Goal: Transaction & Acquisition: Purchase product/service

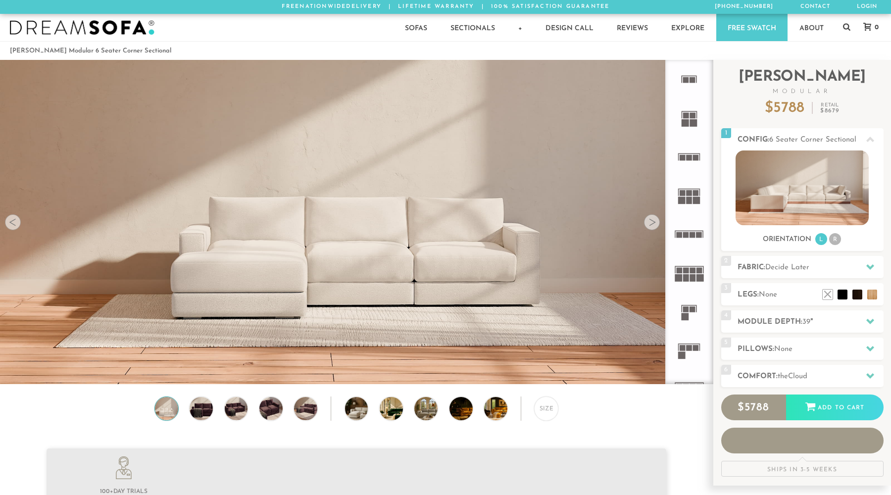
scroll to position [11425, 891]
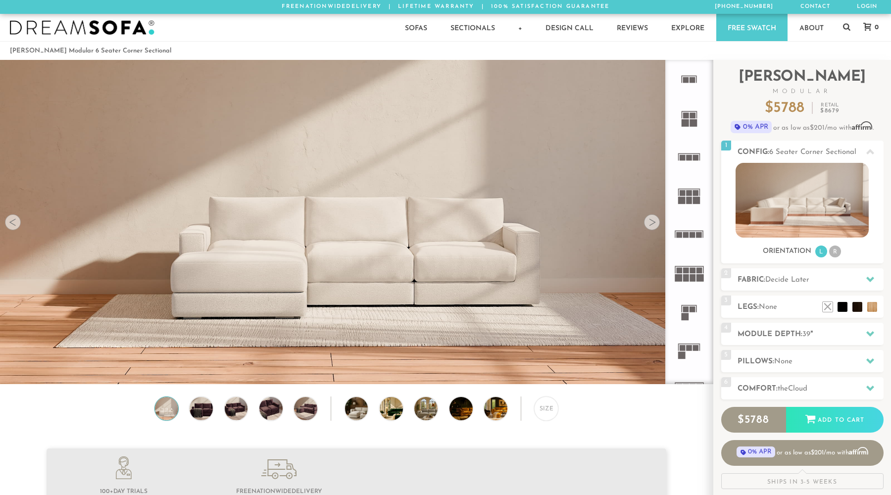
click at [650, 224] on div at bounding box center [652, 222] width 16 height 16
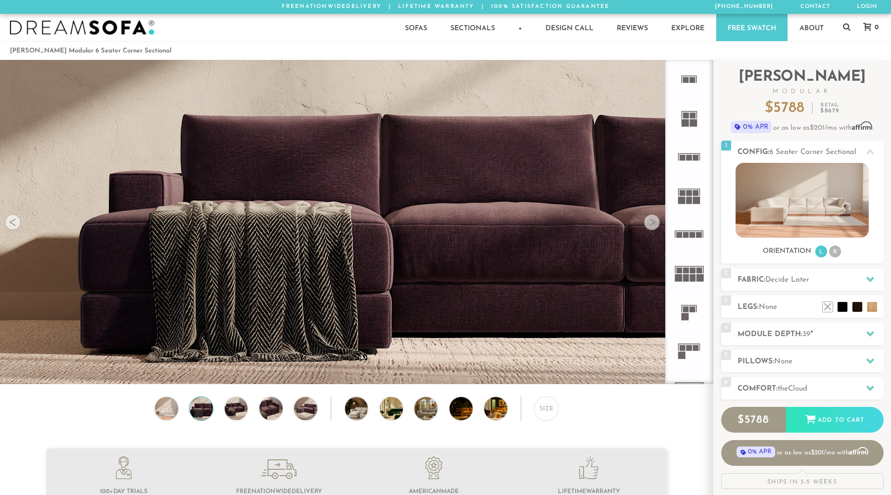
click at [650, 224] on div at bounding box center [652, 222] width 16 height 16
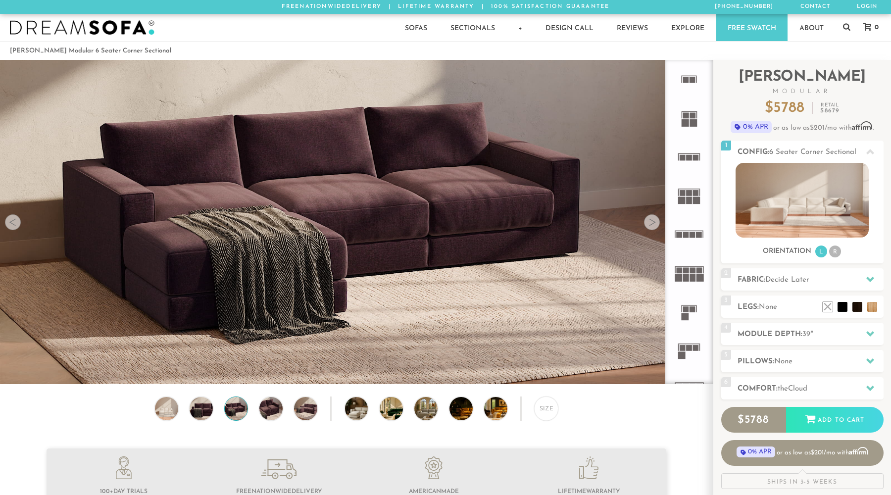
click at [650, 224] on div at bounding box center [652, 222] width 16 height 16
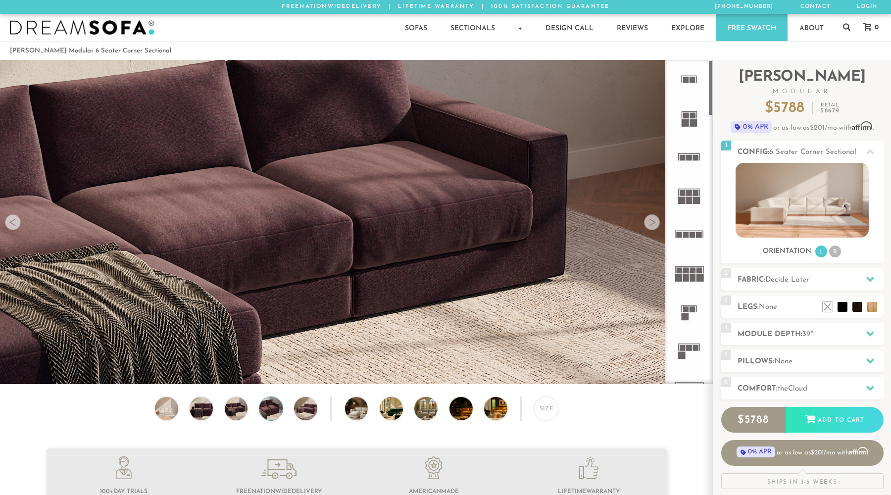
click at [688, 277] on rect at bounding box center [686, 277] width 6 height 7
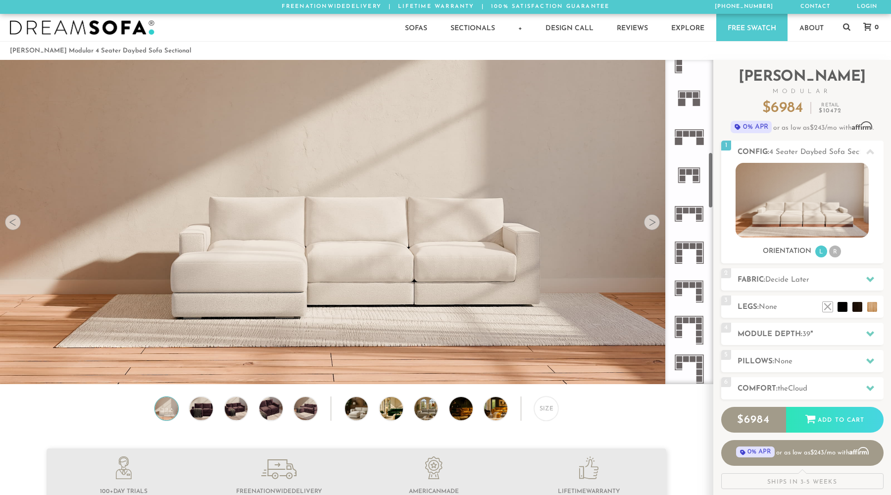
scroll to position [535, 0]
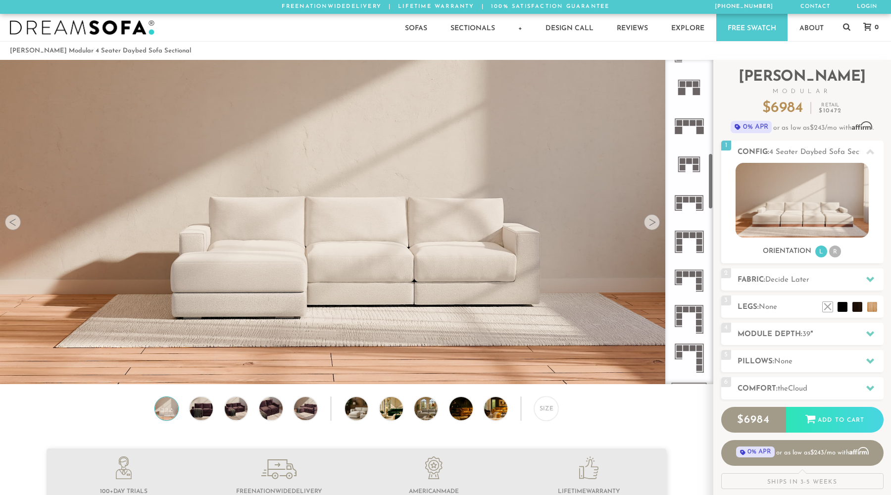
click at [690, 282] on icon at bounding box center [689, 280] width 39 height 39
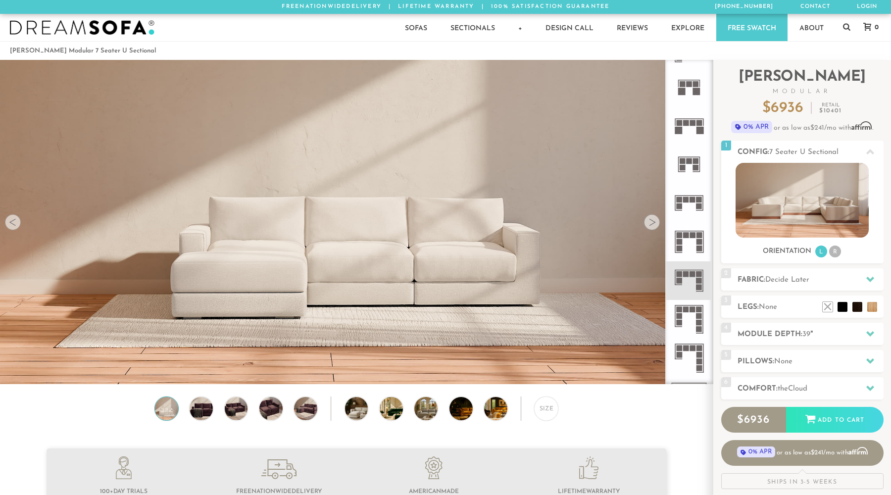
click at [695, 276] on rect at bounding box center [693, 274] width 6 height 6
click at [655, 227] on div at bounding box center [652, 222] width 16 height 16
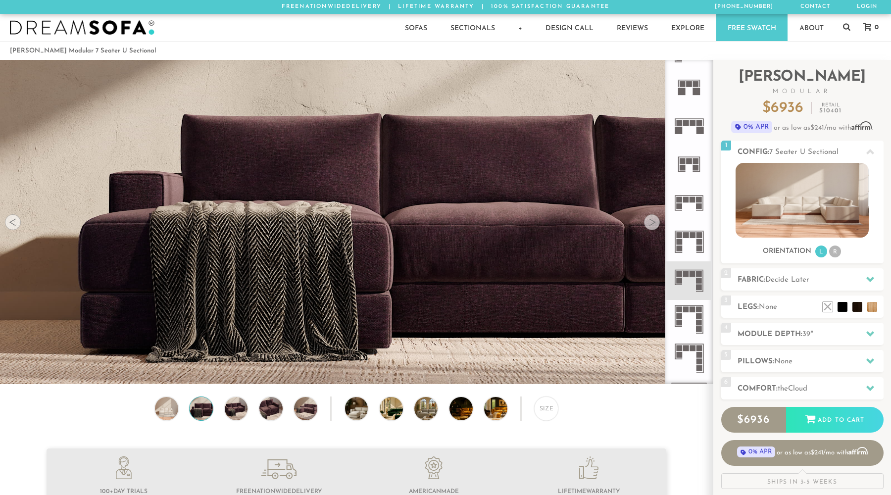
click at [655, 227] on div at bounding box center [652, 222] width 16 height 16
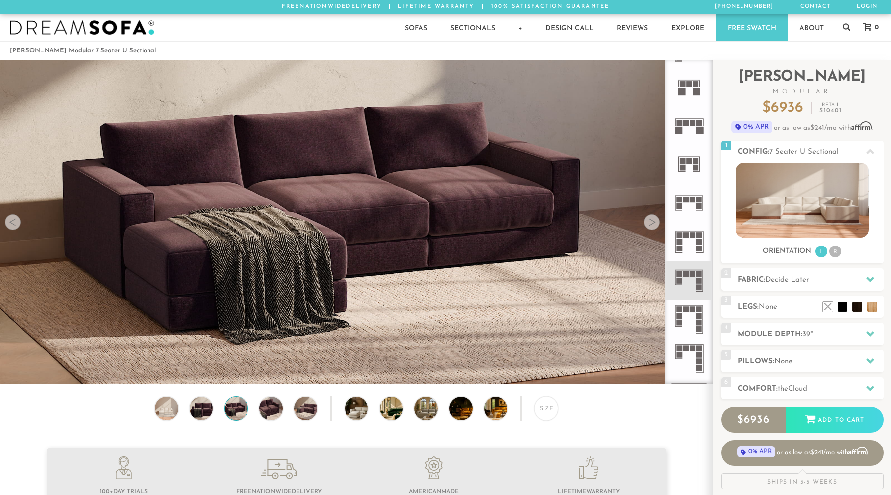
click at [655, 227] on div at bounding box center [652, 222] width 16 height 16
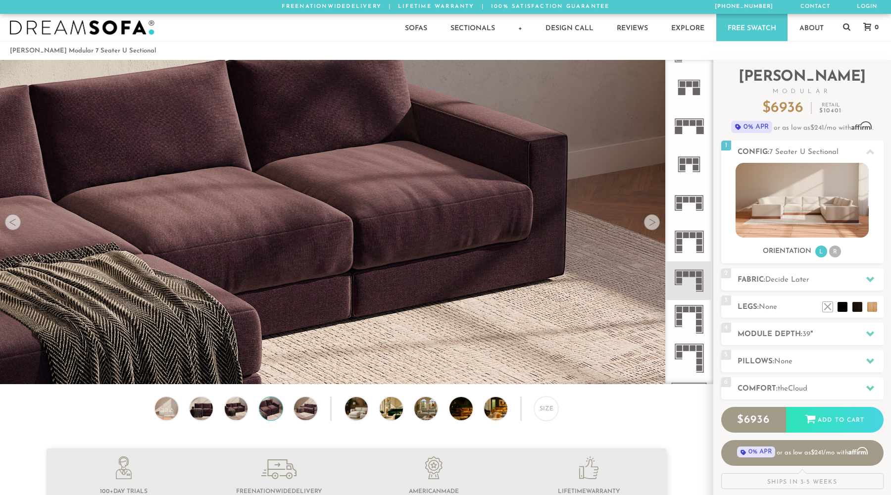
click at [655, 227] on div at bounding box center [652, 222] width 16 height 16
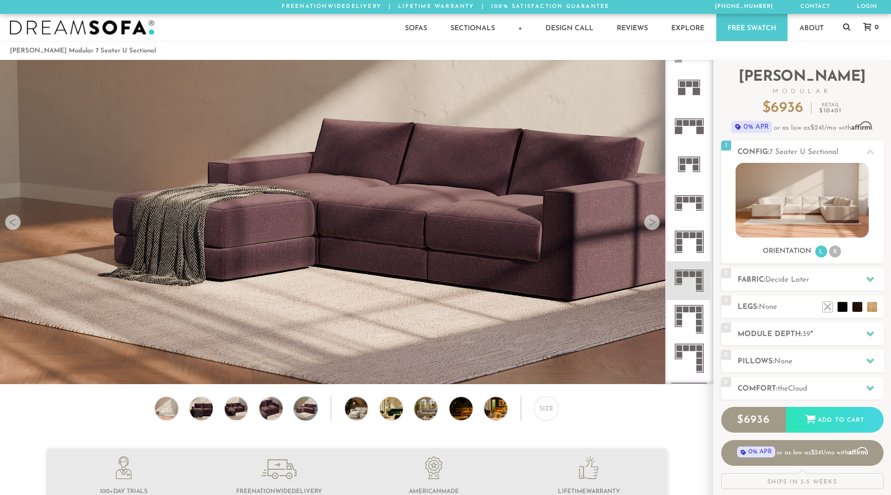
click at [655, 227] on div at bounding box center [652, 222] width 16 height 16
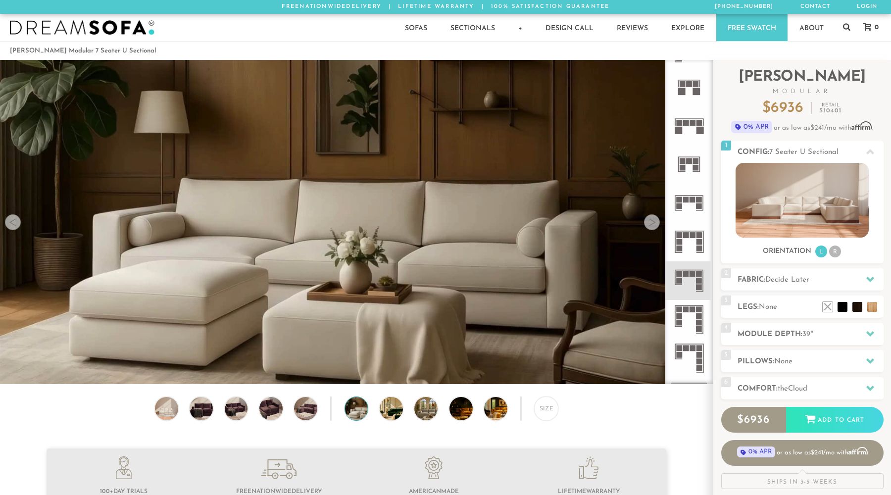
click at [655, 227] on div at bounding box center [652, 222] width 16 height 16
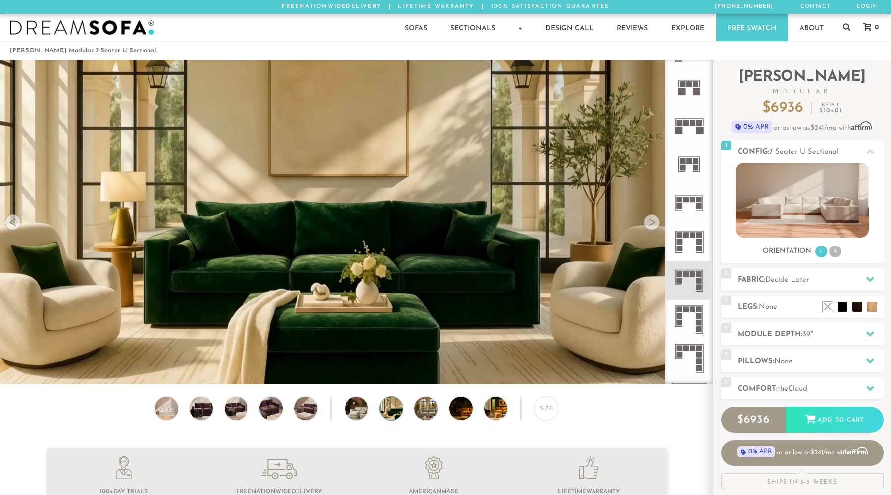
click at [655, 227] on div at bounding box center [652, 222] width 16 height 16
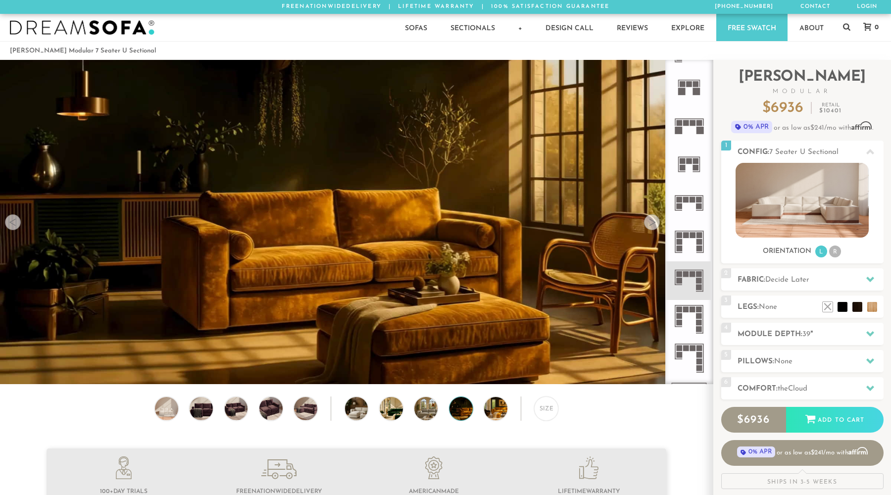
click at [655, 227] on div at bounding box center [652, 222] width 16 height 16
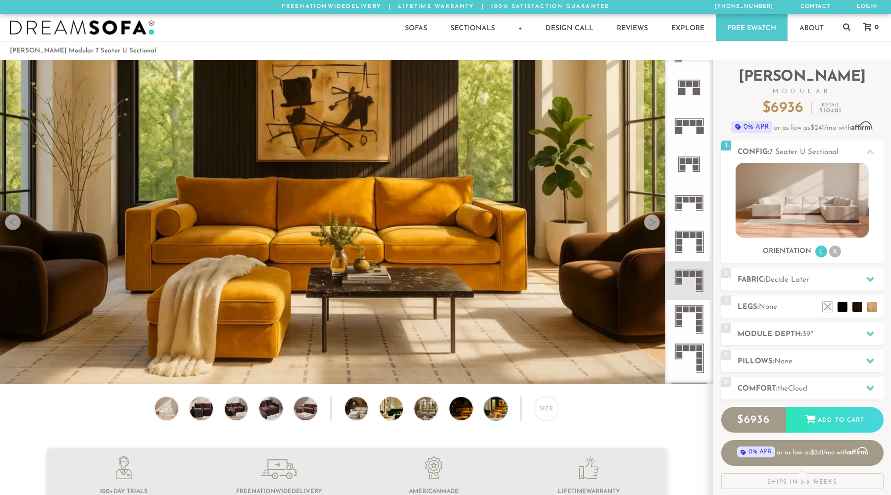
click at [655, 227] on div at bounding box center [652, 222] width 16 height 16
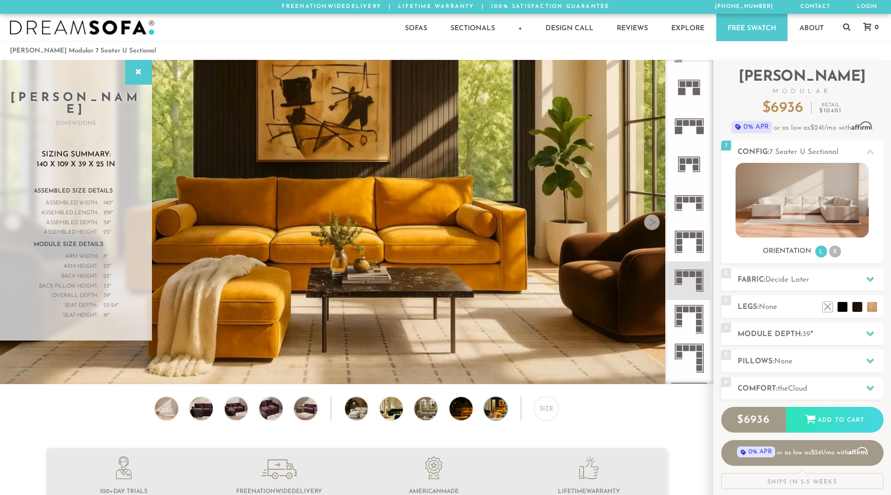
click at [655, 227] on div at bounding box center [652, 222] width 16 height 16
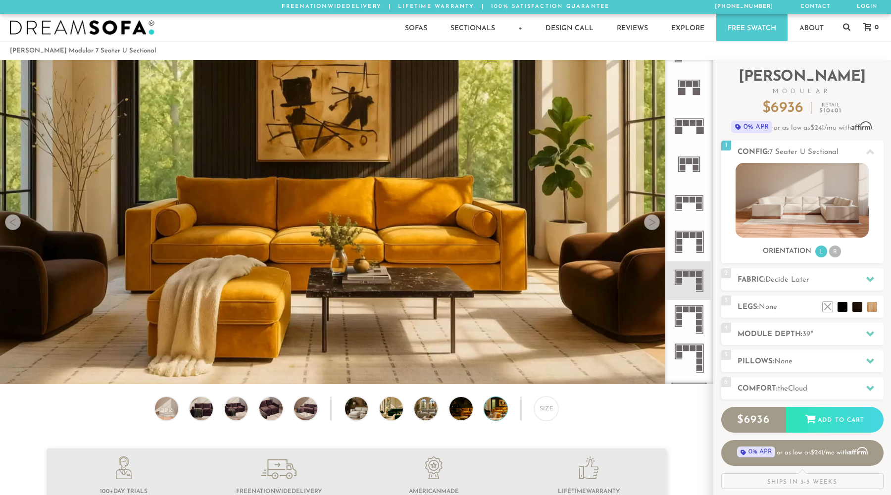
click at [655, 227] on div at bounding box center [652, 222] width 16 height 16
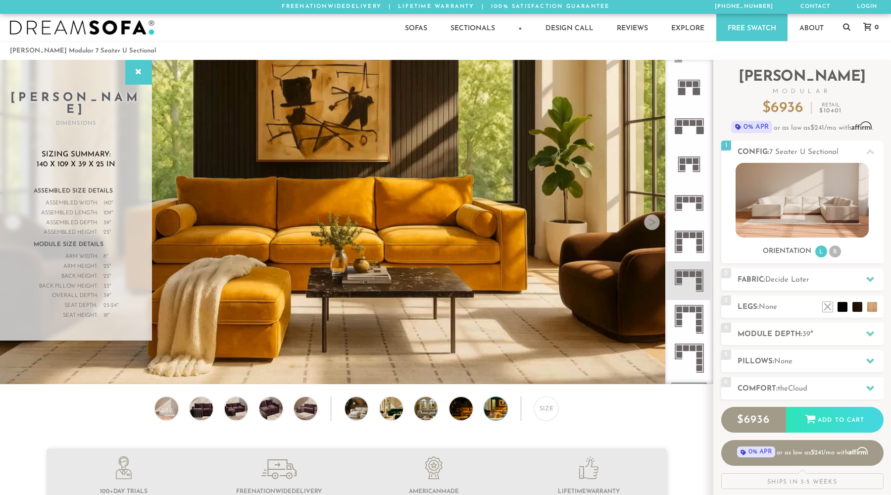
click at [655, 227] on div at bounding box center [652, 222] width 16 height 16
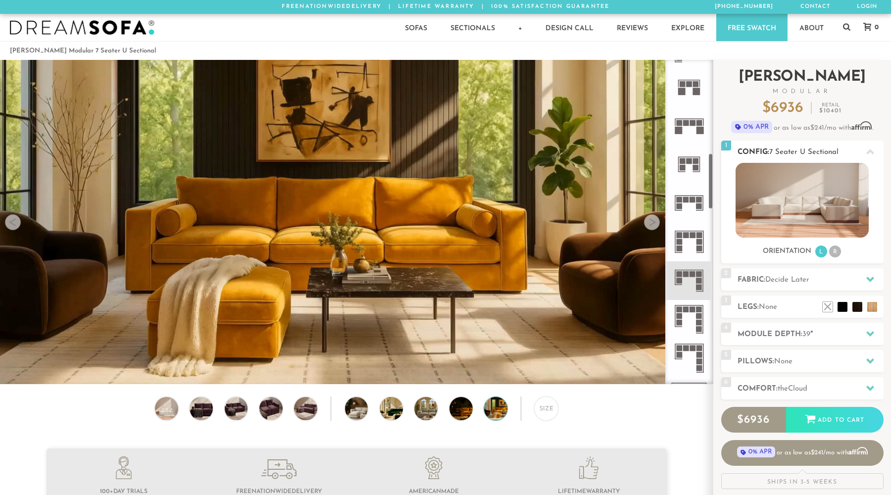
click at [776, 204] on img at bounding box center [802, 200] width 133 height 75
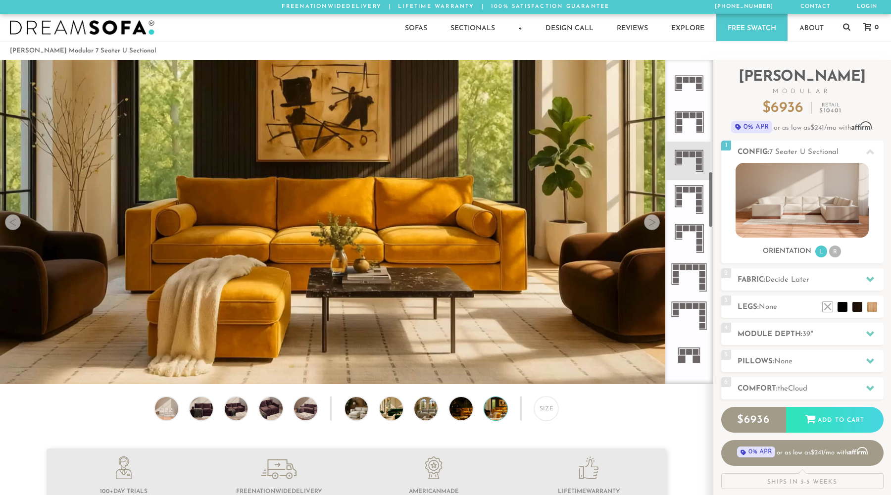
scroll to position [656, 0]
click at [705, 270] on rect at bounding box center [703, 273] width 6 height 6
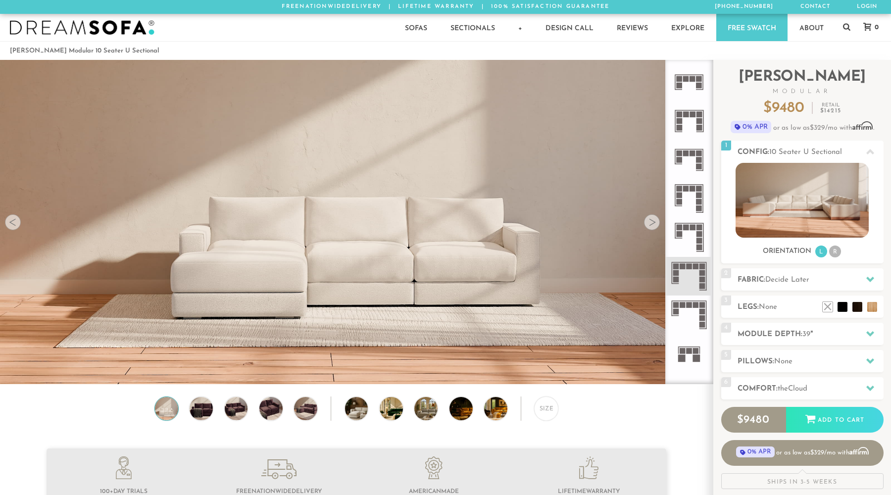
click at [692, 190] on rect at bounding box center [693, 189] width 6 height 6
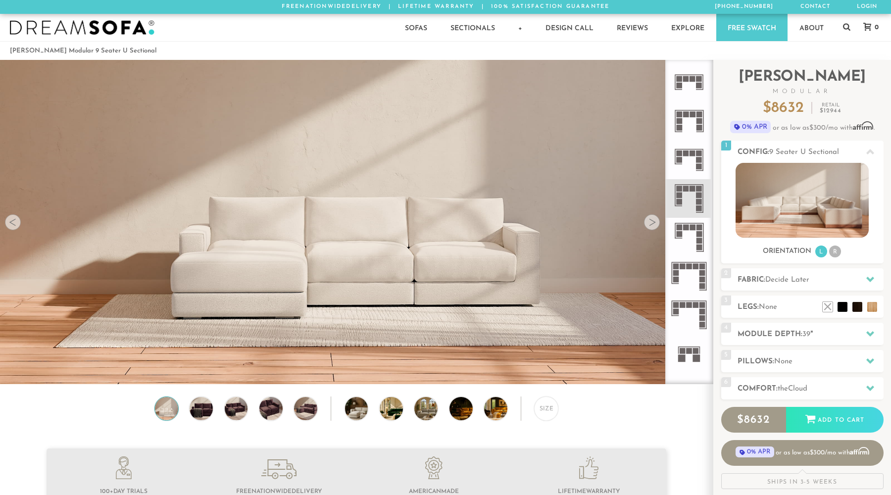
click at [693, 158] on icon at bounding box center [689, 160] width 39 height 39
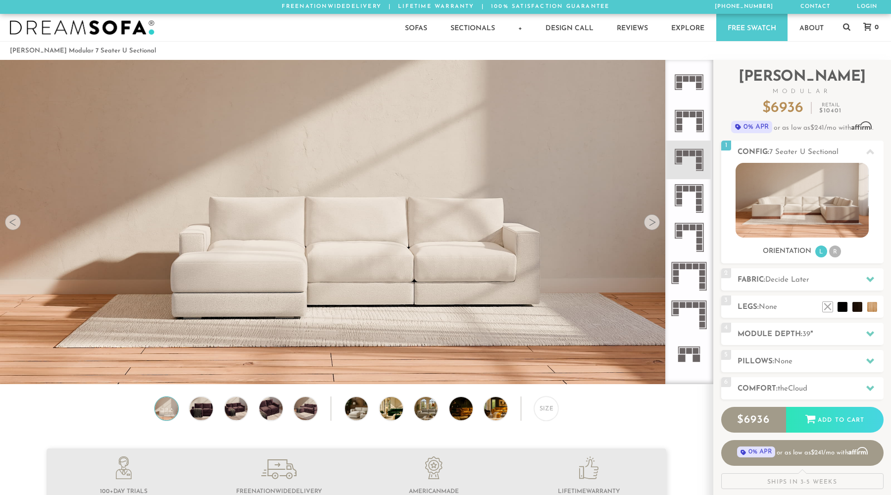
click at [689, 165] on icon at bounding box center [689, 160] width 39 height 39
click at [689, 157] on icon at bounding box center [689, 160] width 39 height 39
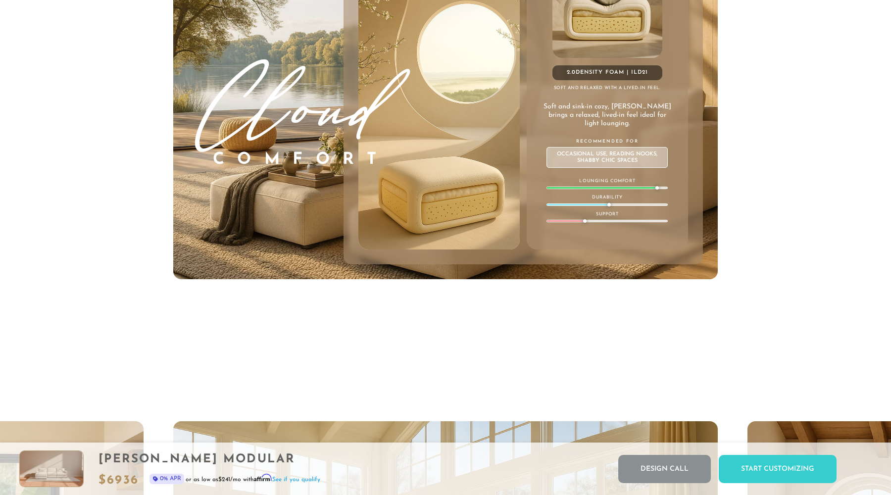
scroll to position [5930, 0]
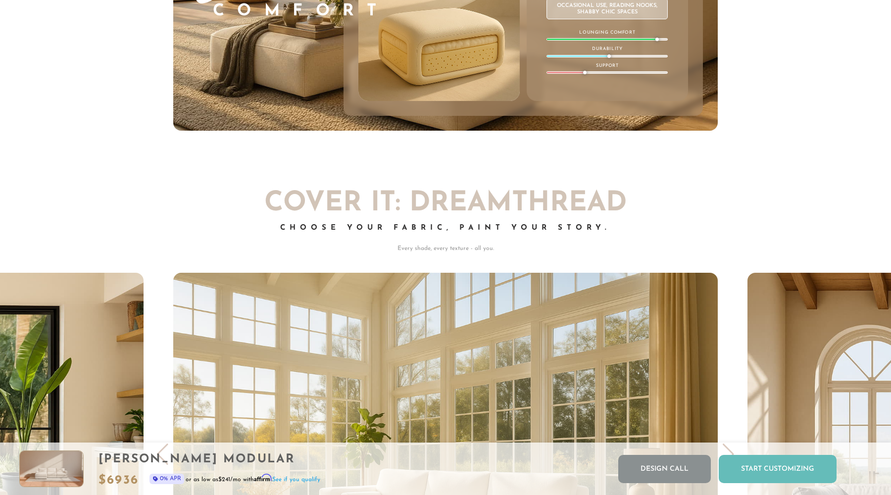
click at [752, 467] on div "Start Customizing" at bounding box center [778, 469] width 118 height 28
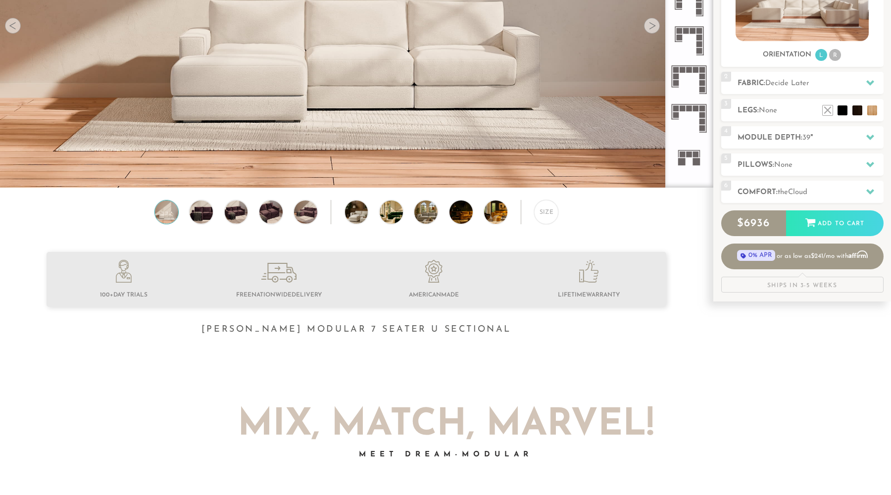
scroll to position [196, 0]
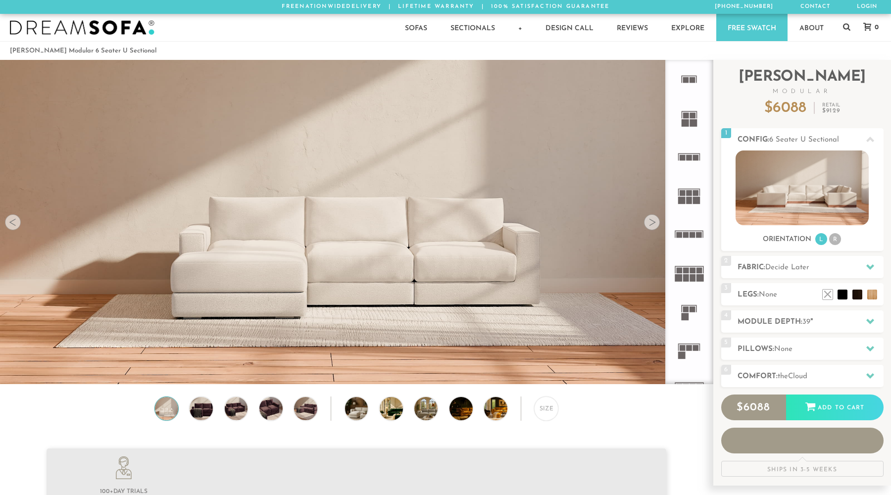
scroll to position [11425, 891]
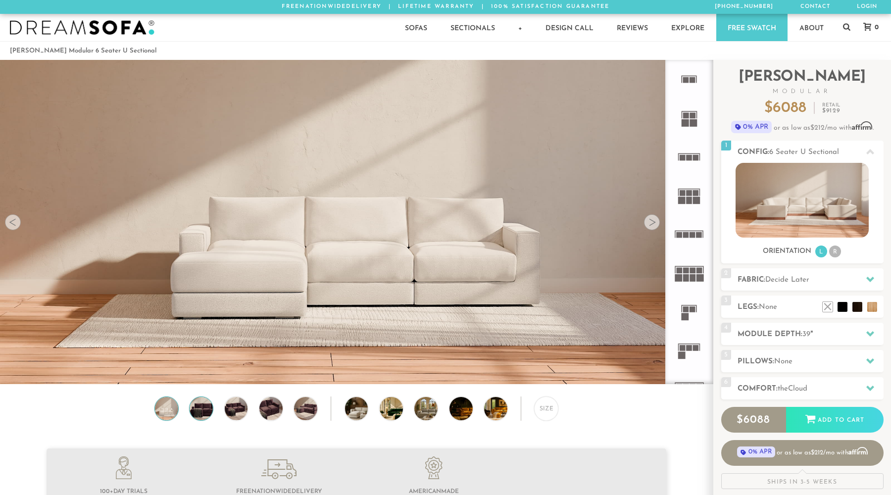
click at [201, 410] on img at bounding box center [202, 408] width 28 height 23
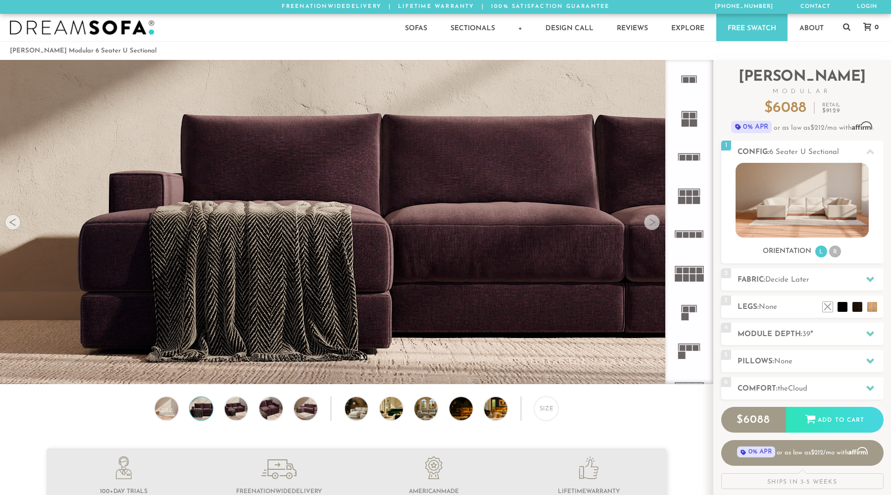
click at [221, 412] on div "Size" at bounding box center [356, 411] width 713 height 29
click at [240, 410] on img at bounding box center [236, 408] width 28 height 23
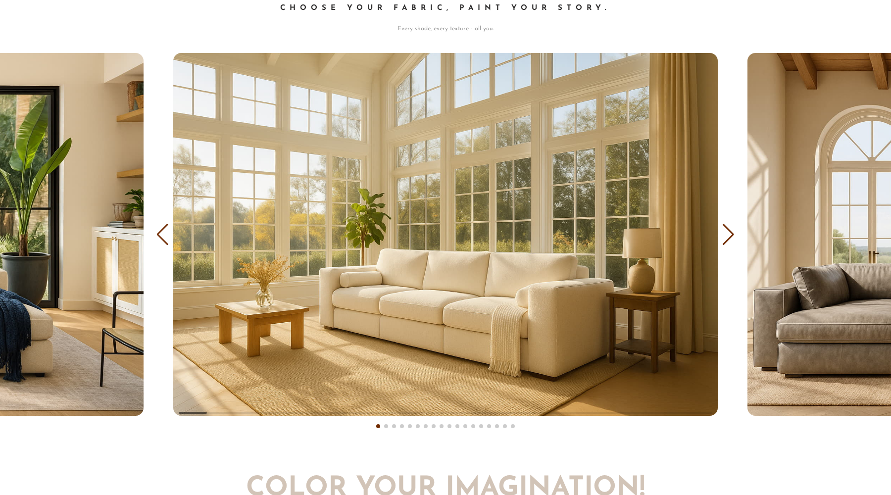
scroll to position [6055, 0]
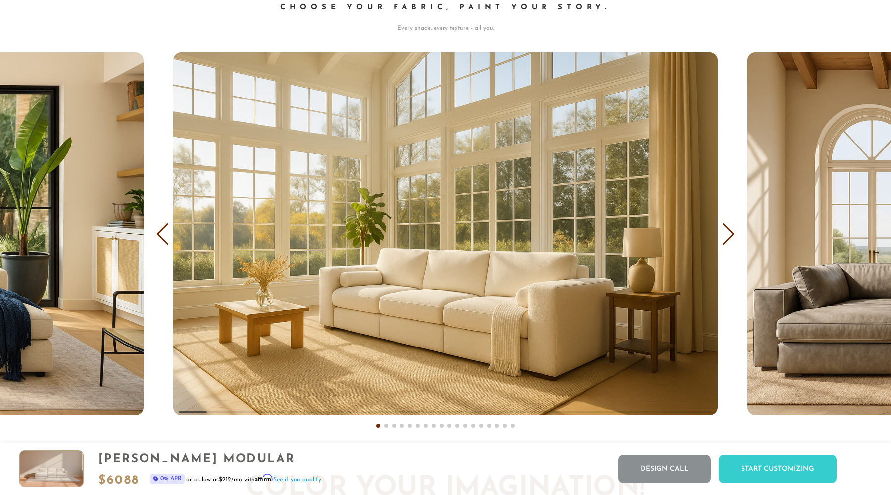
click at [727, 226] on div "Next slide" at bounding box center [728, 234] width 13 height 22
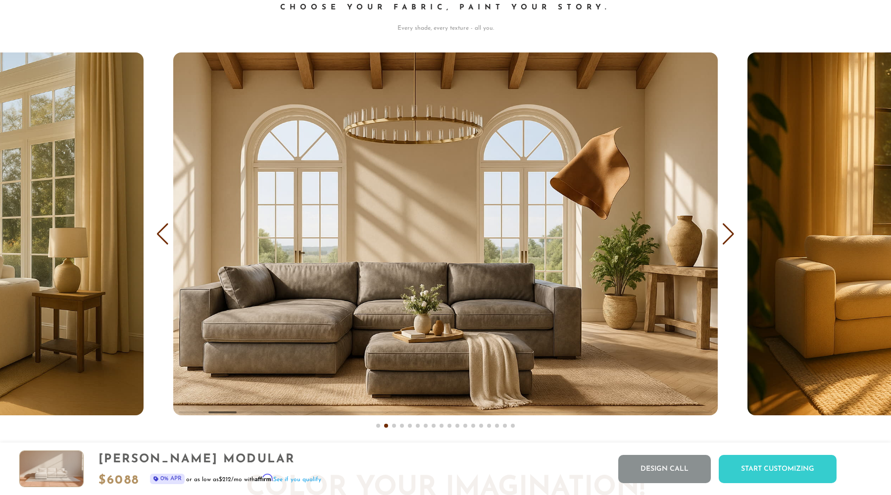
click at [727, 226] on div "Next slide" at bounding box center [728, 234] width 13 height 22
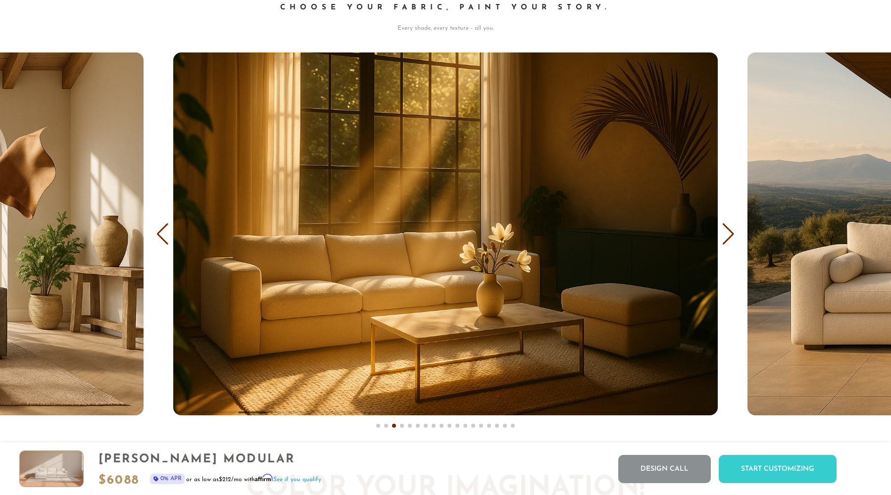
click at [727, 226] on div "Next slide" at bounding box center [728, 234] width 13 height 22
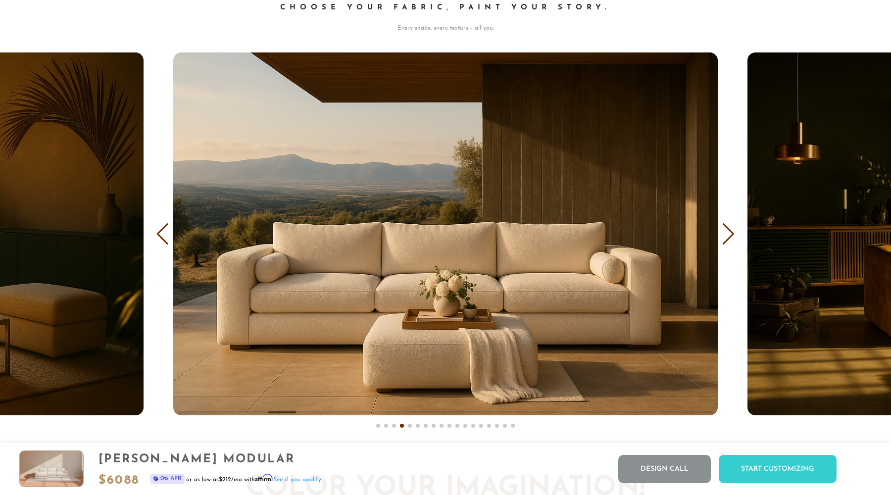
click at [727, 226] on div "Next slide" at bounding box center [728, 234] width 13 height 22
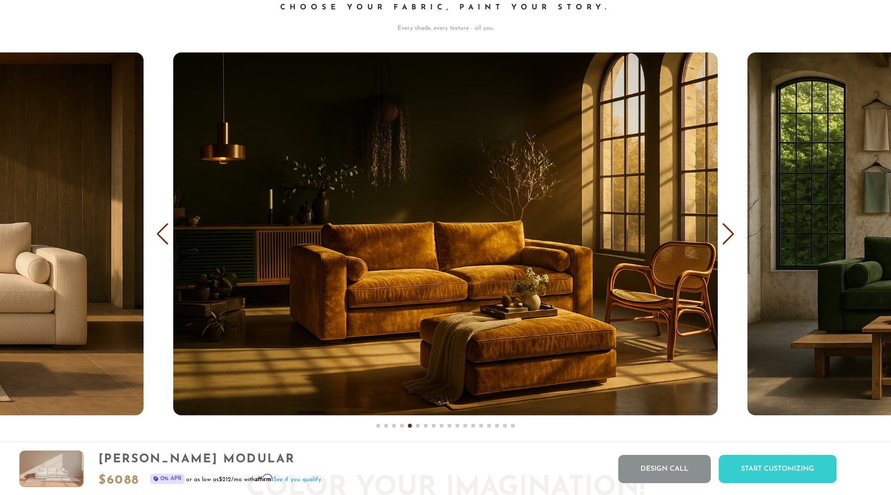
click at [727, 226] on div "Next slide" at bounding box center [728, 234] width 13 height 22
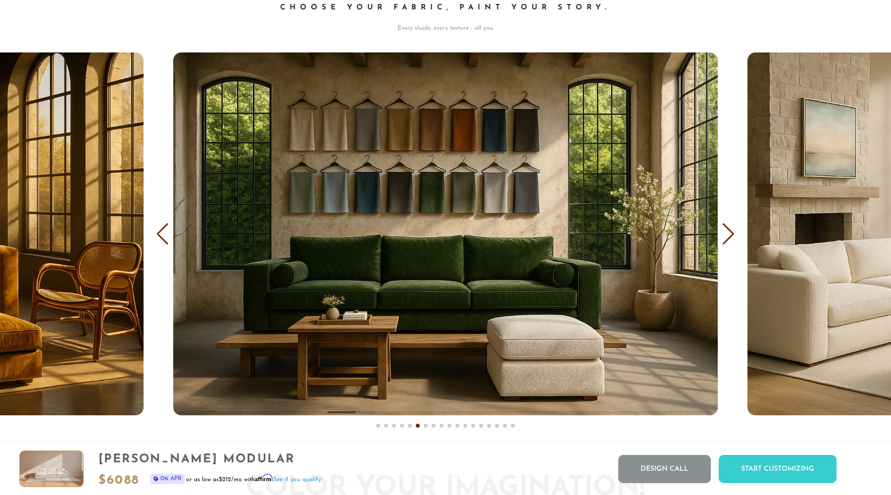
click at [727, 226] on div "Next slide" at bounding box center [728, 234] width 13 height 22
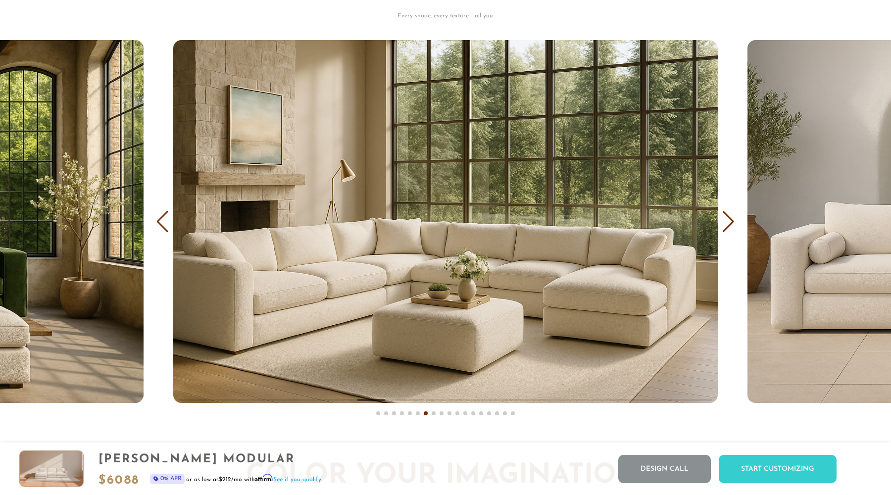
scroll to position [6070, 0]
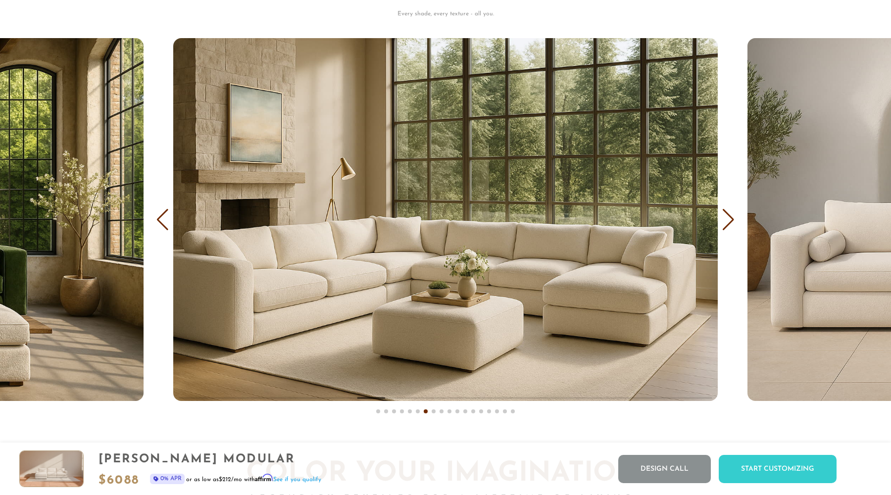
click at [731, 217] on div "Next slide" at bounding box center [728, 220] width 13 height 22
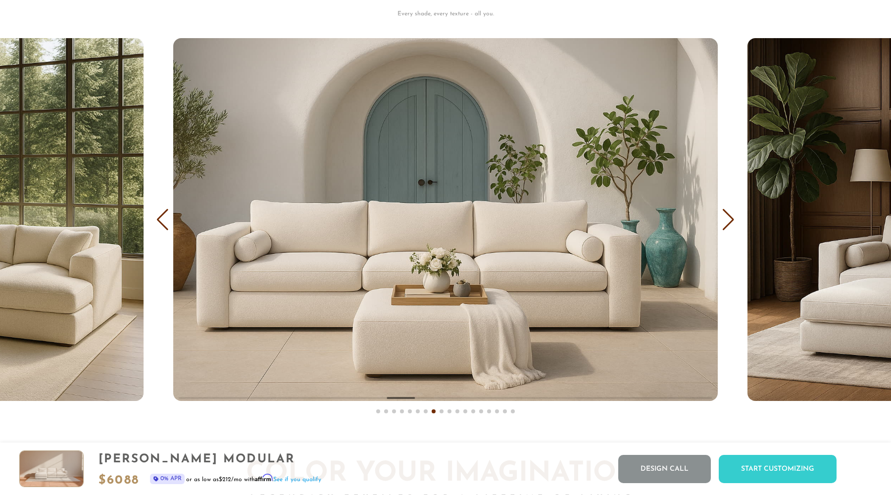
click at [731, 217] on div "Next slide" at bounding box center [728, 220] width 13 height 22
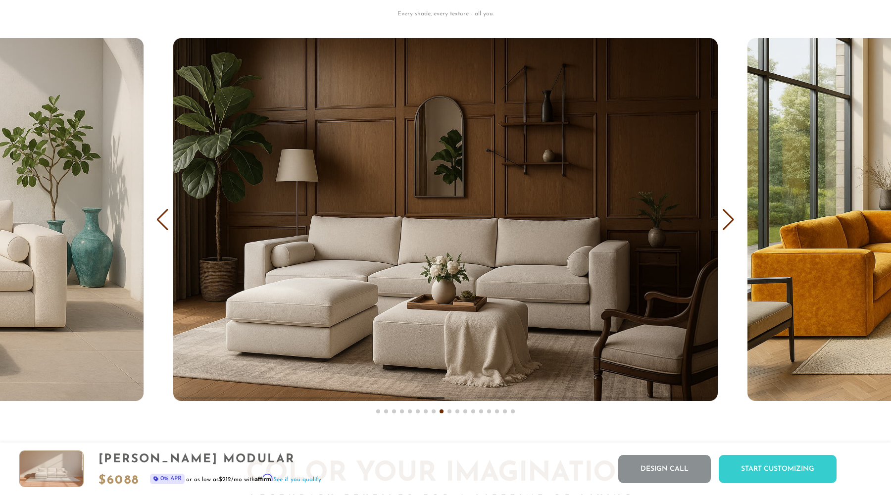
click at [731, 217] on div "Next slide" at bounding box center [728, 220] width 13 height 22
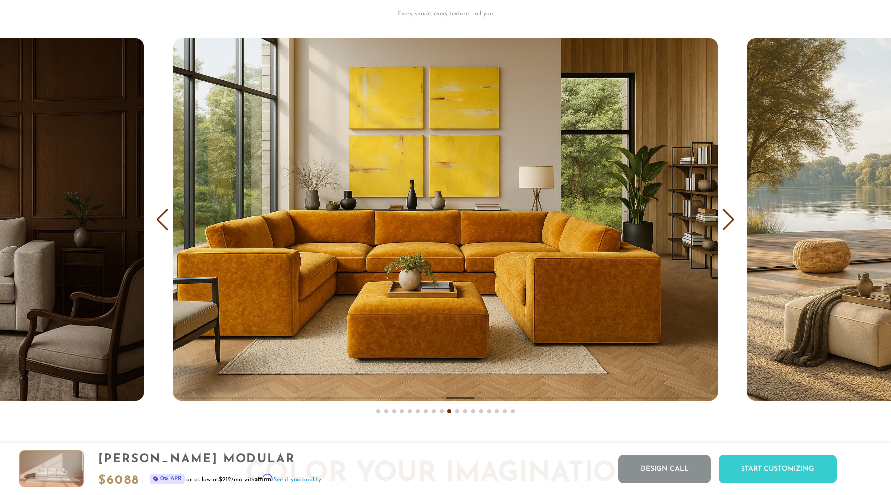
click at [731, 217] on div "Next slide" at bounding box center [728, 220] width 13 height 22
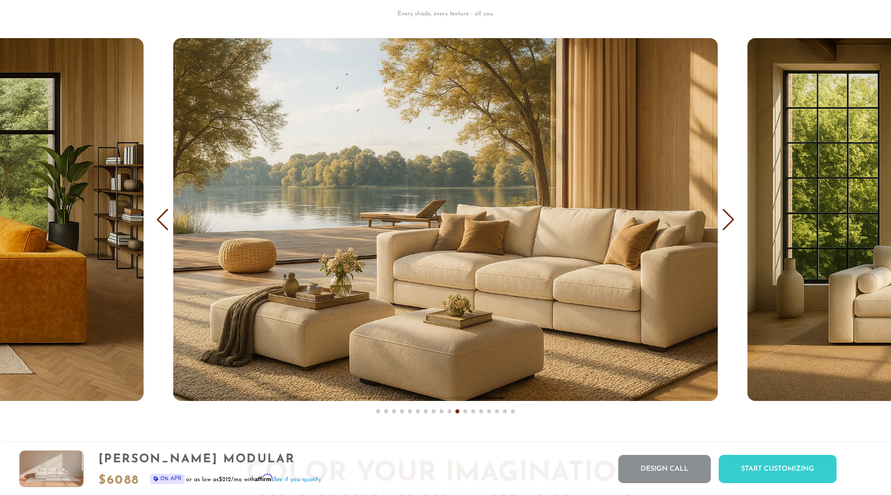
click at [163, 230] on div "Previous slide" at bounding box center [162, 220] width 13 height 22
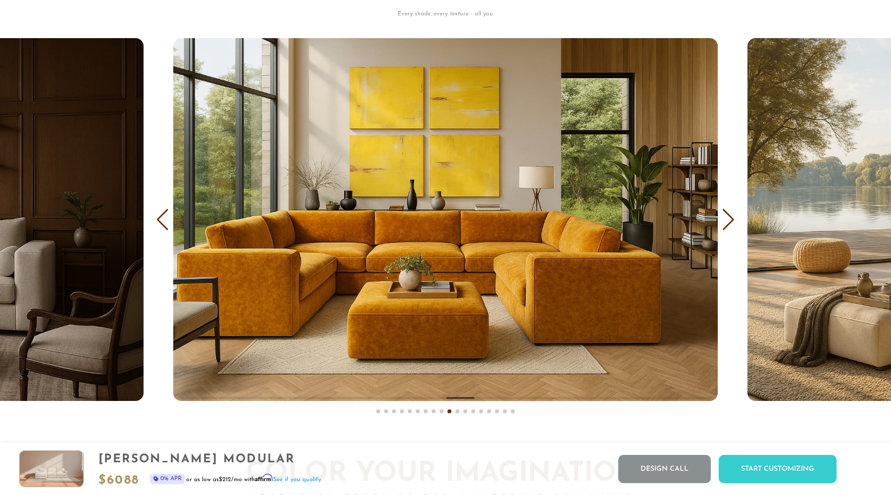
click at [725, 224] on div "Next slide" at bounding box center [728, 220] width 13 height 22
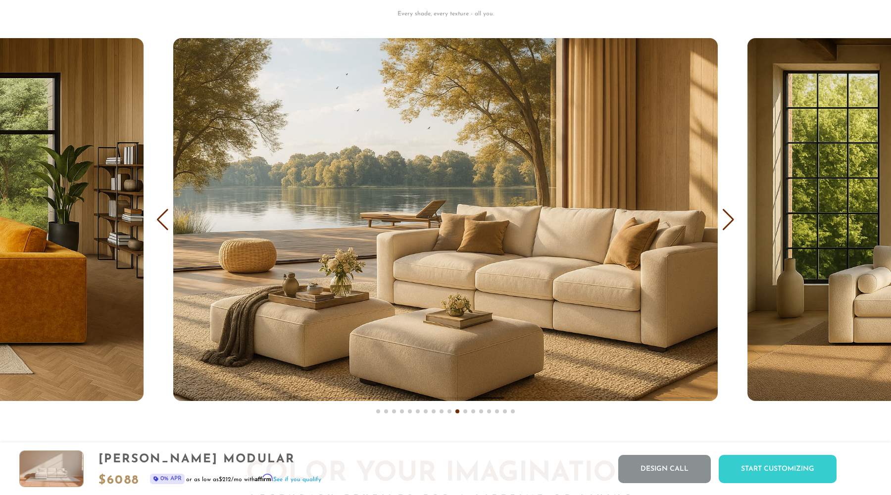
click at [725, 224] on div "Next slide" at bounding box center [728, 220] width 13 height 22
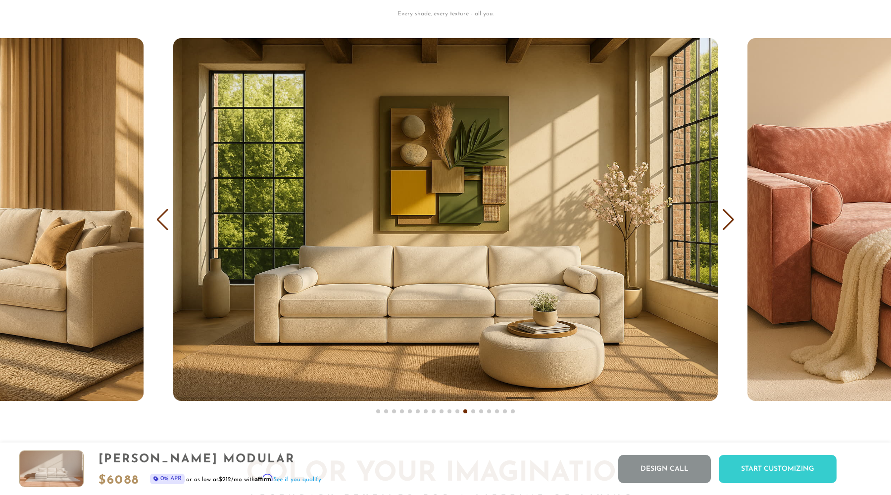
click at [725, 224] on div "Next slide" at bounding box center [728, 220] width 13 height 22
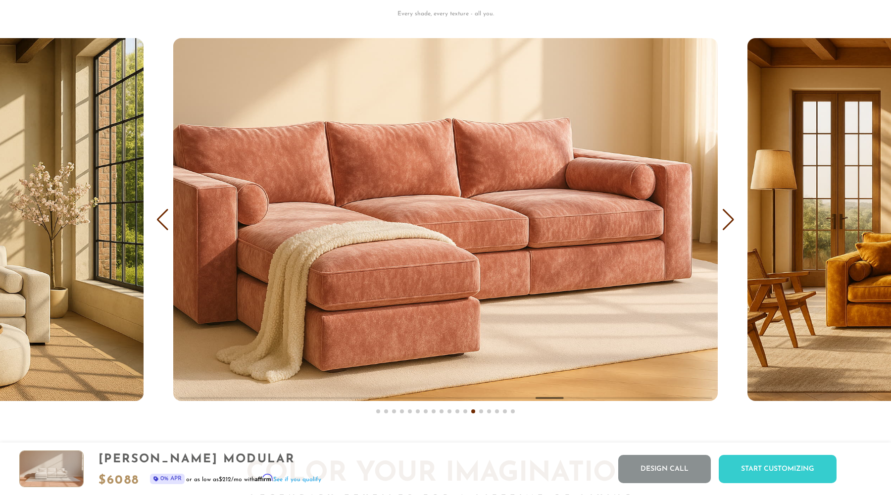
click at [725, 224] on div "Next slide" at bounding box center [728, 220] width 13 height 22
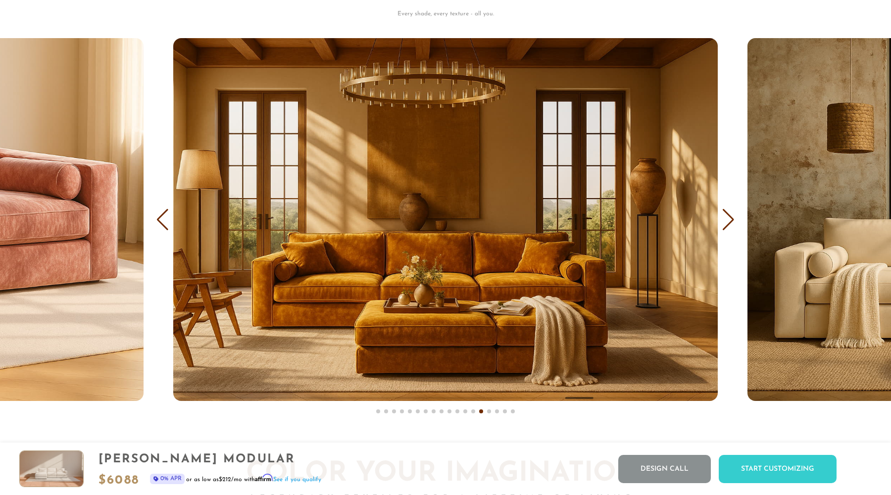
click at [725, 224] on div "Next slide" at bounding box center [728, 220] width 13 height 22
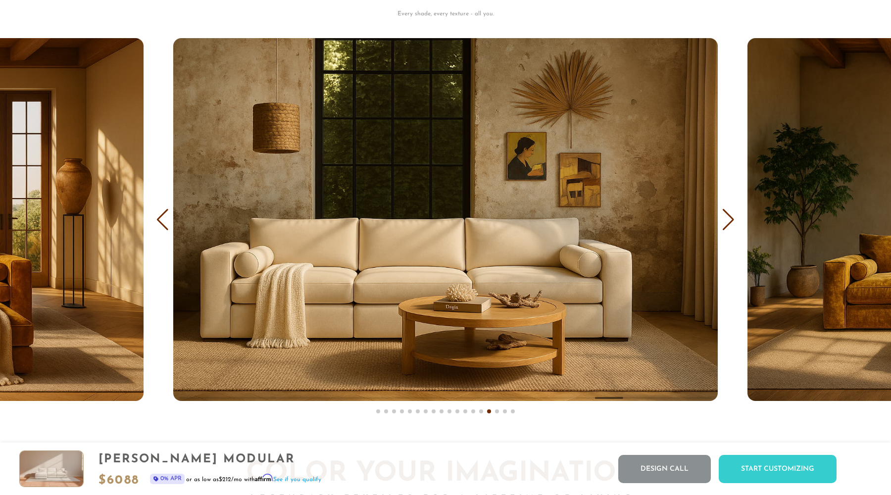
click at [725, 224] on div "Next slide" at bounding box center [728, 220] width 13 height 22
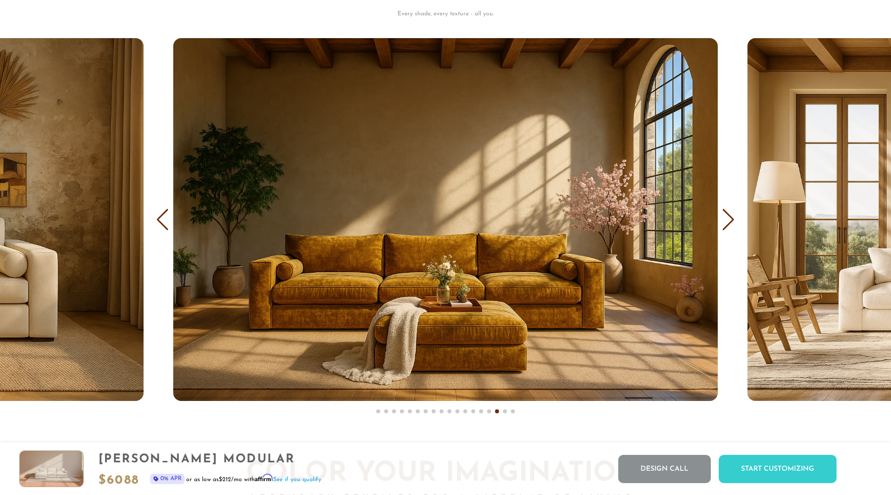
click at [725, 224] on div "Next slide" at bounding box center [728, 220] width 13 height 22
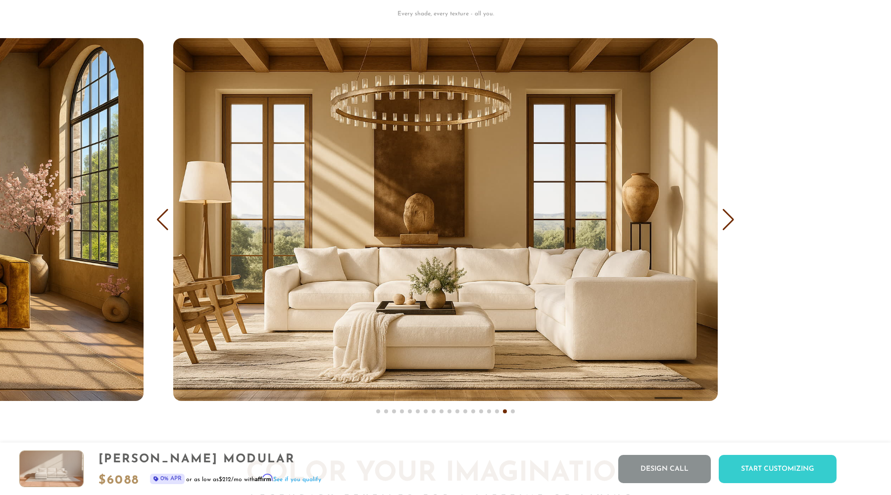
click at [725, 224] on div "Next slide" at bounding box center [728, 220] width 13 height 22
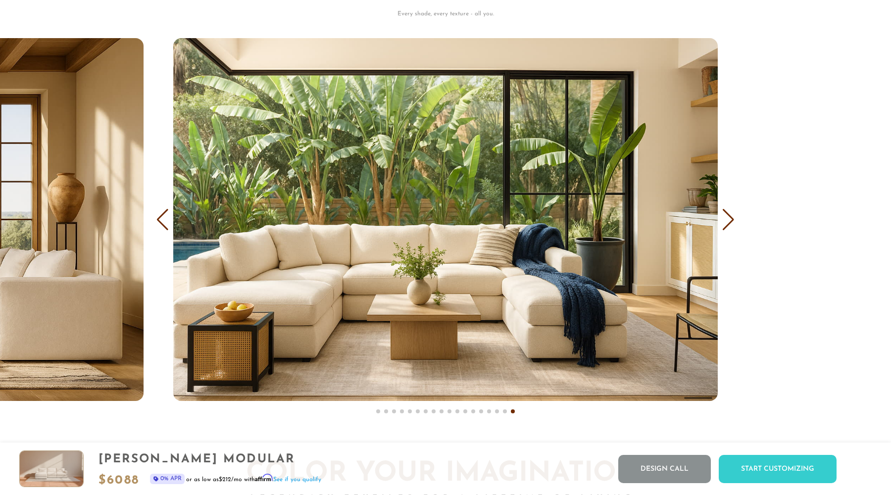
click at [725, 224] on div "Next slide" at bounding box center [728, 220] width 13 height 22
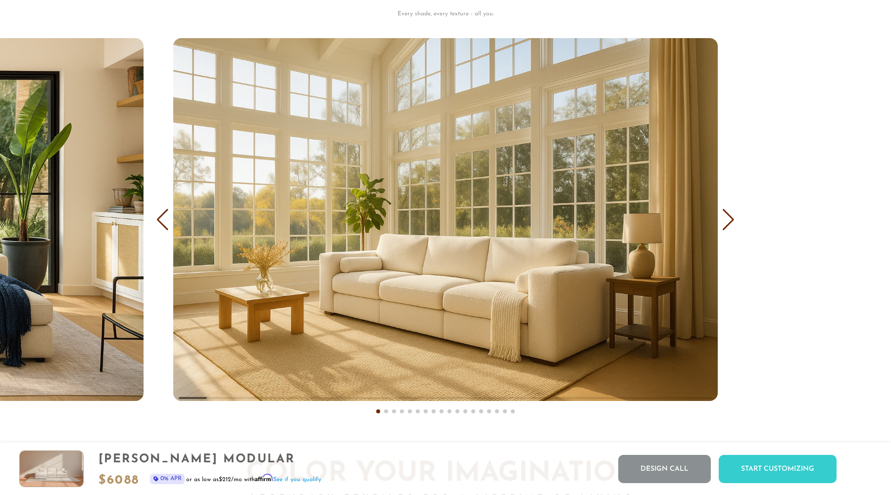
click at [164, 210] on div "Previous slide" at bounding box center [162, 220] width 13 height 22
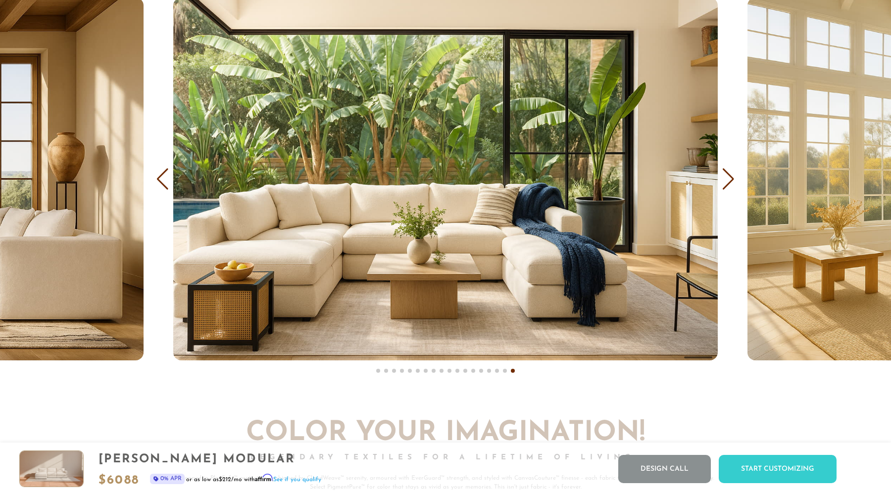
scroll to position [6117, 0]
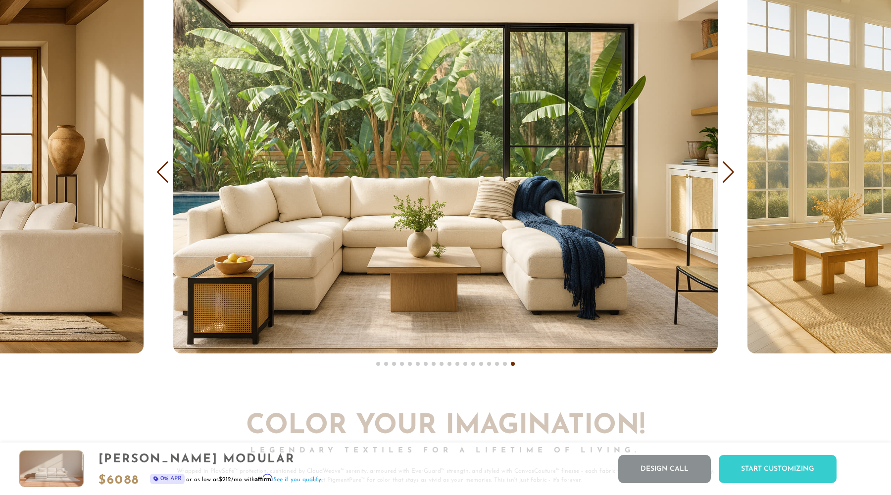
click at [729, 173] on div "Next slide" at bounding box center [728, 172] width 13 height 22
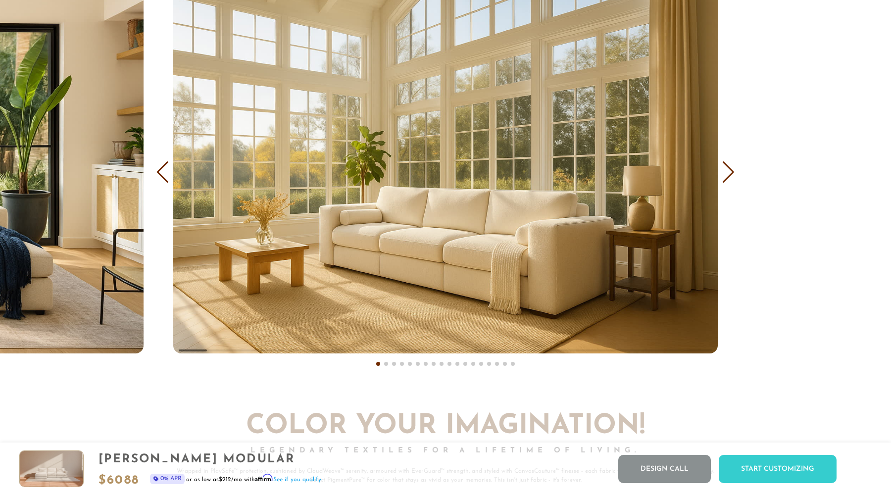
click at [729, 173] on div "Next slide" at bounding box center [728, 172] width 13 height 22
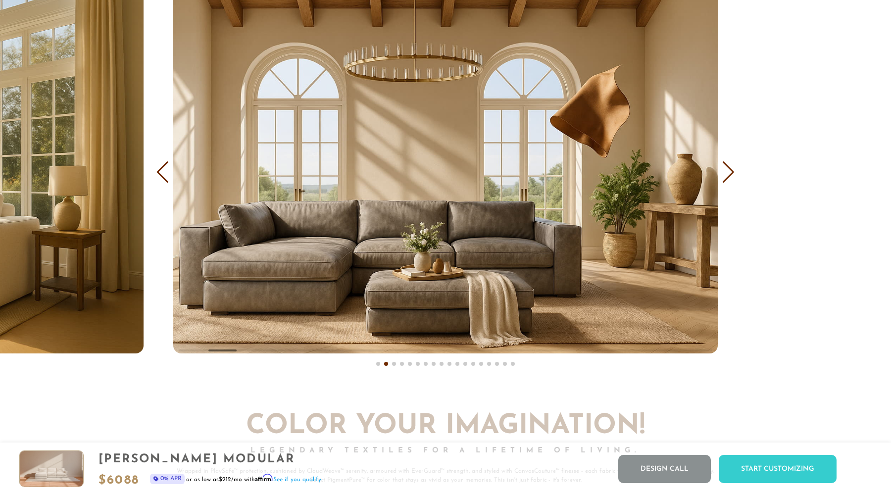
click at [729, 173] on div "Next slide" at bounding box center [728, 172] width 13 height 22
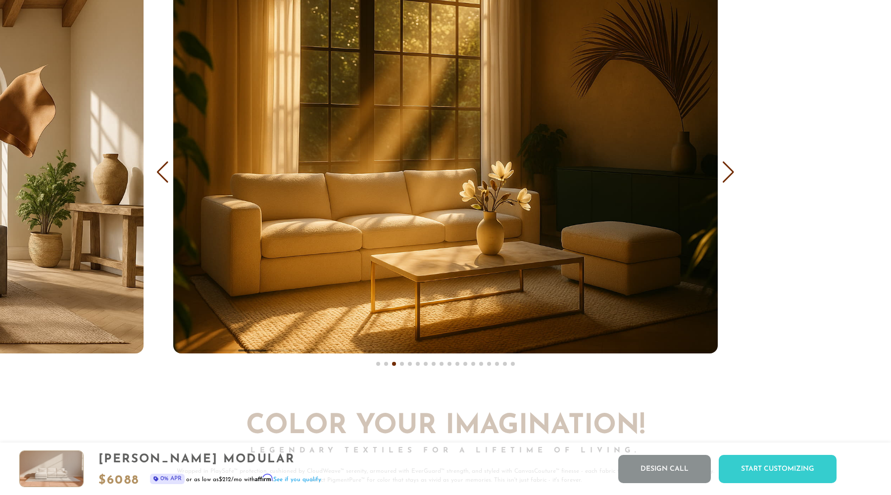
click at [729, 173] on div "Next slide" at bounding box center [728, 172] width 13 height 22
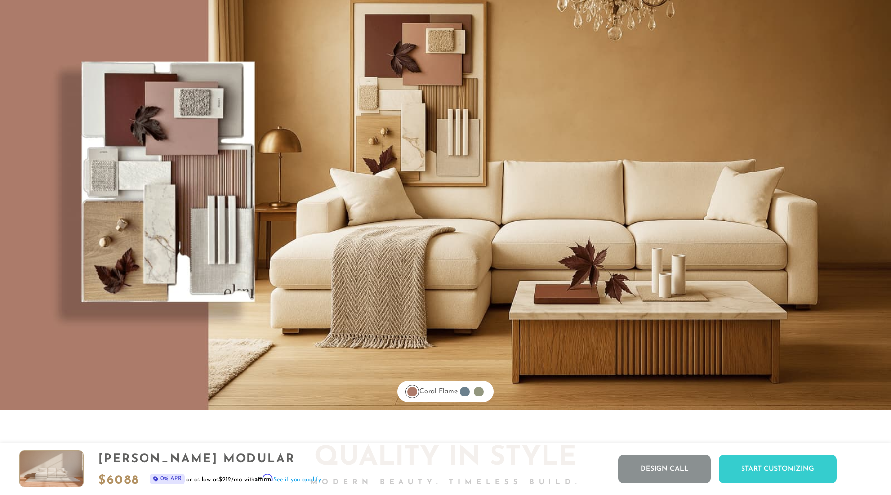
scroll to position [8092, 0]
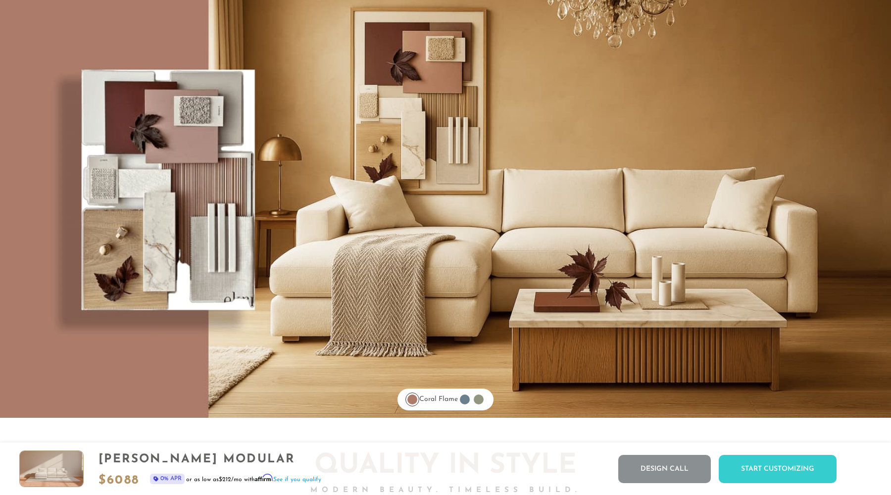
click at [469, 398] on div at bounding box center [465, 400] width 10 height 10
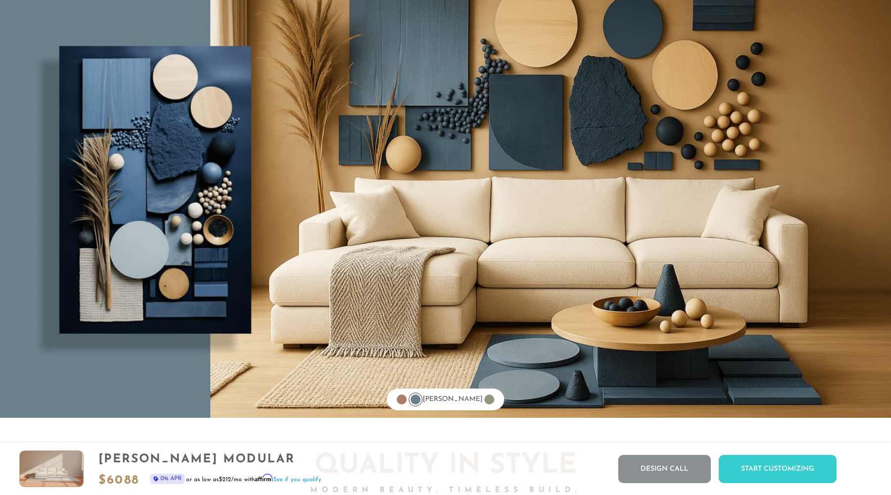
click at [485, 400] on div at bounding box center [490, 400] width 10 height 10
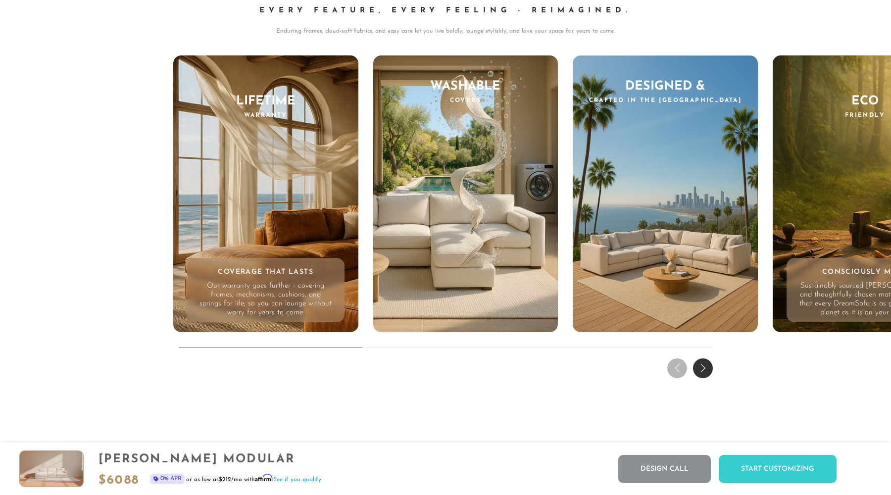
scroll to position [9714, 0]
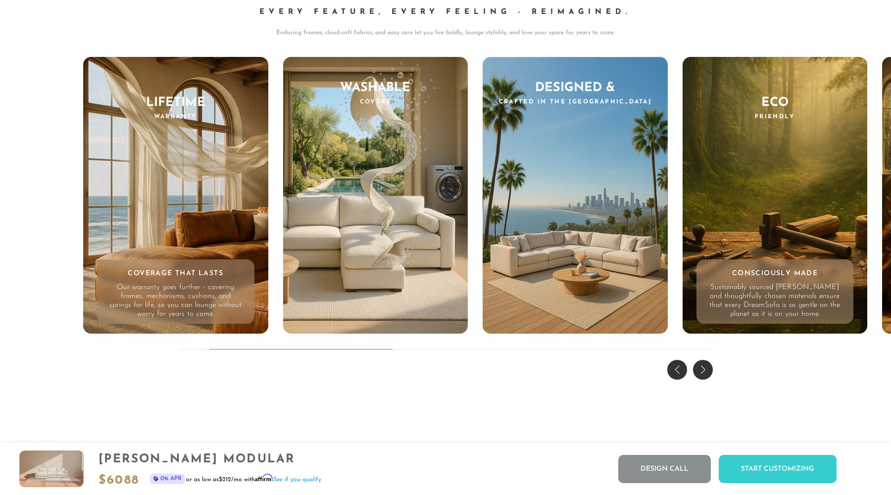
click at [683, 210] on div "Eco Friendly Consciously Made Sustainably sourced woods and thoughtfully chosen…" at bounding box center [775, 195] width 185 height 277
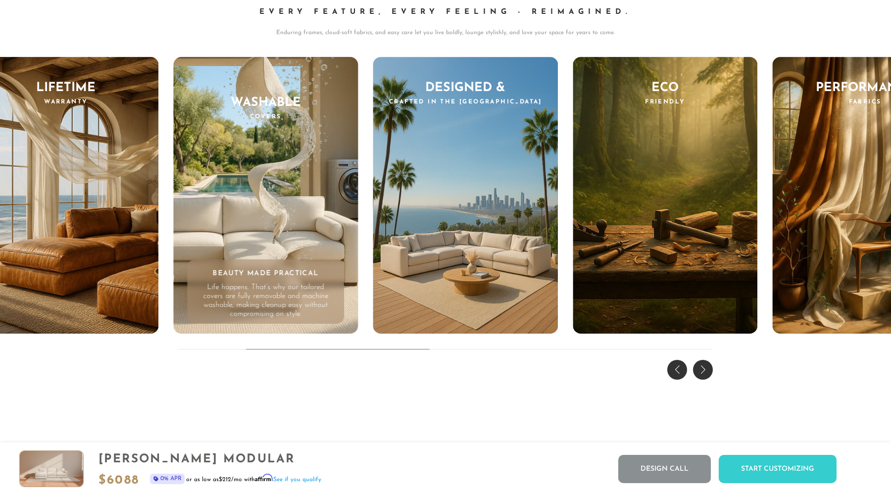
click at [703, 371] on div "Next slide" at bounding box center [703, 370] width 20 height 20
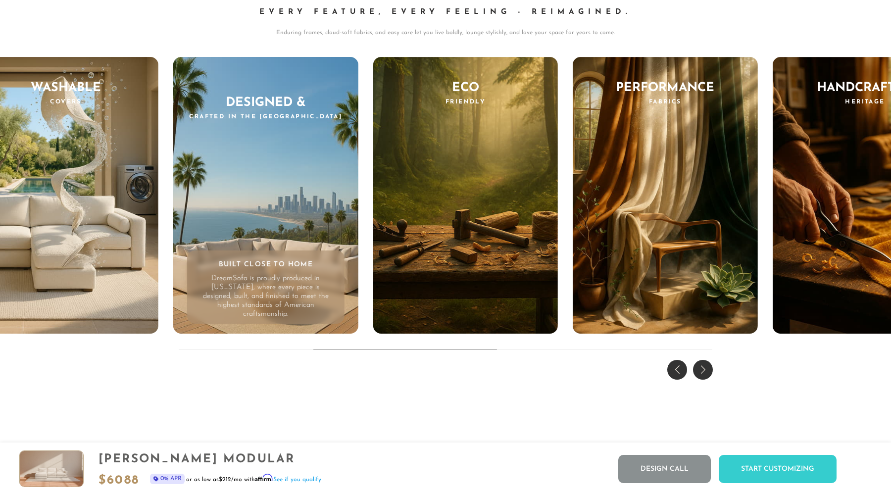
click at [703, 371] on div "Next slide" at bounding box center [703, 370] width 20 height 20
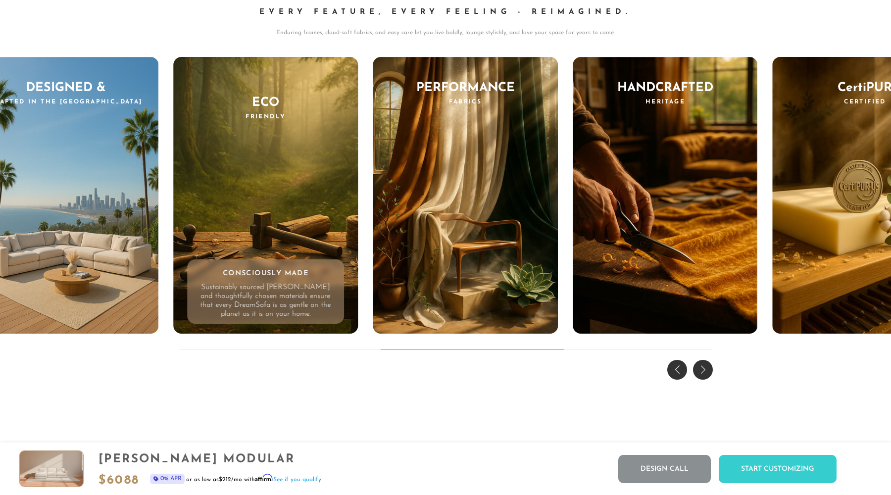
click at [703, 371] on div "Next slide" at bounding box center [703, 370] width 20 height 20
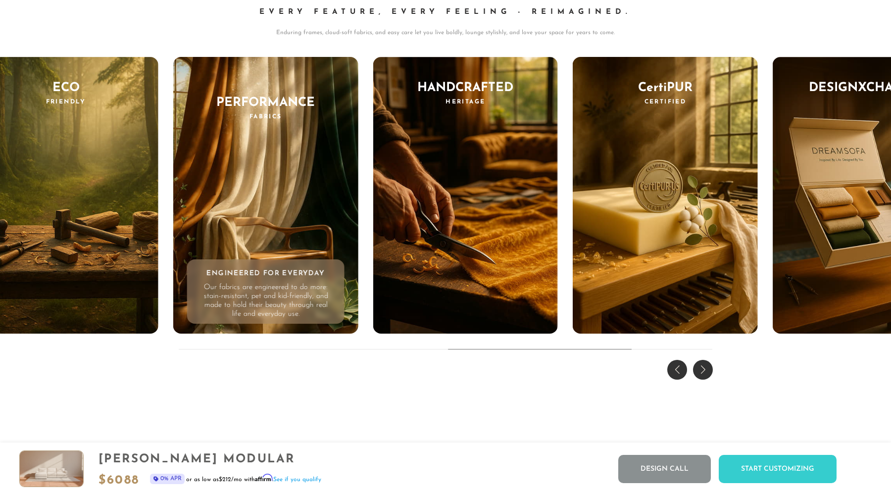
click at [703, 371] on div "Next slide" at bounding box center [703, 370] width 20 height 20
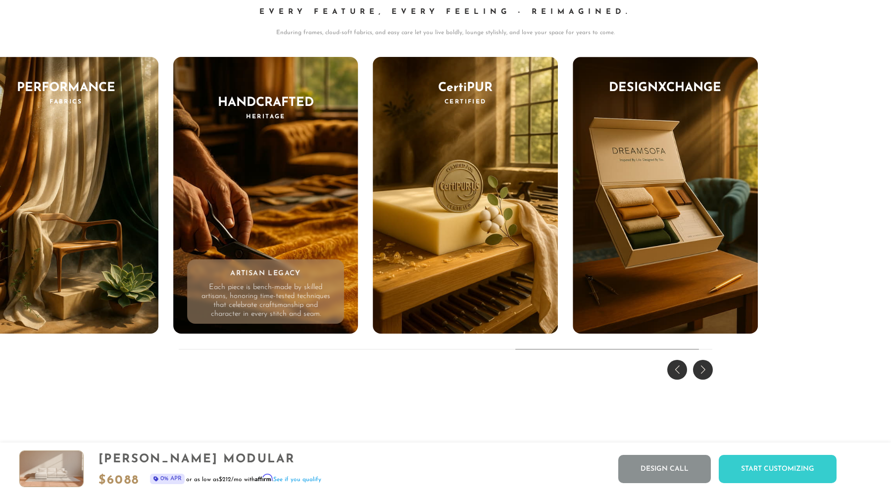
click at [703, 371] on div "Next slide" at bounding box center [703, 370] width 20 height 20
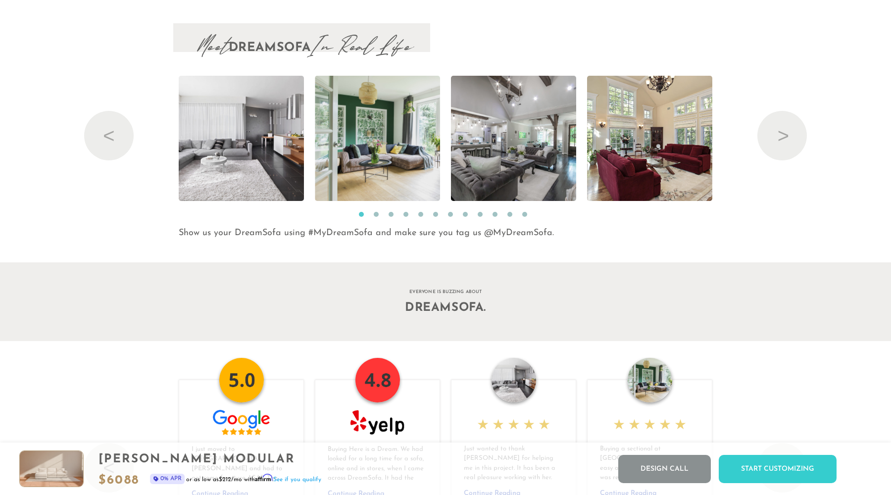
scroll to position [10548, 0]
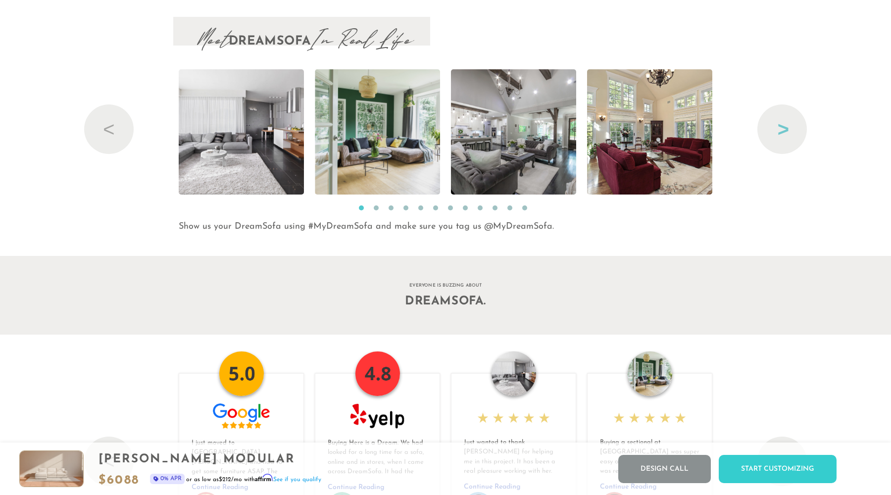
click at [781, 134] on button "Next" at bounding box center [783, 129] width 50 height 50
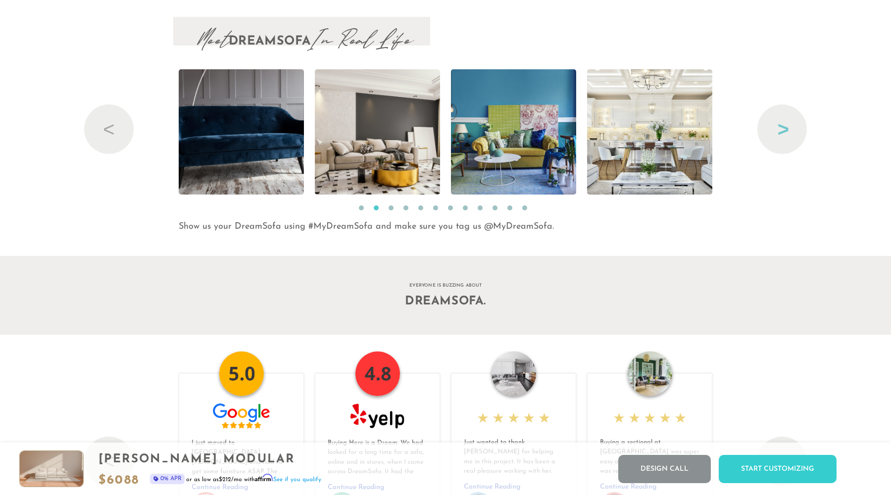
click at [781, 134] on button "Next" at bounding box center [783, 129] width 50 height 50
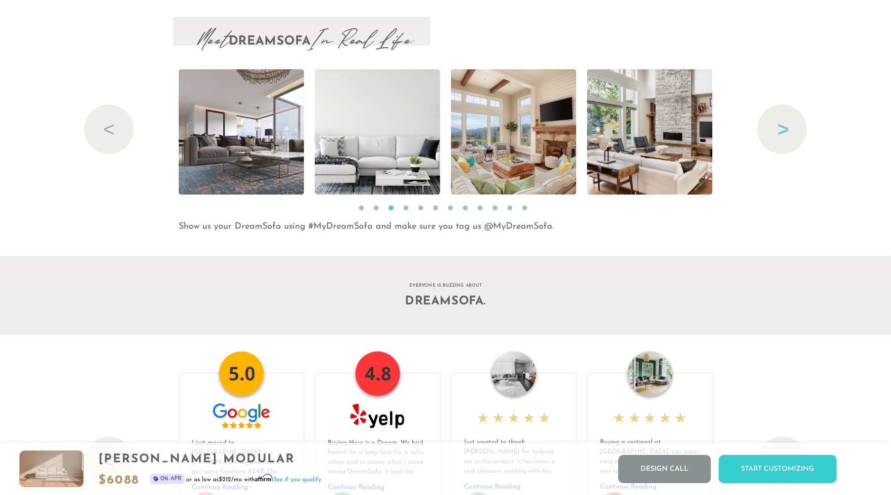
click at [781, 134] on button "Next" at bounding box center [783, 129] width 50 height 50
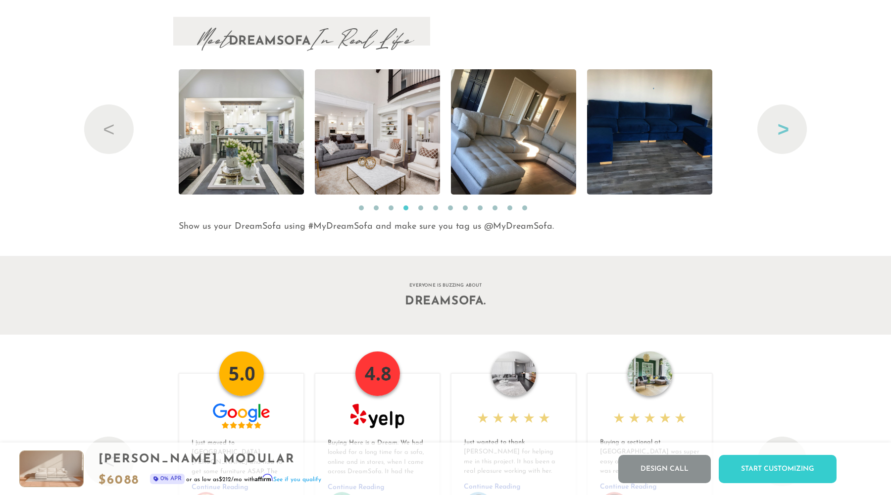
click at [782, 126] on button "Next" at bounding box center [783, 129] width 50 height 50
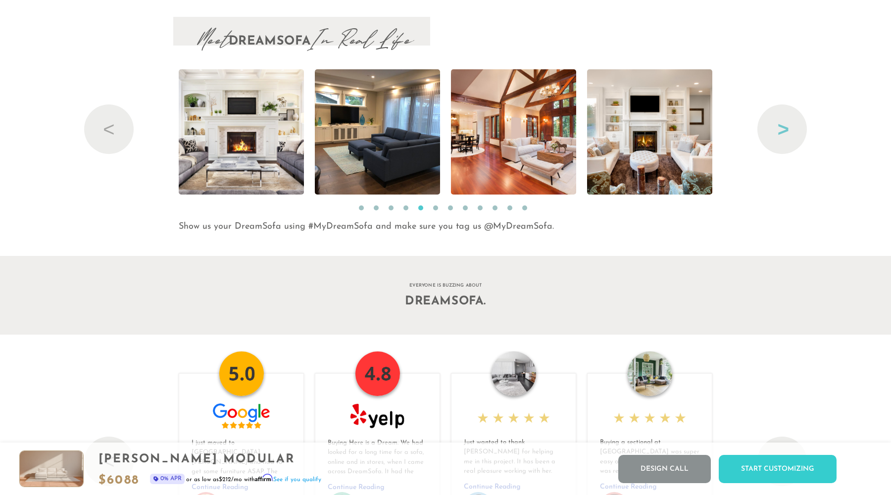
click at [782, 126] on button "Next" at bounding box center [783, 129] width 50 height 50
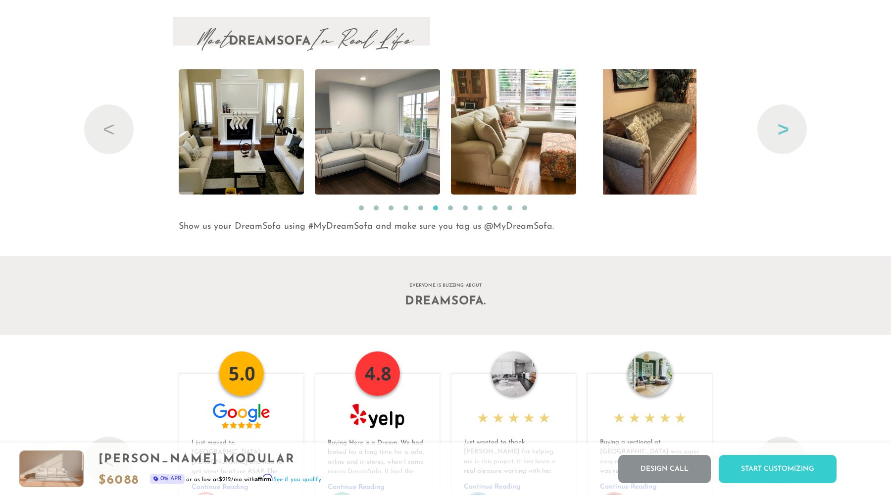
click at [782, 126] on button "Next" at bounding box center [783, 129] width 50 height 50
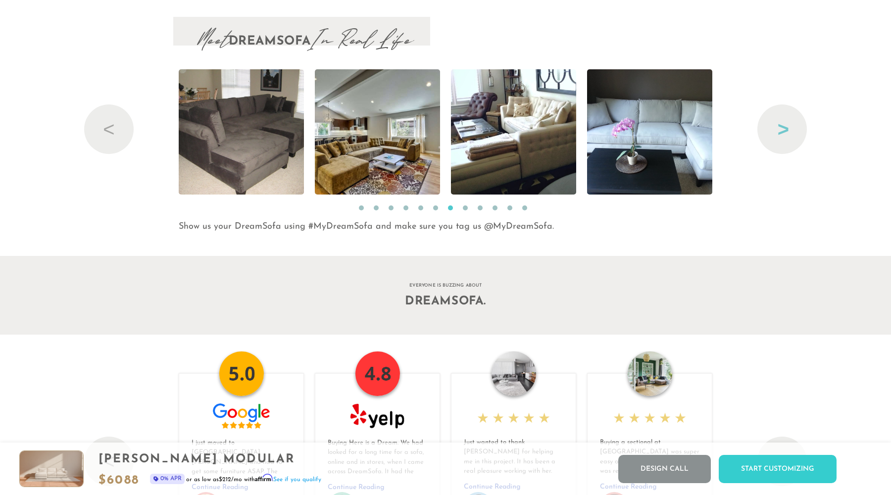
click at [782, 126] on button "Next" at bounding box center [783, 129] width 50 height 50
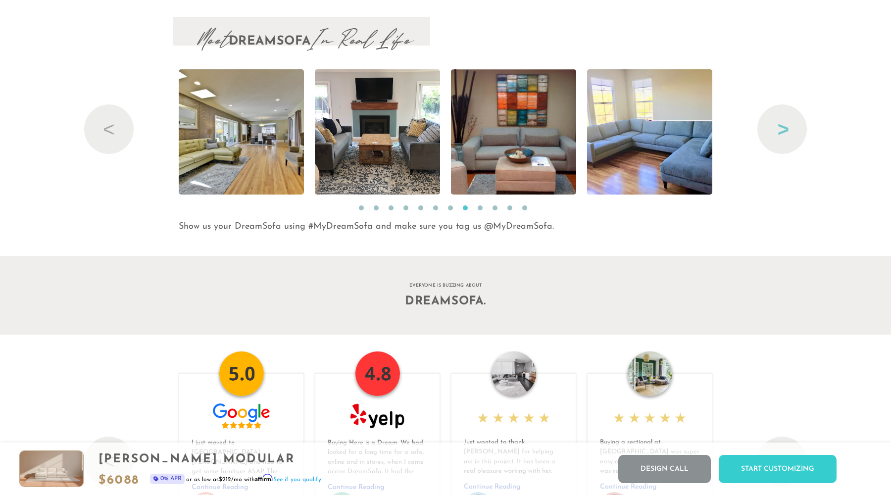
click at [782, 126] on button "Next" at bounding box center [783, 129] width 50 height 50
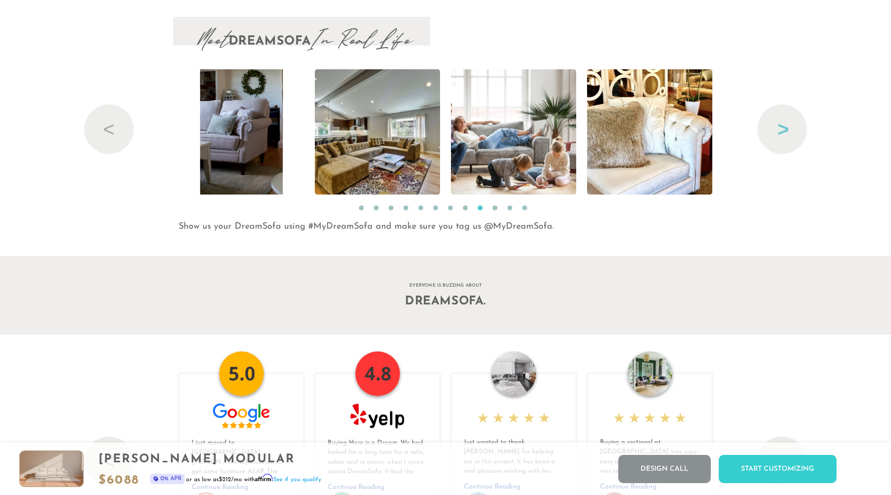
click at [782, 126] on button "Next" at bounding box center [783, 129] width 50 height 50
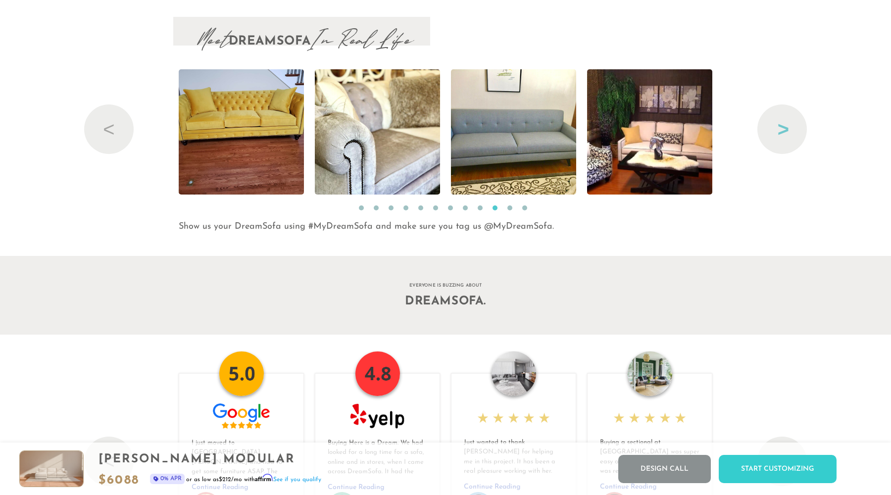
click at [782, 126] on button "Next" at bounding box center [783, 129] width 50 height 50
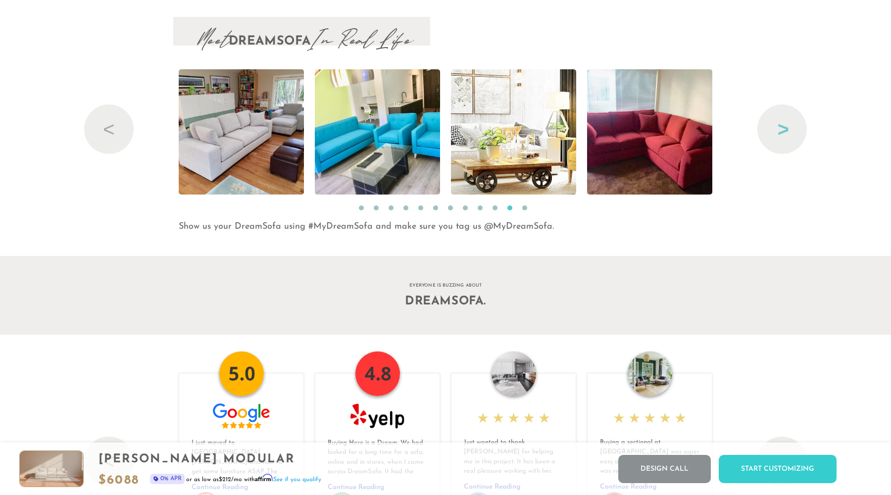
click at [782, 126] on button "Next" at bounding box center [783, 129] width 50 height 50
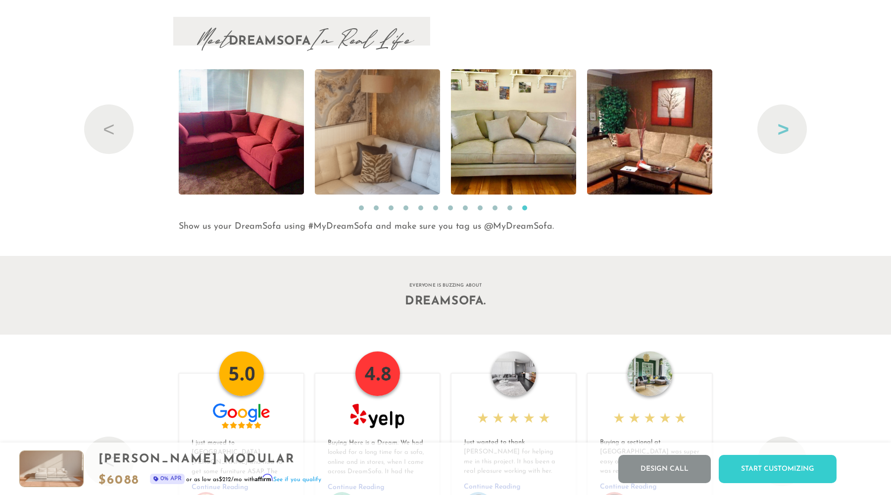
click at [782, 126] on button "Next" at bounding box center [783, 129] width 50 height 50
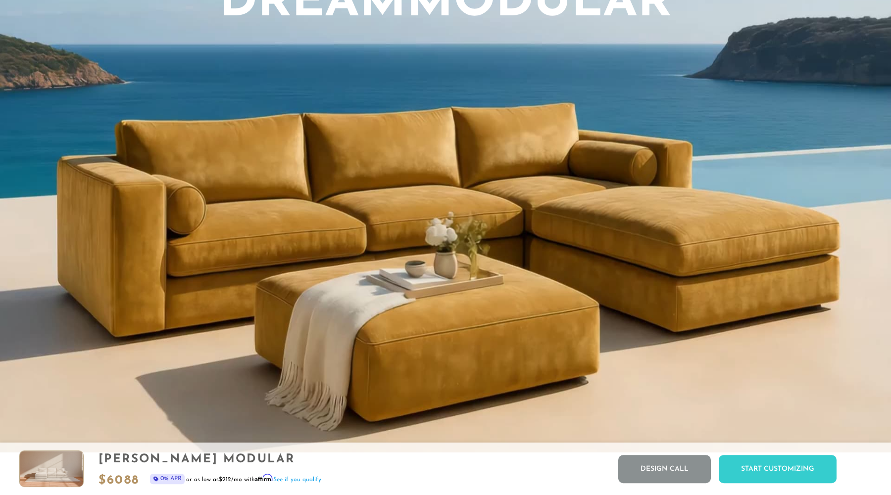
scroll to position [0, 0]
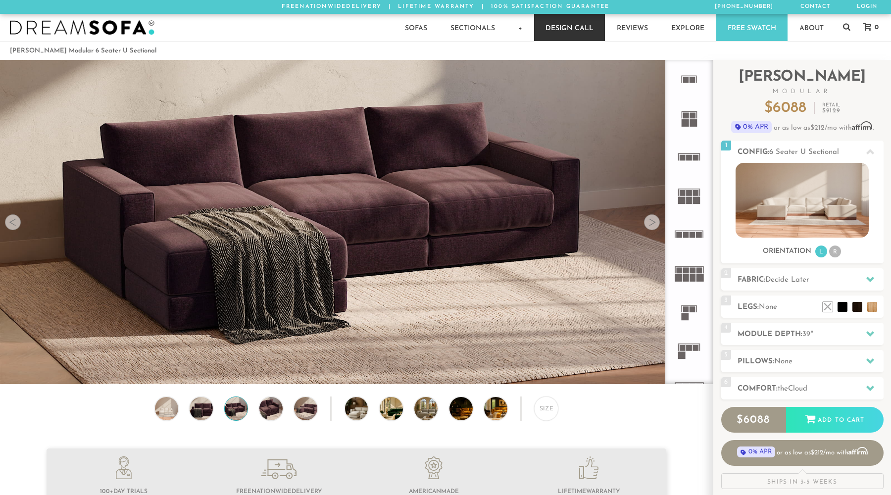
click at [589, 37] on link "Design Call" at bounding box center [569, 27] width 71 height 27
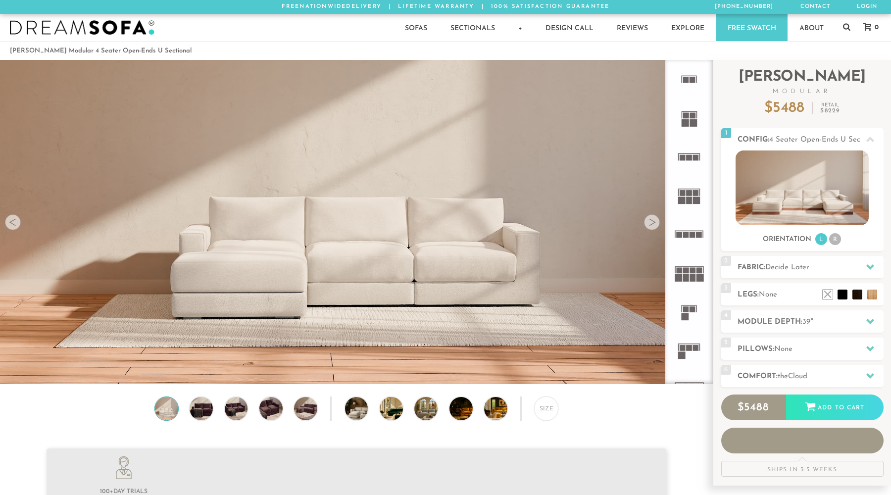
scroll to position [11425, 891]
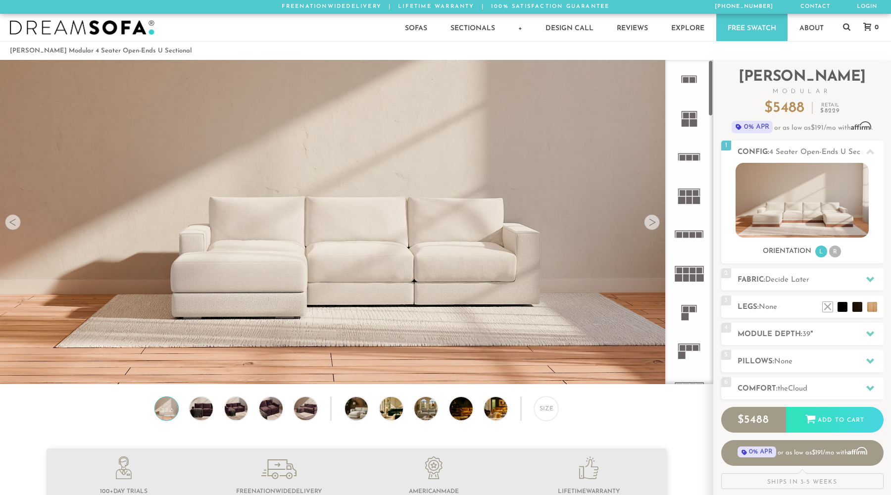
click at [684, 272] on rect at bounding box center [686, 271] width 6 height 6
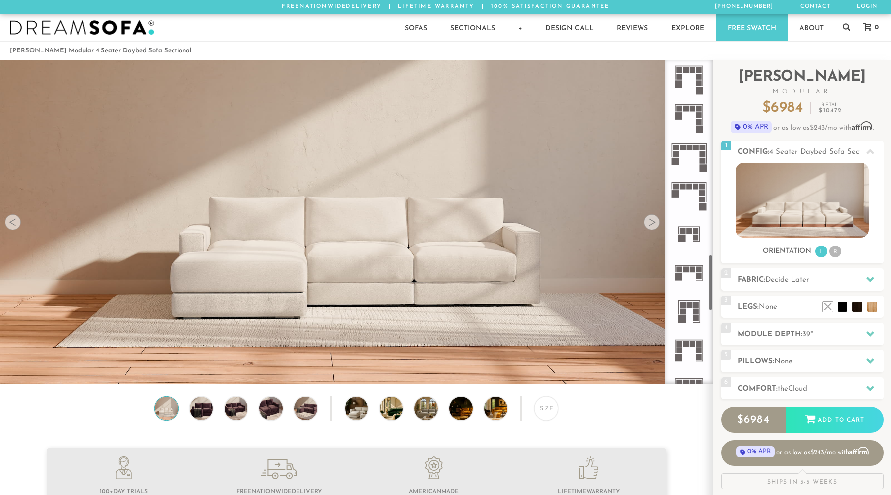
scroll to position [1110, 0]
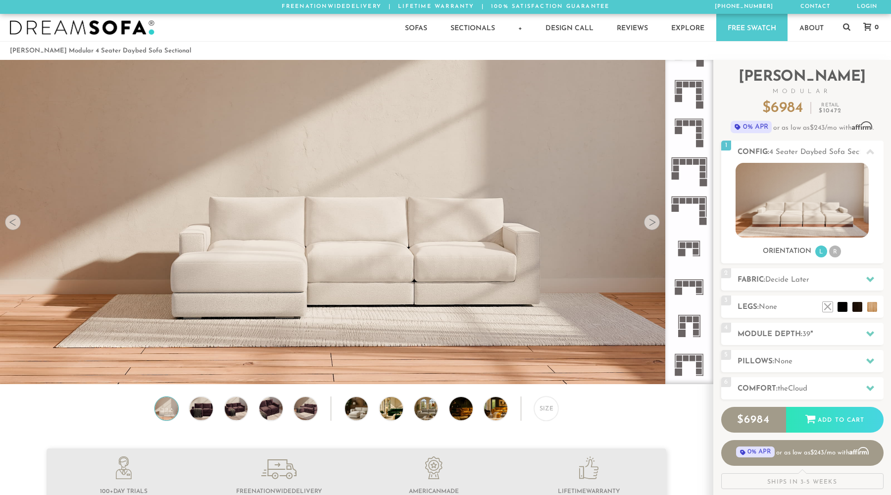
click at [679, 222] on icon at bounding box center [689, 210] width 39 height 39
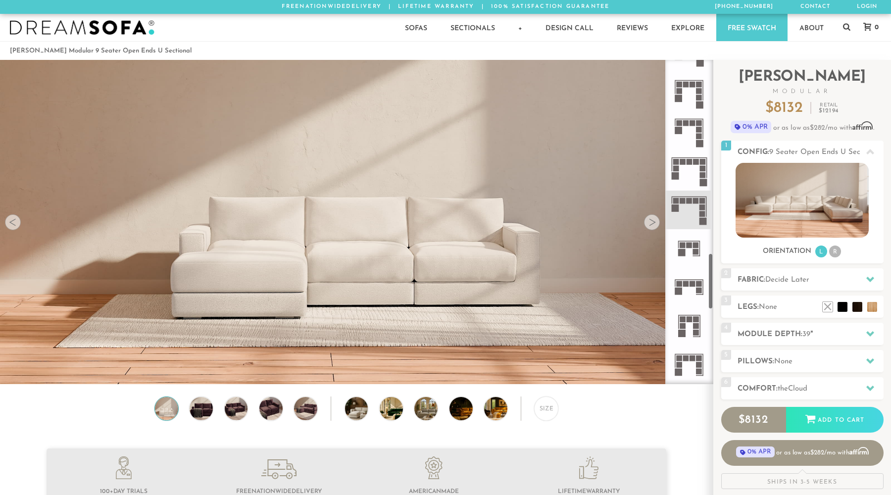
click at [694, 175] on icon at bounding box center [689, 171] width 39 height 39
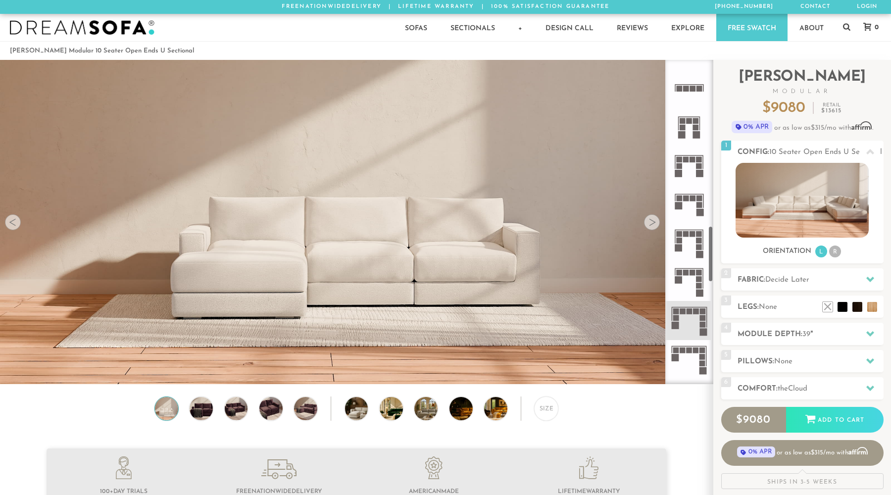
scroll to position [954, 0]
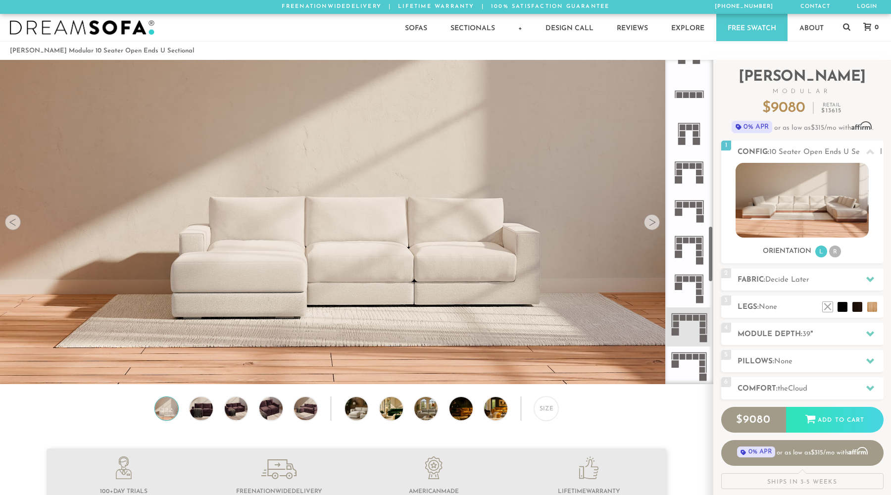
click at [684, 204] on rect at bounding box center [686, 205] width 6 height 6
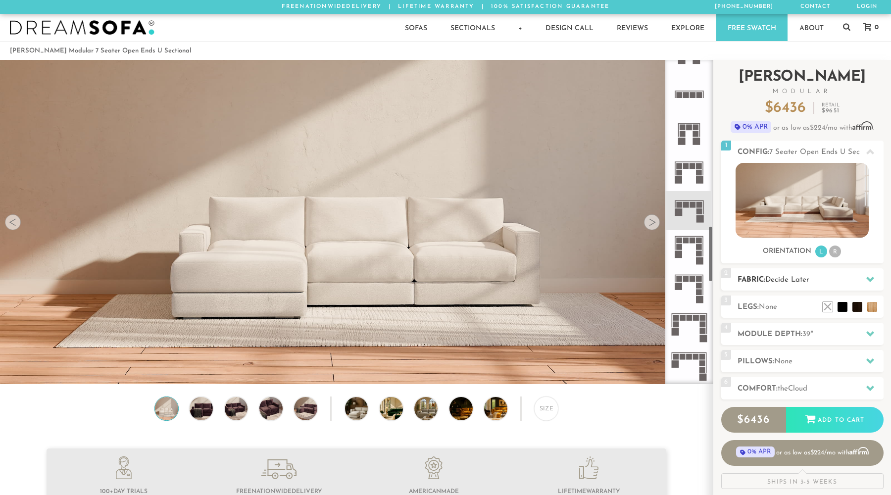
click at [828, 277] on h2 "Fabric: Decide Later" at bounding box center [811, 279] width 146 height 11
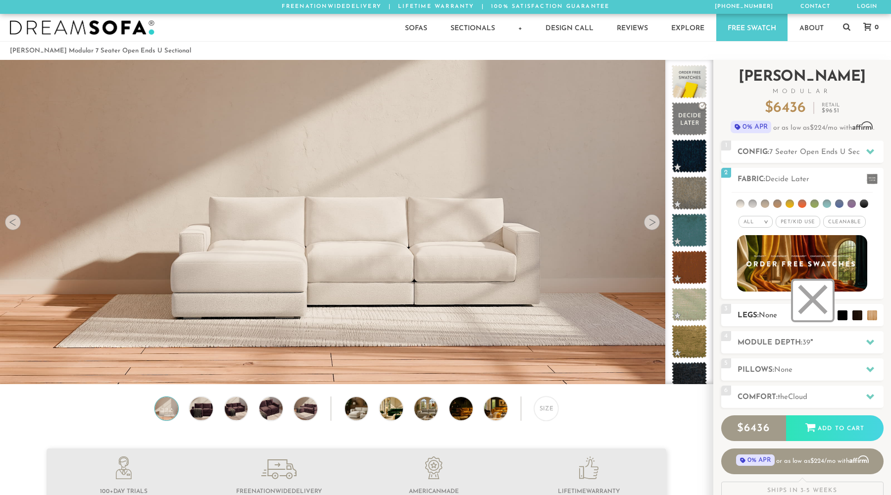
click at [821, 315] on li at bounding box center [813, 301] width 40 height 40
click at [845, 319] on li at bounding box center [828, 301] width 40 height 40
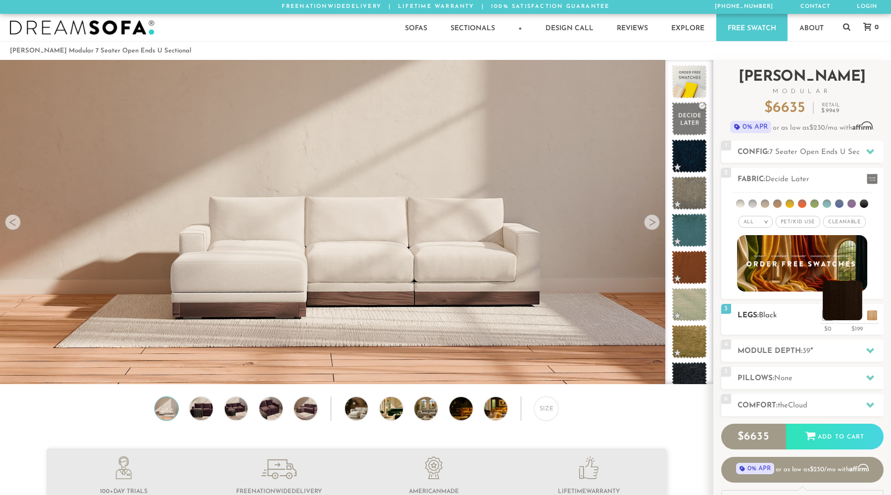
click at [855, 319] on li at bounding box center [843, 301] width 40 height 40
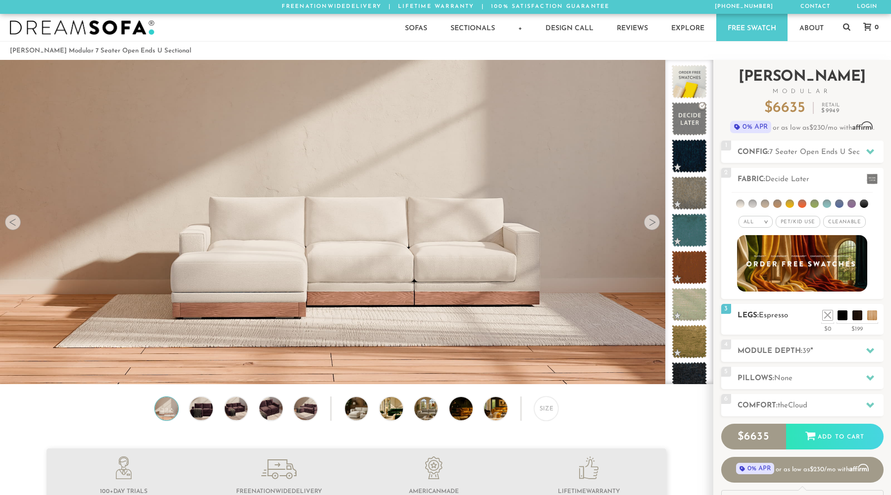
click at [874, 320] on li at bounding box center [873, 315] width 10 height 10
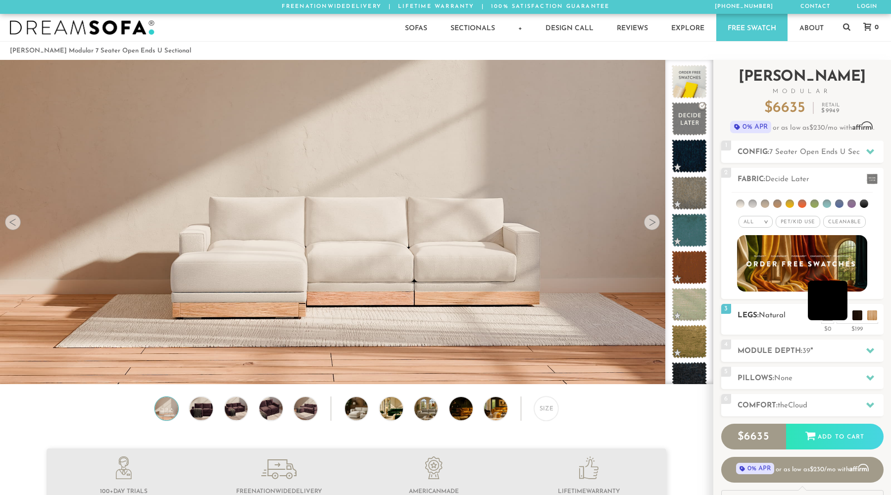
click at [842, 317] on li at bounding box center [828, 301] width 40 height 40
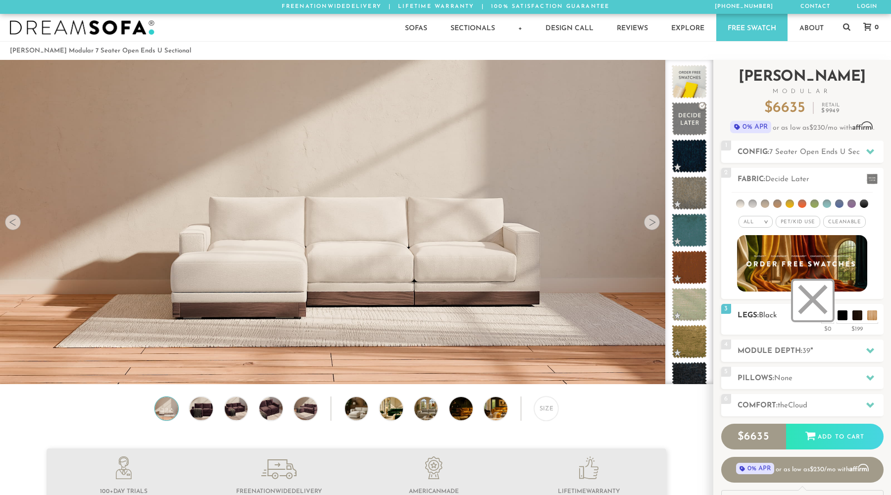
click at [829, 316] on li at bounding box center [813, 301] width 40 height 40
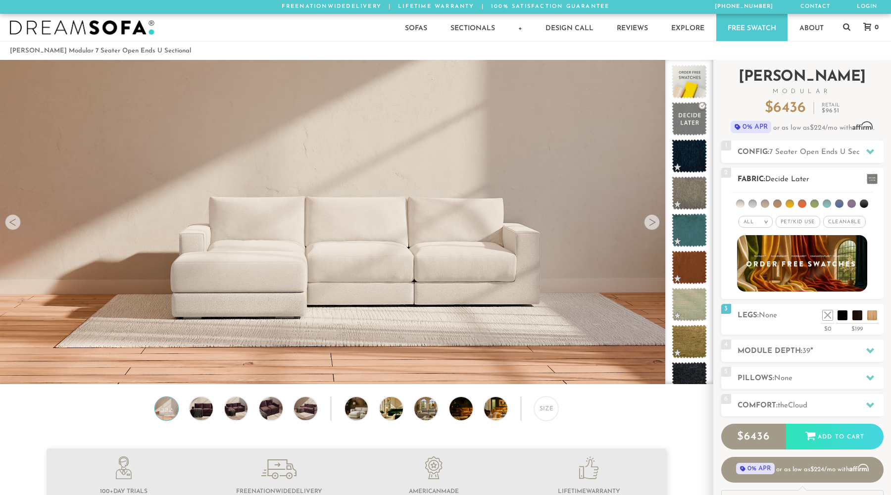
click at [778, 205] on li at bounding box center [777, 204] width 8 height 8
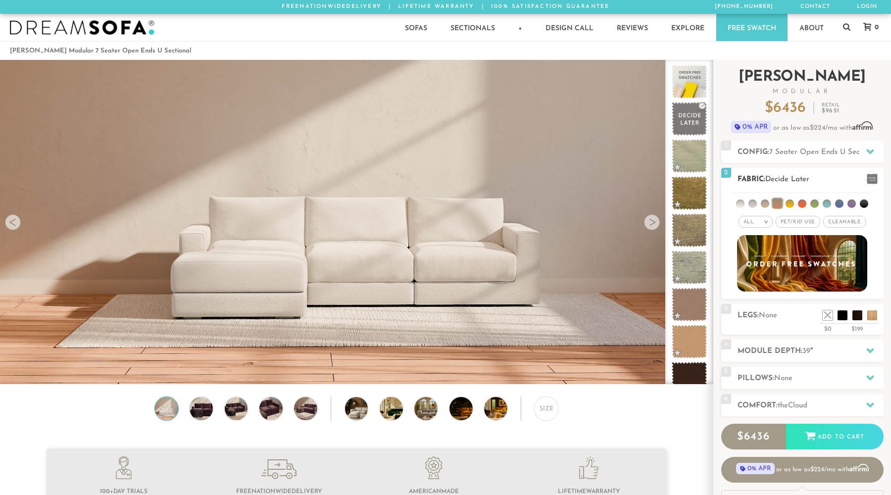
click at [814, 205] on li at bounding box center [815, 204] width 8 height 8
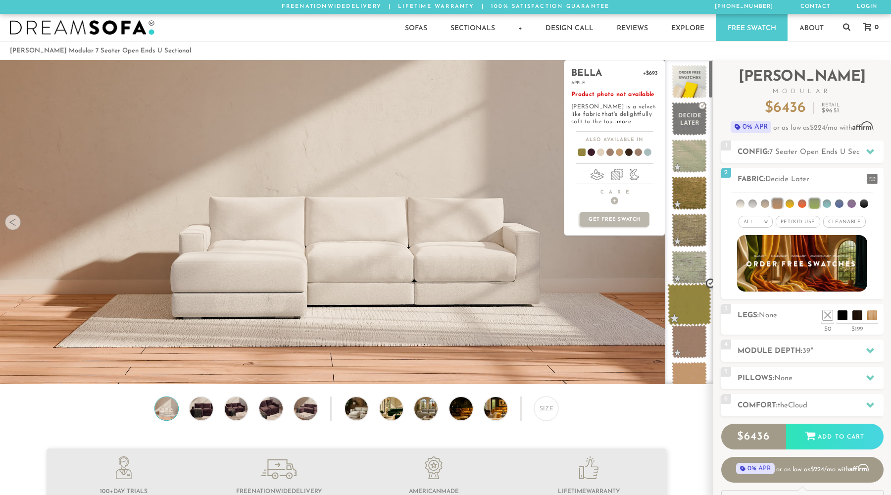
click at [685, 304] on span at bounding box center [690, 305] width 44 height 42
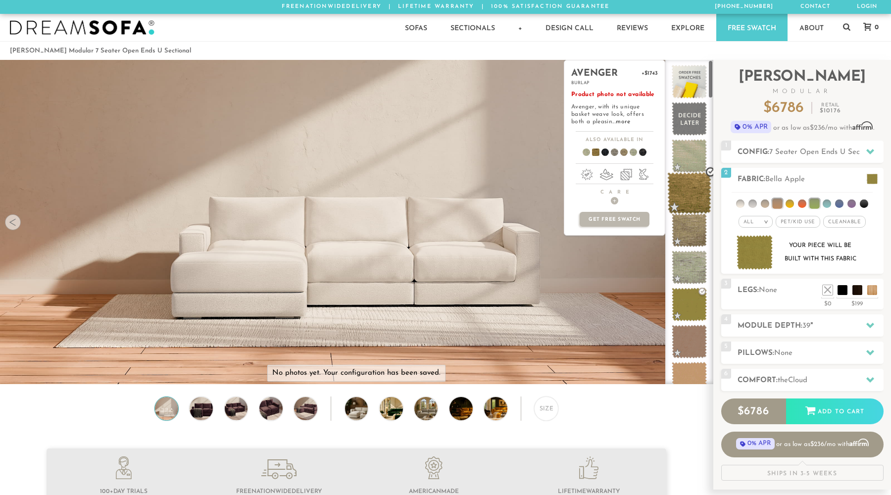
click at [690, 208] on span at bounding box center [690, 193] width 44 height 42
click at [692, 161] on span at bounding box center [690, 156] width 44 height 42
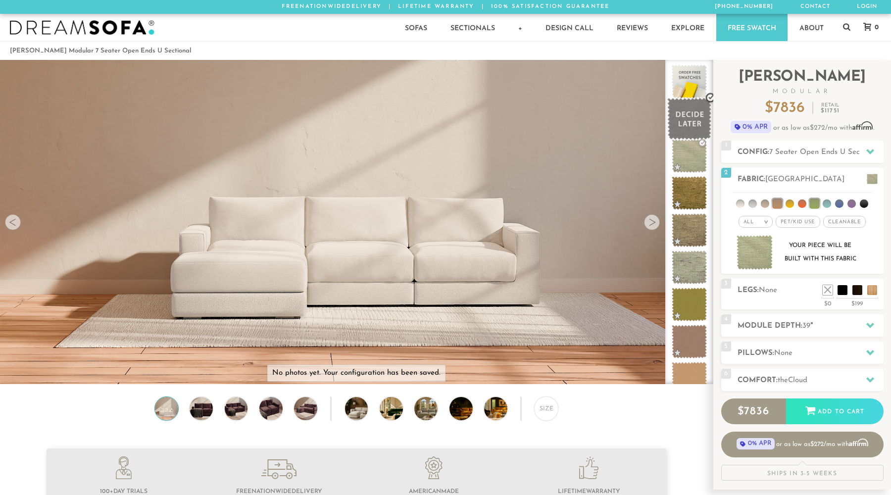
click at [691, 127] on span at bounding box center [690, 119] width 44 height 42
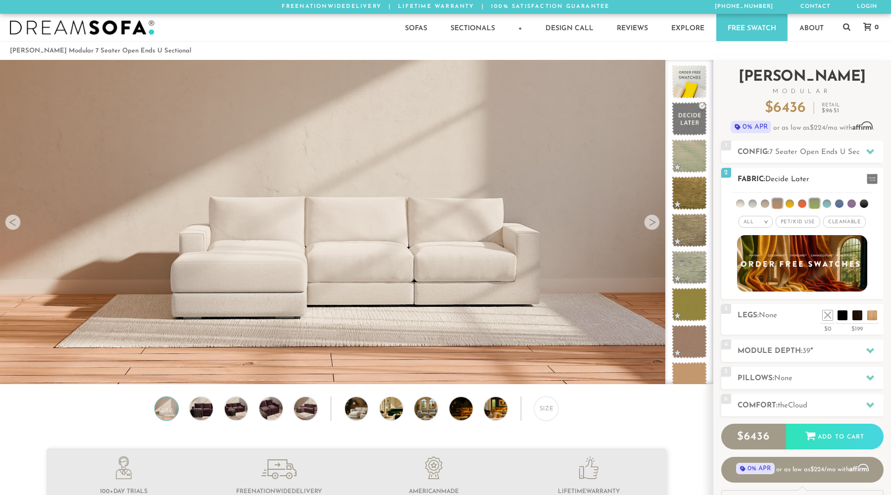
click at [772, 251] on img at bounding box center [802, 263] width 143 height 62
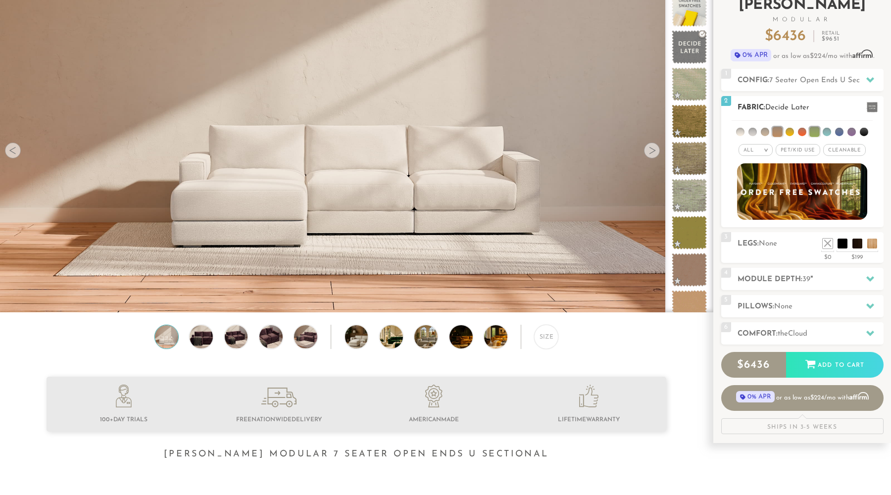
scroll to position [75, 0]
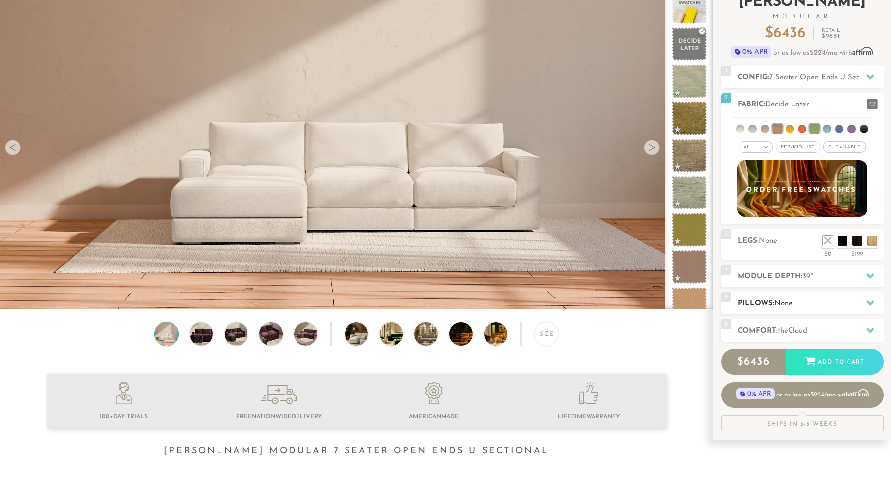
click at [780, 299] on h2 "Pillows: None" at bounding box center [811, 303] width 146 height 11
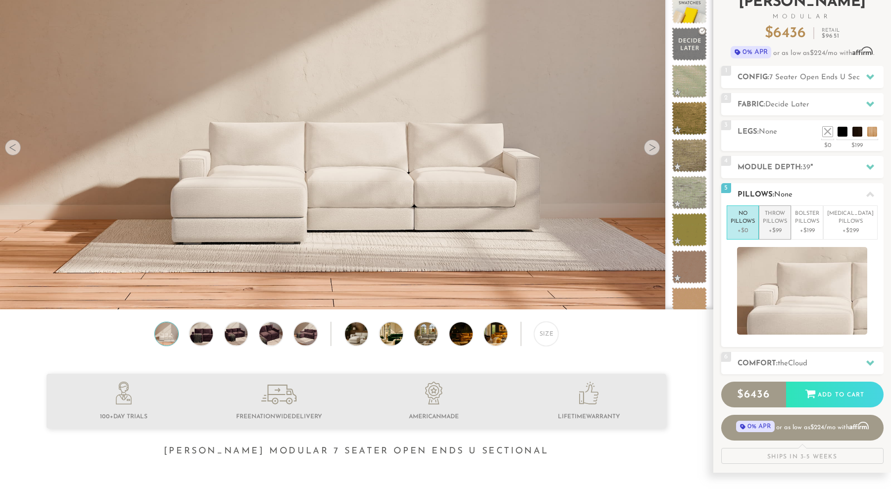
click at [784, 214] on p "Throw Pillows" at bounding box center [775, 218] width 24 height 16
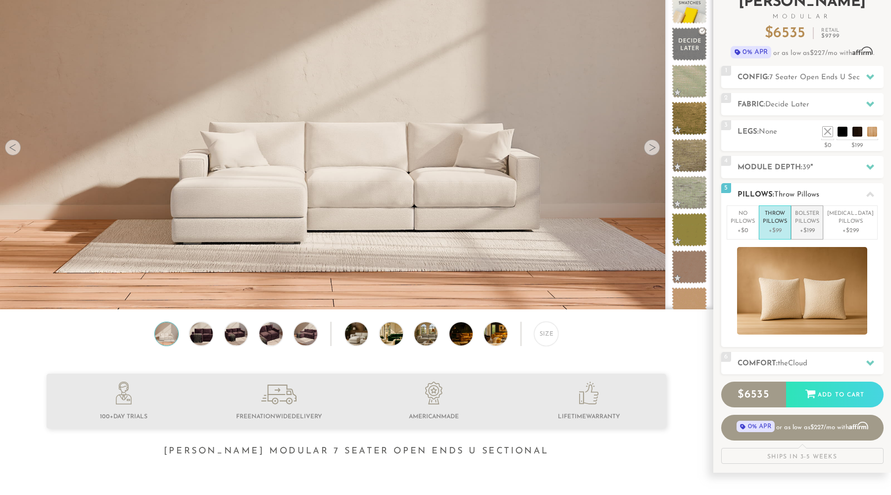
click at [816, 221] on p "Bolster Pillows" at bounding box center [807, 218] width 24 height 16
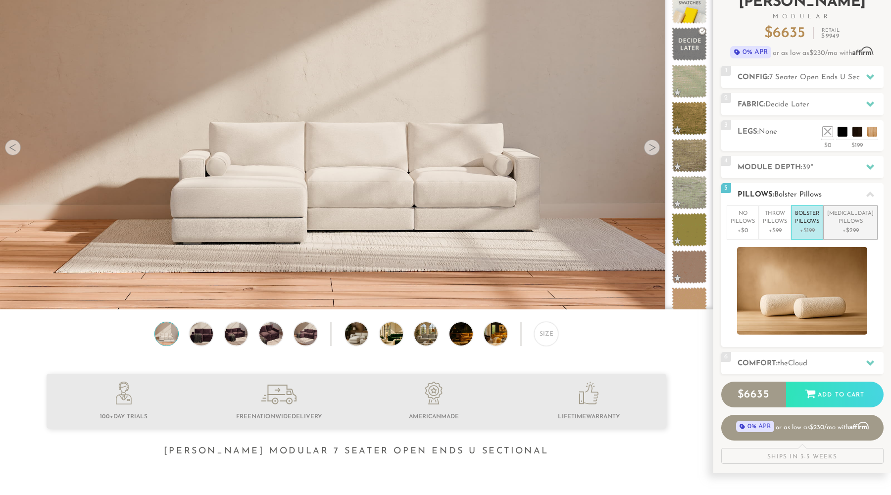
click at [841, 221] on p "[MEDICAL_DATA] Pillows" at bounding box center [850, 218] width 47 height 16
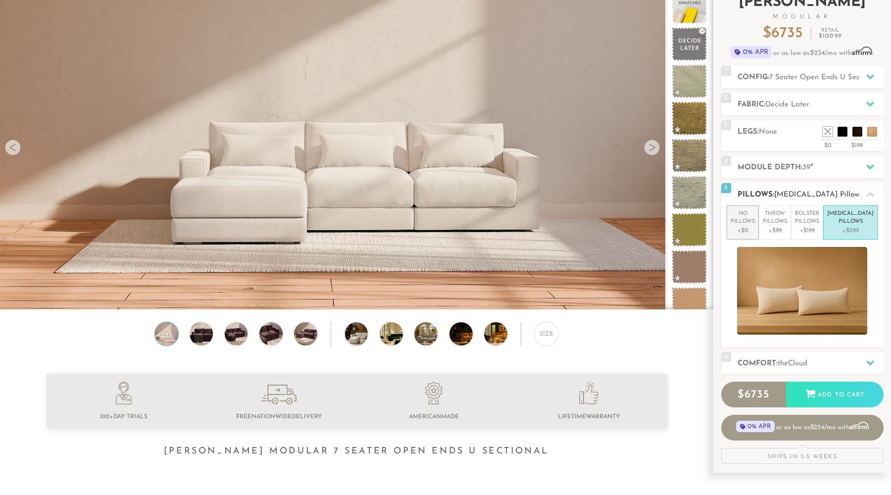
click at [755, 226] on p "No Pillows" at bounding box center [743, 218] width 24 height 16
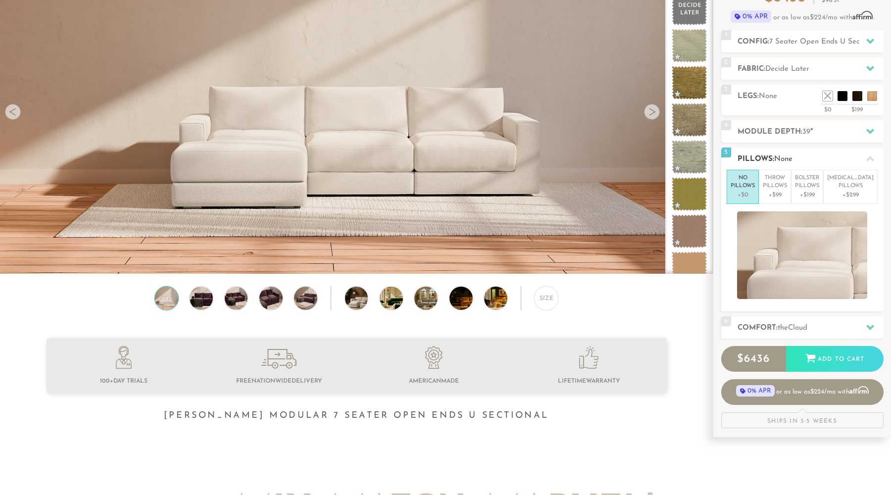
scroll to position [109, 0]
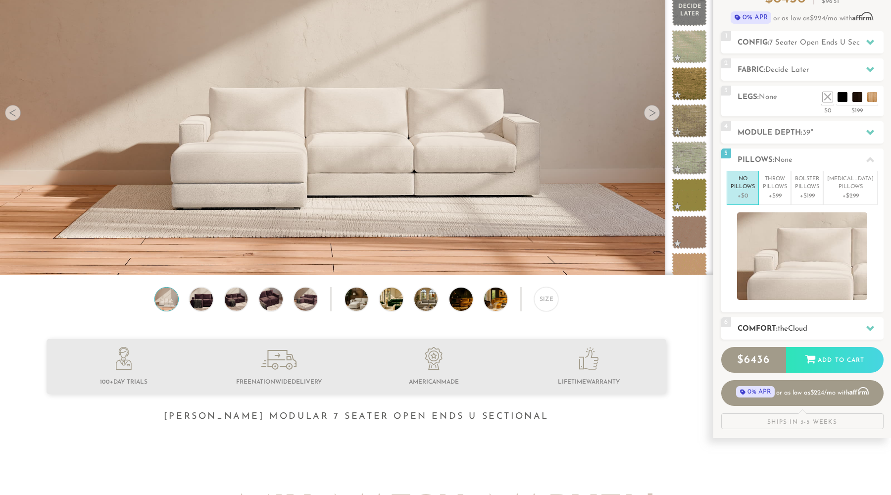
click at [809, 320] on div "6 Comfort: the Cloud soft" at bounding box center [802, 328] width 162 height 22
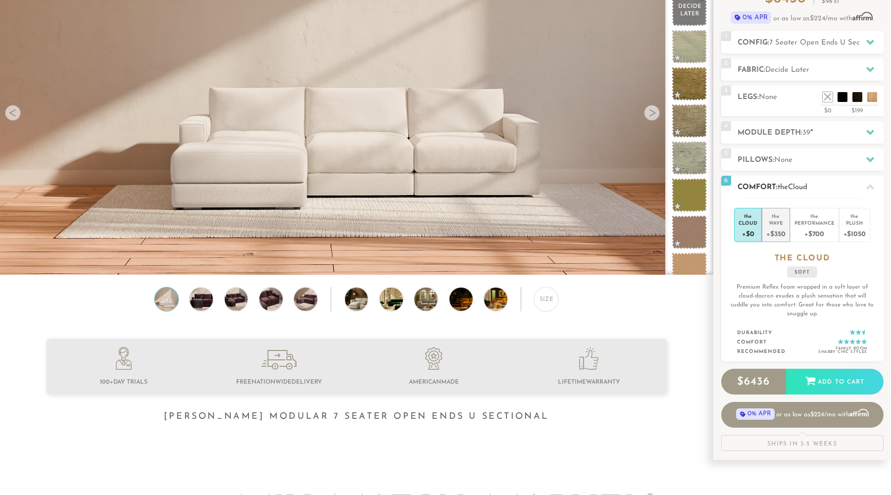
click at [787, 228] on li "the Wave +$350" at bounding box center [776, 225] width 28 height 34
click at [808, 231] on div "+$700" at bounding box center [815, 233] width 40 height 14
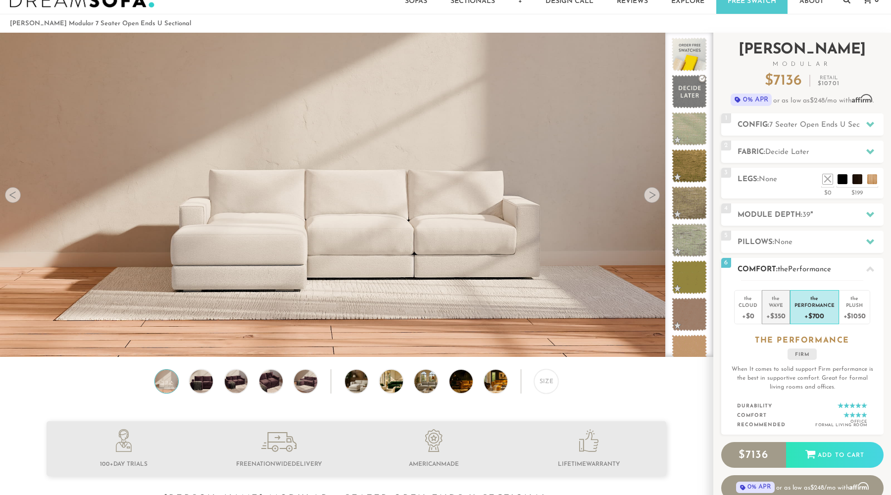
scroll to position [0, 0]
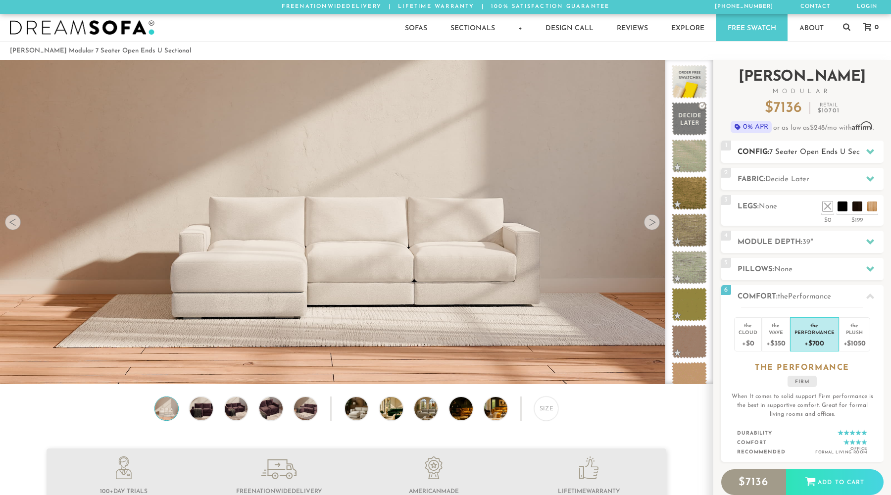
click at [793, 148] on h2 "Config: 7 Seater Open Ends U Sectional" at bounding box center [811, 152] width 146 height 11
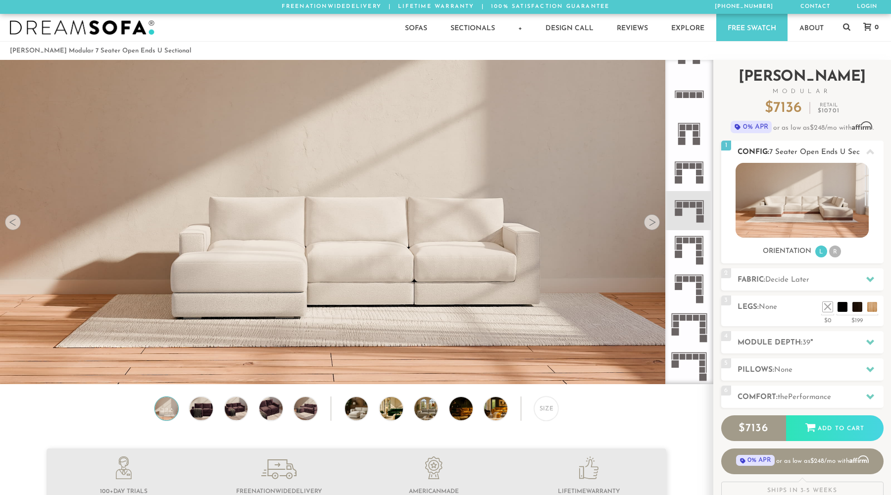
click at [837, 256] on li "R" at bounding box center [835, 252] width 12 height 12
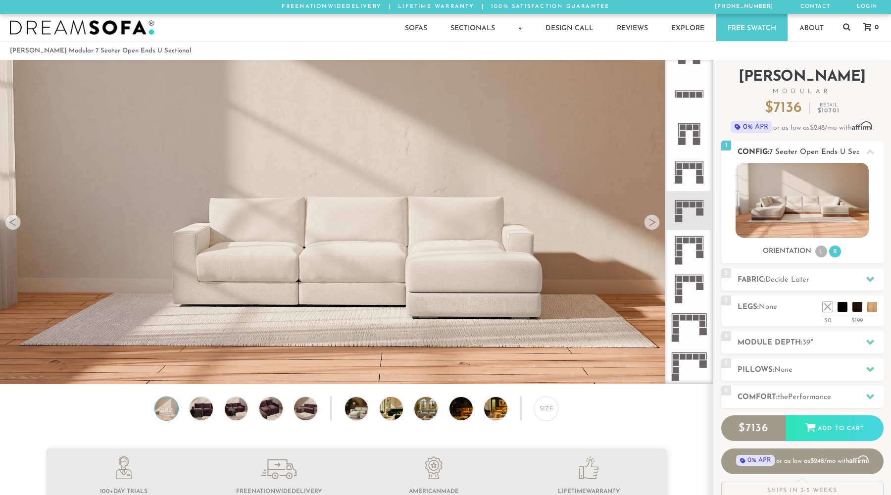
click at [826, 256] on li "L" at bounding box center [822, 252] width 12 height 12
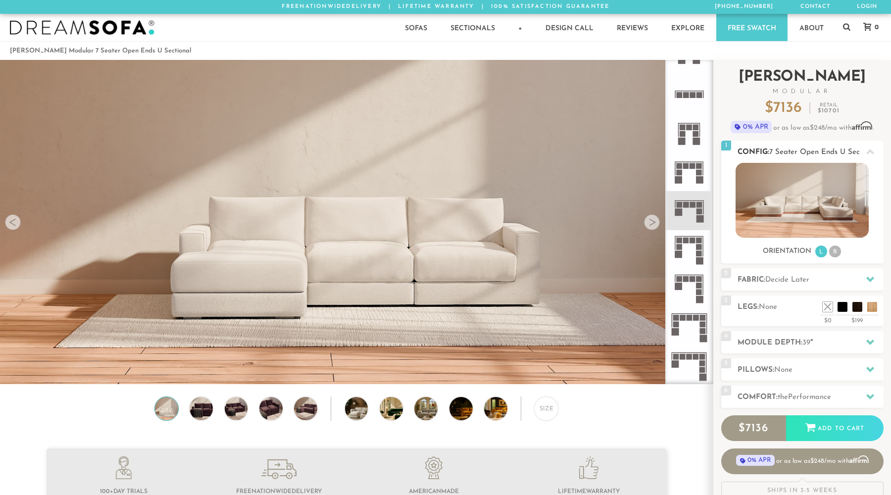
click at [837, 252] on li "R" at bounding box center [835, 252] width 12 height 12
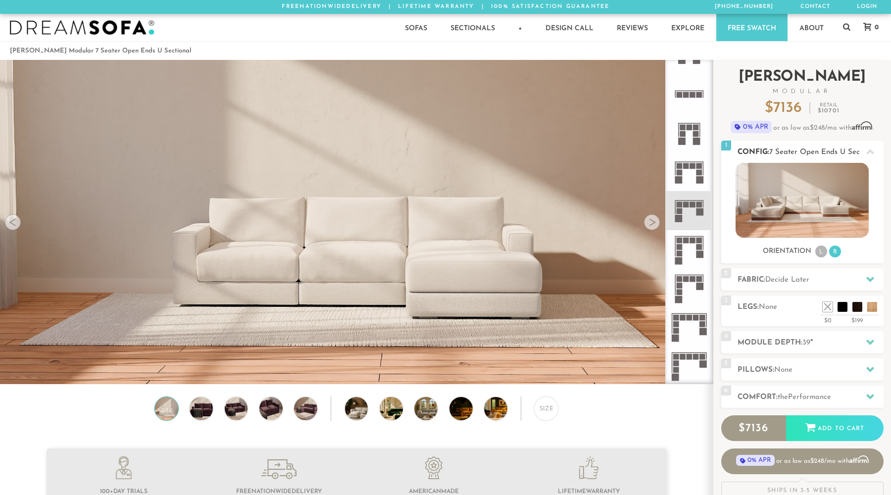
click at [821, 253] on li "L" at bounding box center [822, 252] width 12 height 12
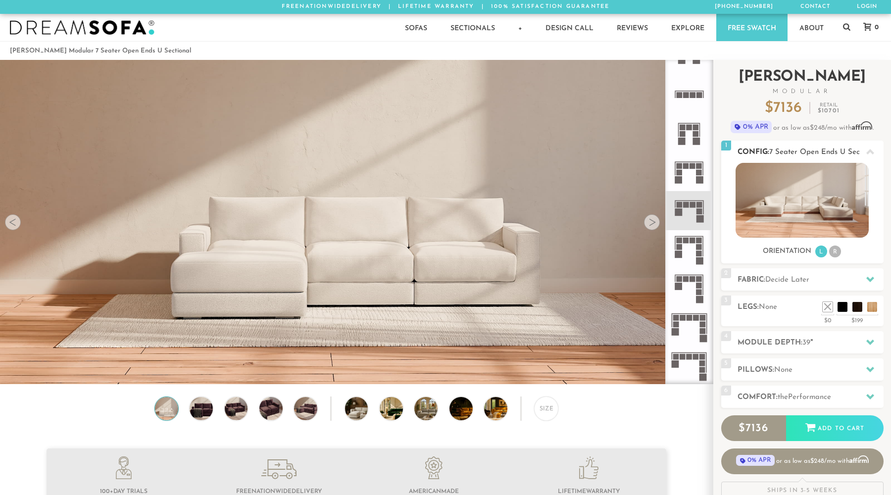
click at [839, 255] on li "R" at bounding box center [835, 252] width 12 height 12
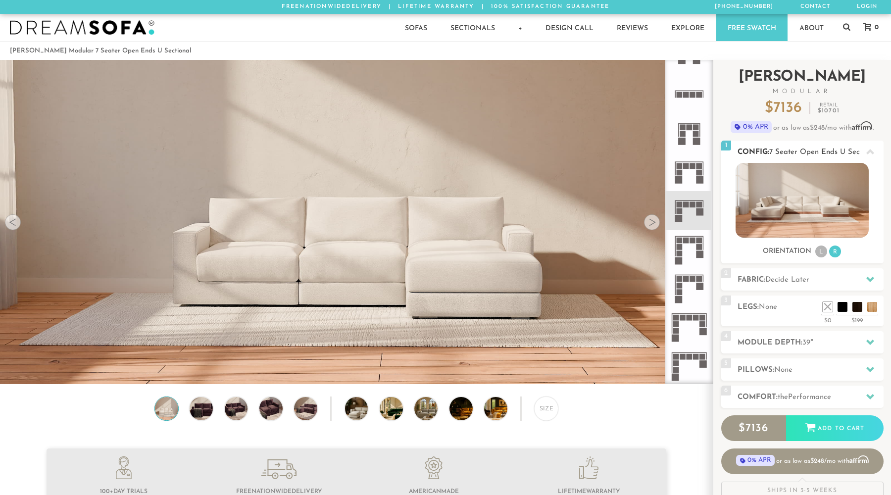
click at [821, 256] on li "L" at bounding box center [822, 252] width 12 height 12
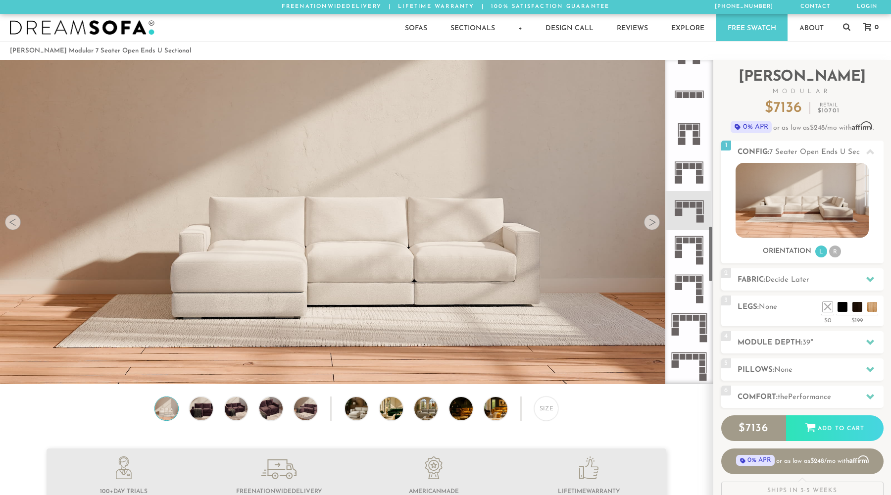
click at [649, 219] on div at bounding box center [652, 222] width 16 height 16
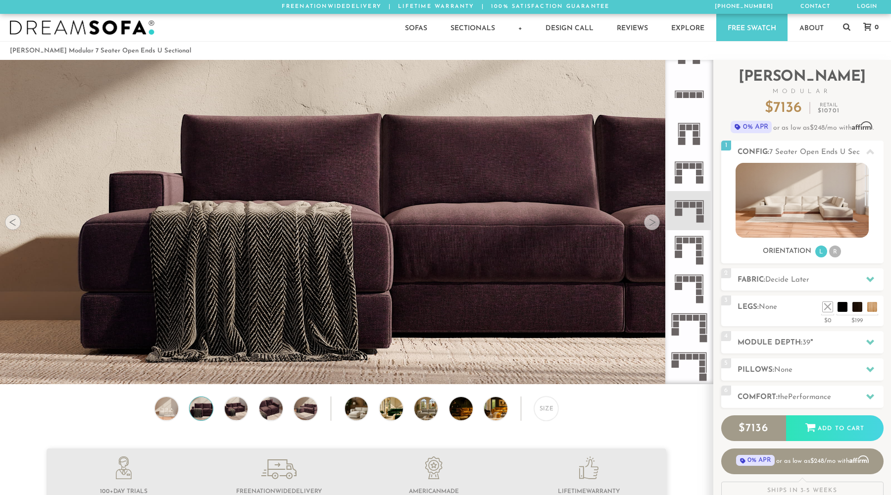
click at [649, 219] on div at bounding box center [652, 222] width 16 height 16
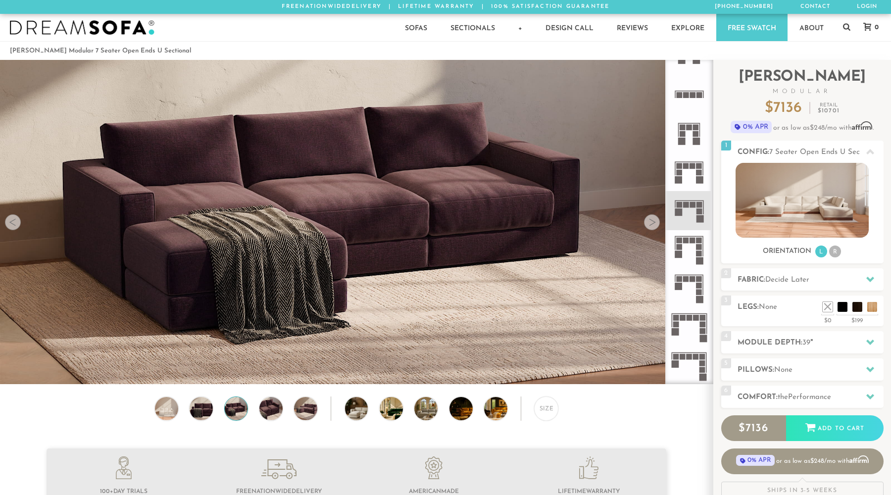
click at [649, 219] on div at bounding box center [652, 222] width 16 height 16
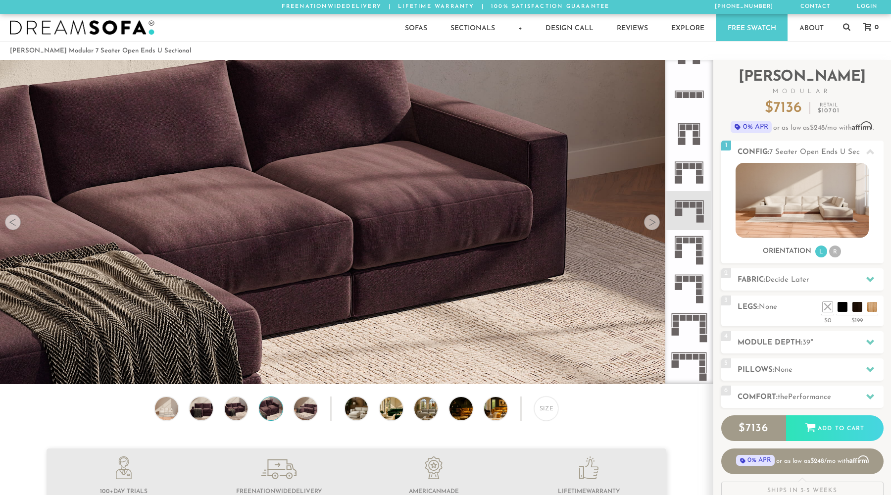
click at [649, 219] on div at bounding box center [652, 222] width 16 height 16
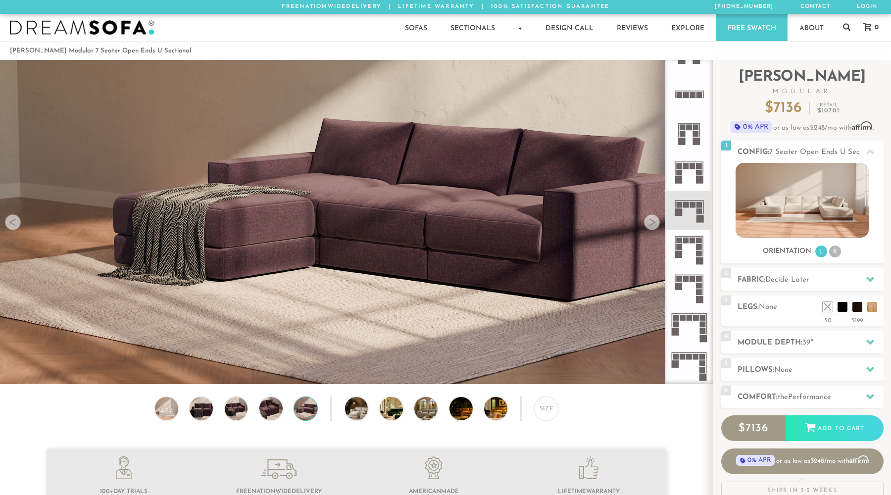
click at [649, 219] on div at bounding box center [652, 222] width 16 height 16
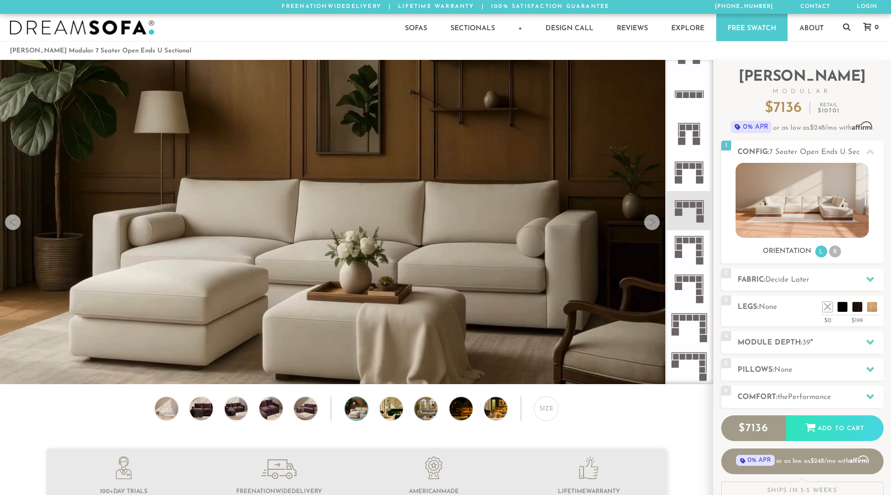
click at [649, 219] on div at bounding box center [652, 222] width 16 height 16
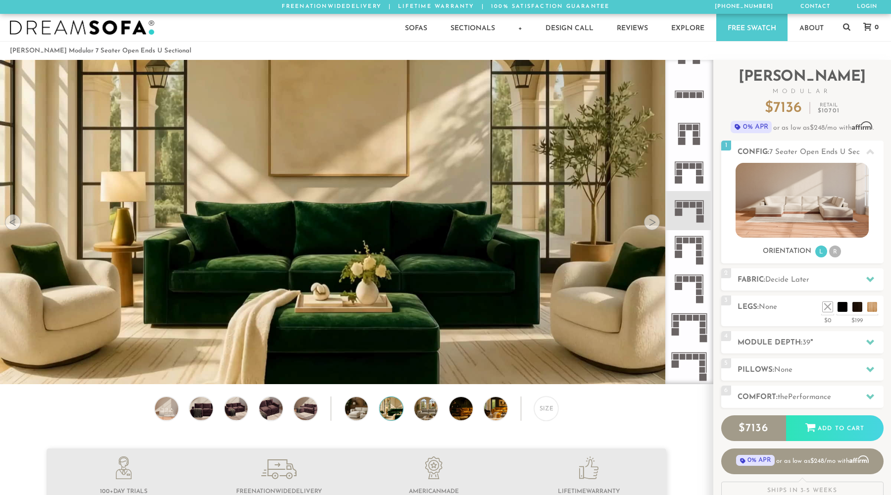
click at [649, 219] on div at bounding box center [652, 222] width 16 height 16
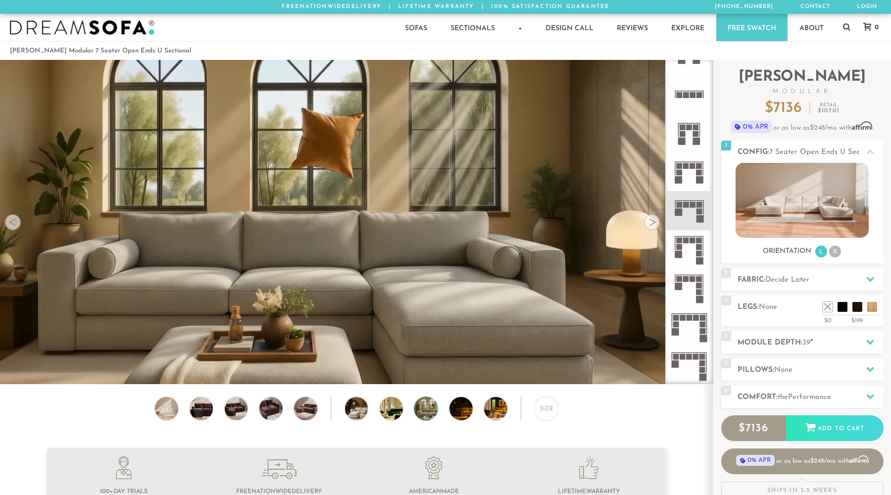
click at [648, 223] on div at bounding box center [652, 222] width 16 height 16
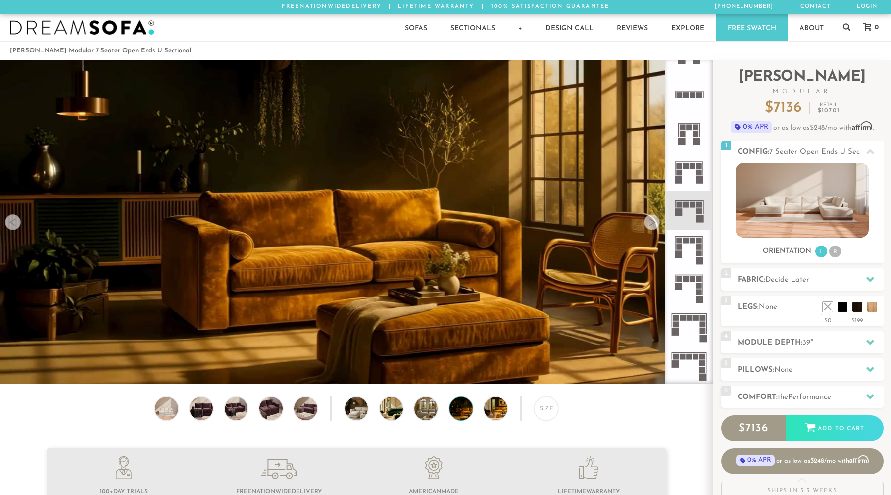
click at [648, 223] on div at bounding box center [652, 222] width 16 height 16
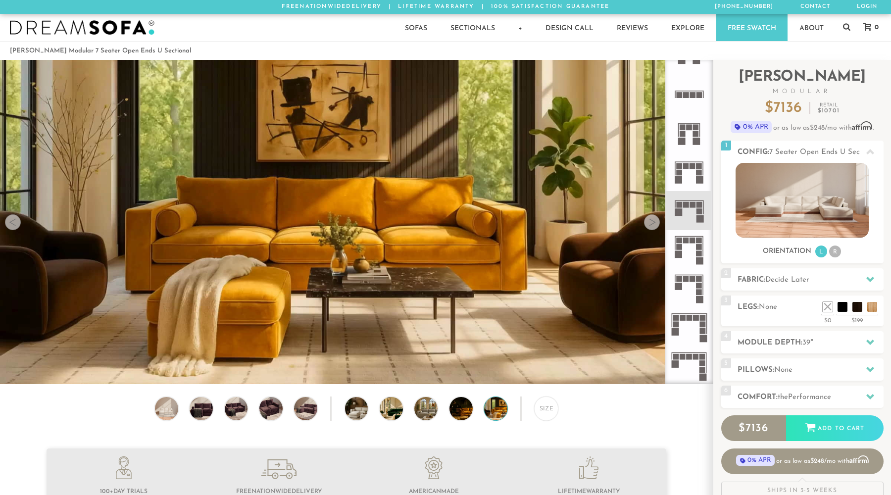
click at [648, 221] on div at bounding box center [652, 222] width 16 height 16
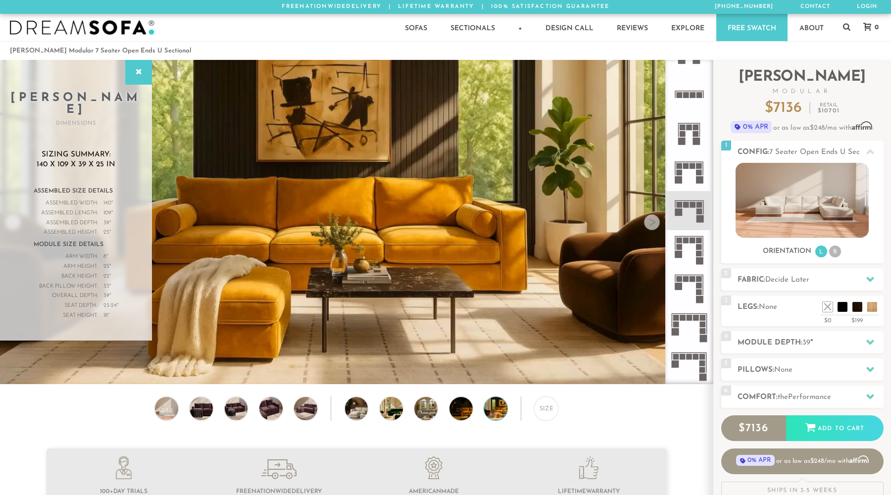
click at [653, 224] on div at bounding box center [652, 222] width 16 height 16
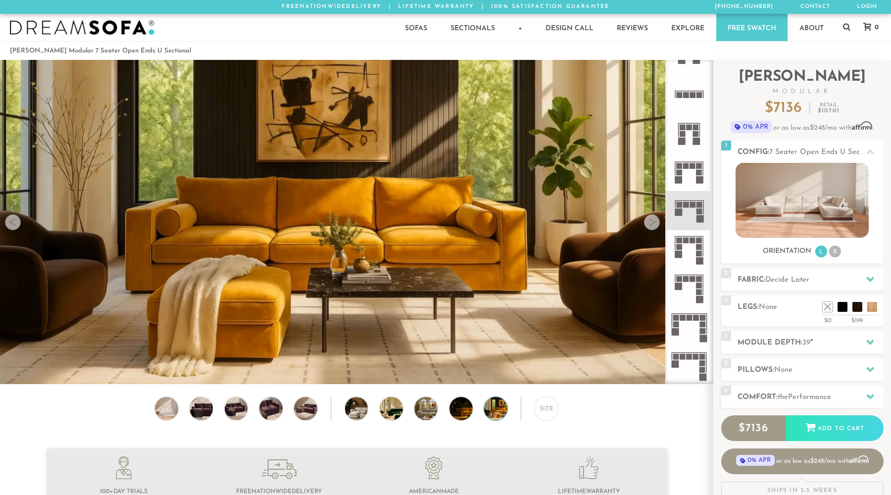
click at [653, 224] on div at bounding box center [652, 222] width 16 height 16
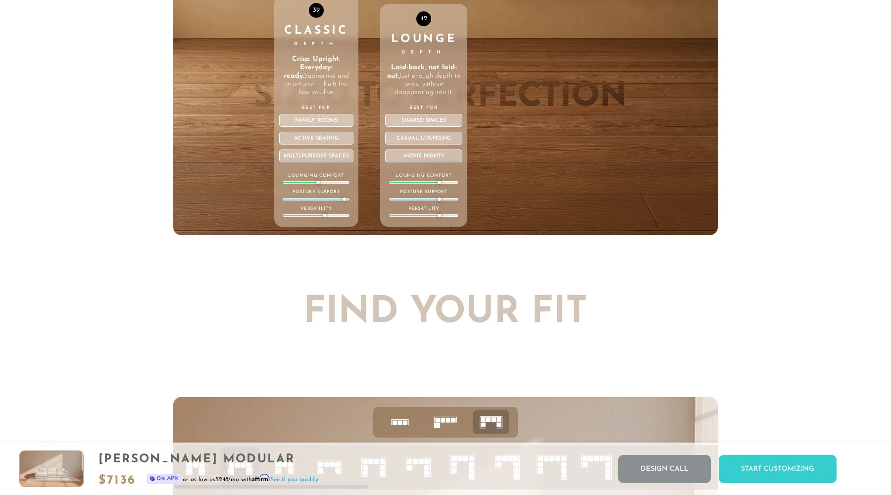
scroll to position [4130, 0]
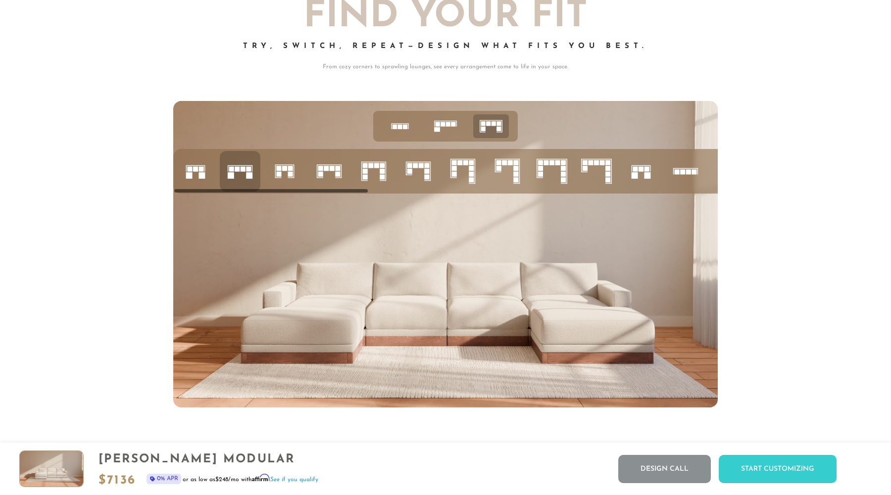
click at [382, 173] on rect at bounding box center [382, 171] width 5 height 5
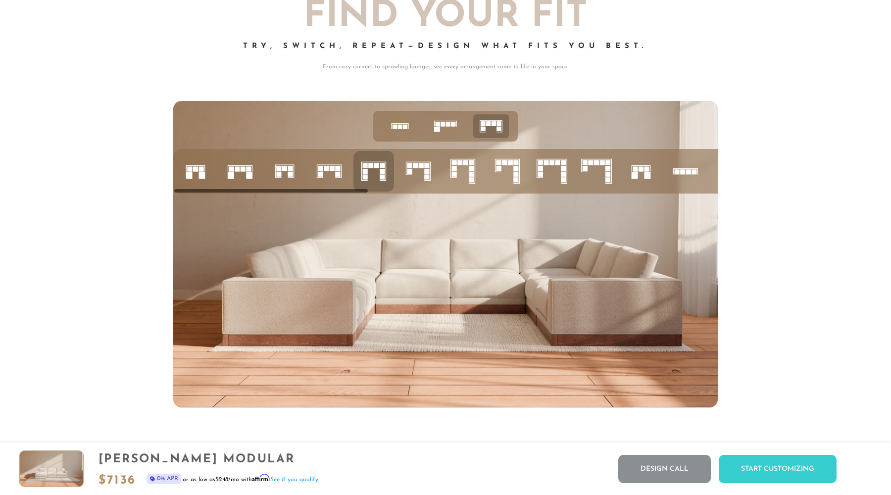
click at [420, 172] on icon at bounding box center [419, 171] width 34 height 34
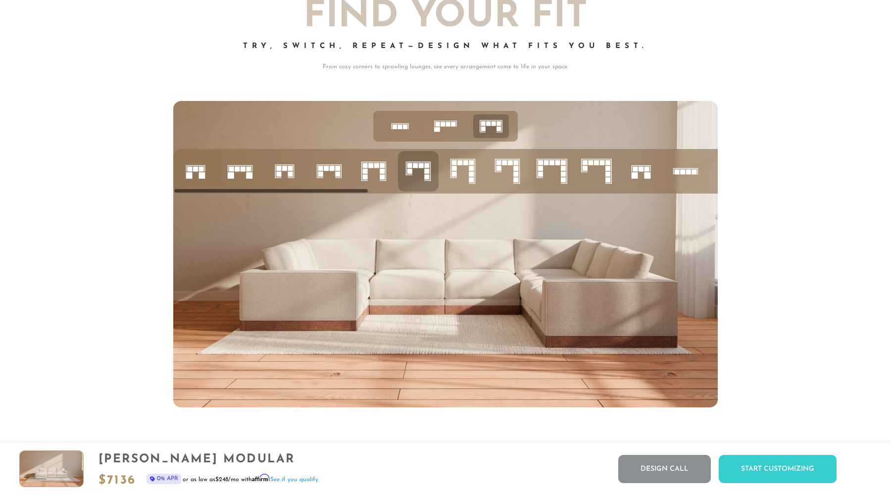
click at [458, 172] on icon at bounding box center [463, 171] width 34 height 34
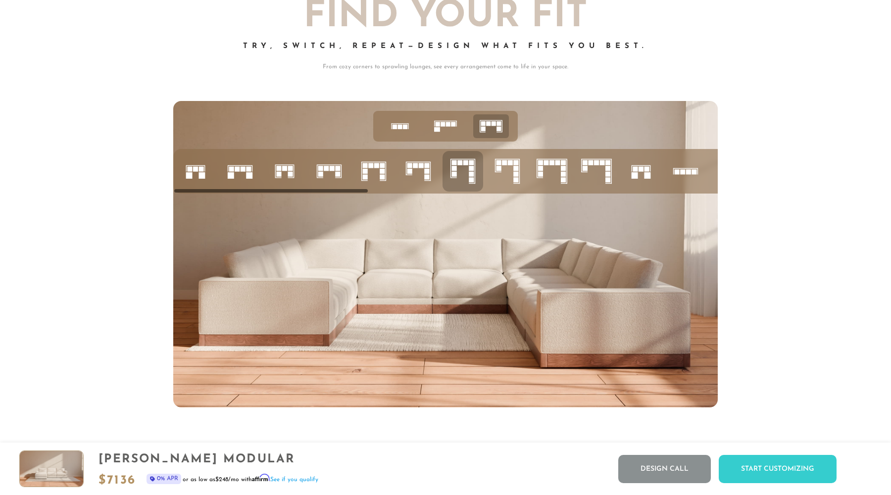
click at [558, 173] on icon at bounding box center [552, 171] width 34 height 34
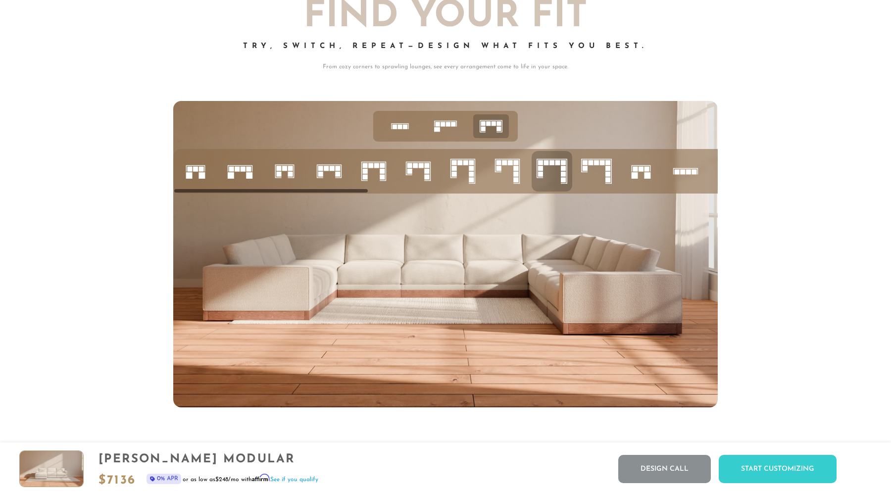
click at [443, 126] on rect at bounding box center [443, 124] width 4 height 4
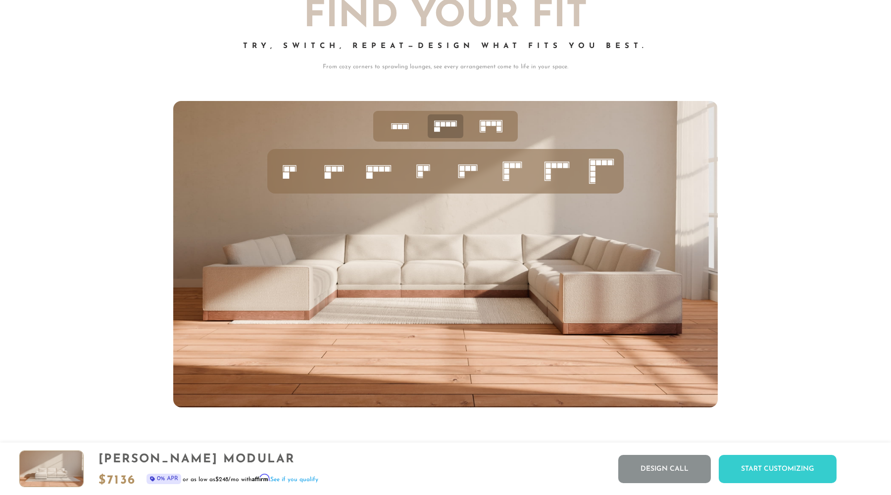
click at [603, 171] on icon at bounding box center [602, 171] width 34 height 34
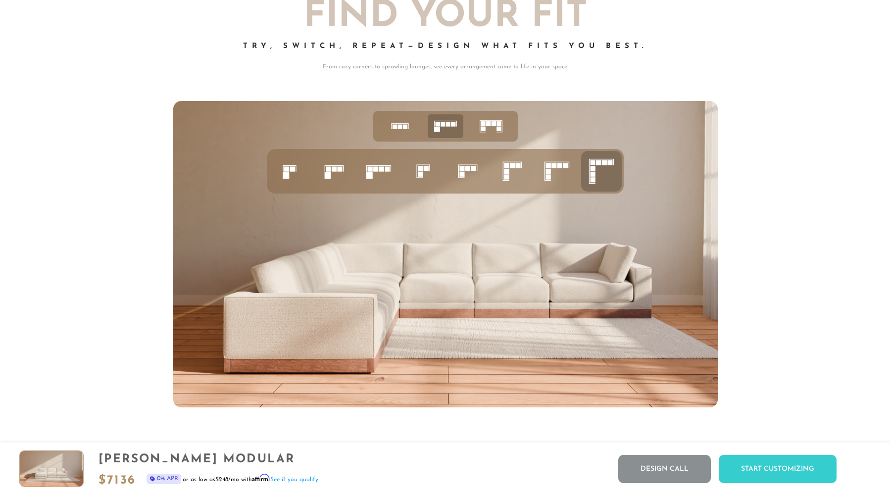
click at [488, 122] on rect at bounding box center [488, 123] width 4 height 4
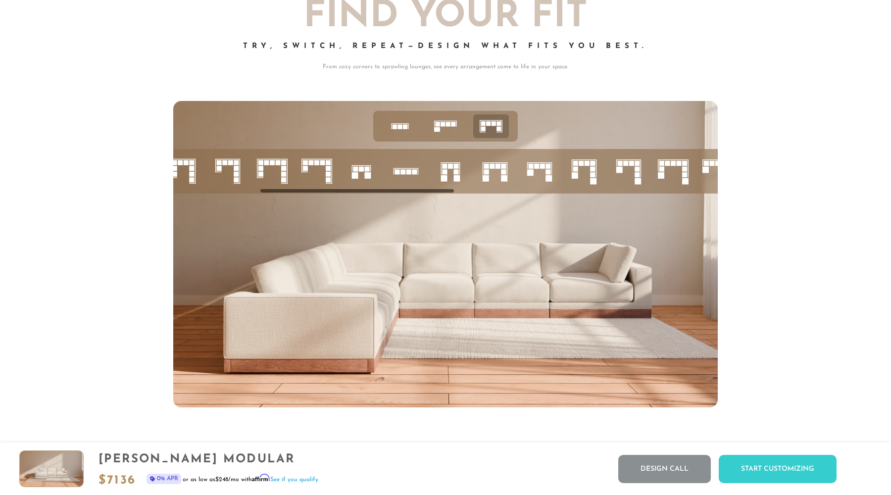
scroll to position [0, 291]
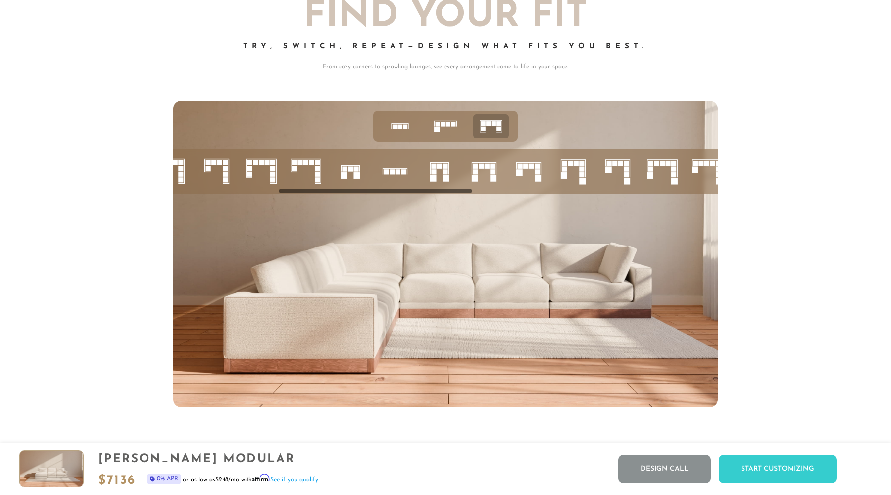
click at [438, 174] on icon at bounding box center [440, 171] width 34 height 34
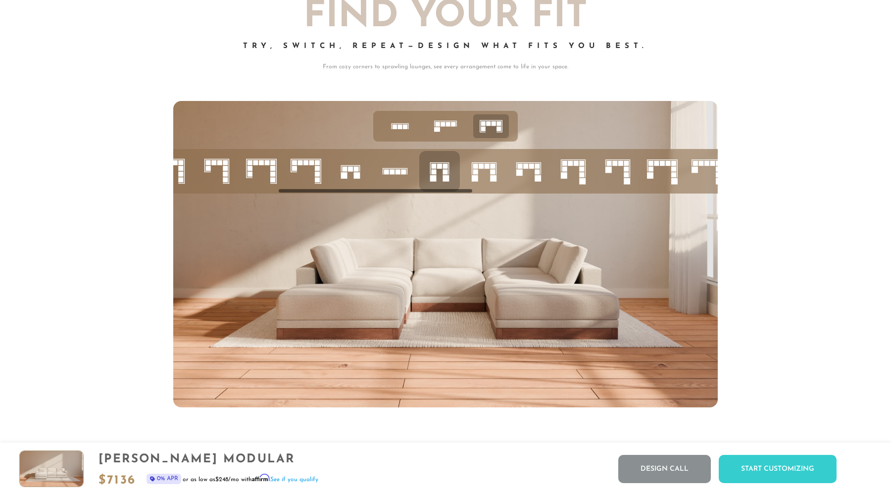
click at [487, 181] on icon at bounding box center [484, 171] width 34 height 34
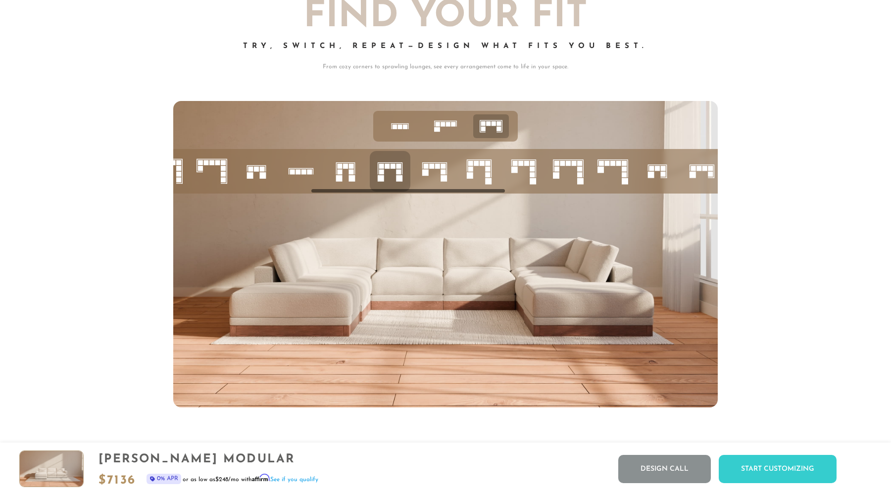
scroll to position [0, 391]
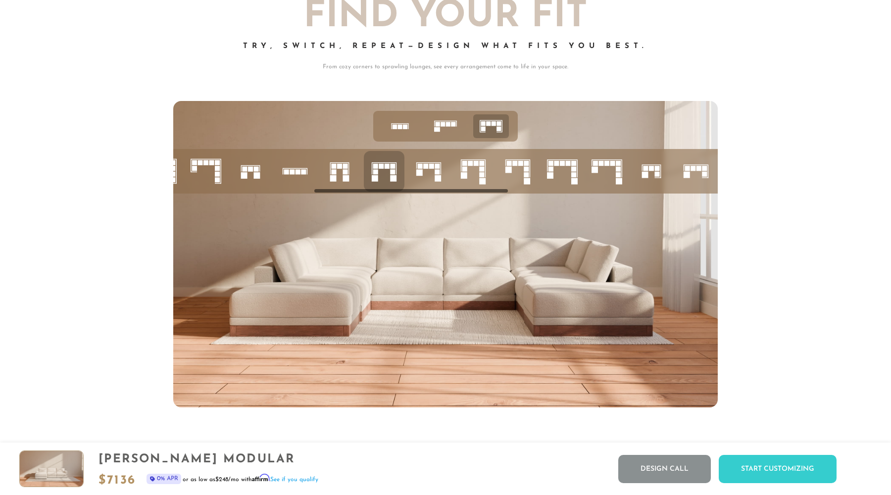
click at [564, 169] on icon at bounding box center [563, 171] width 34 height 34
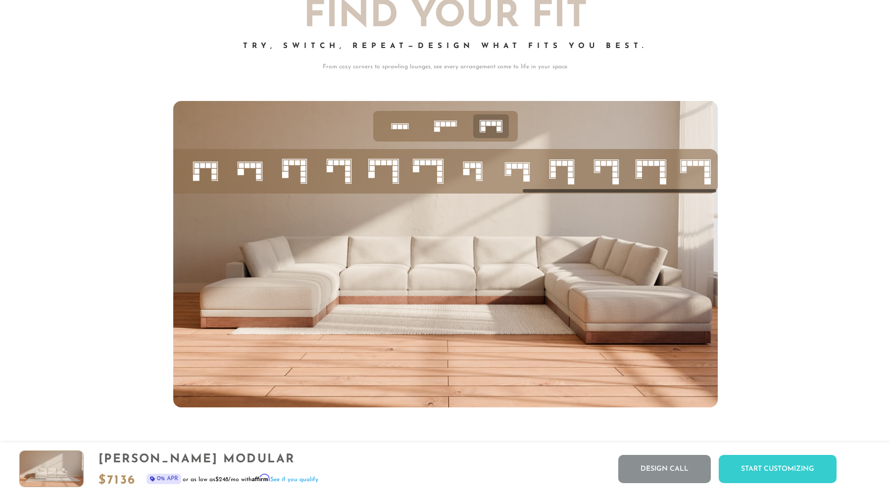
scroll to position [0, 964]
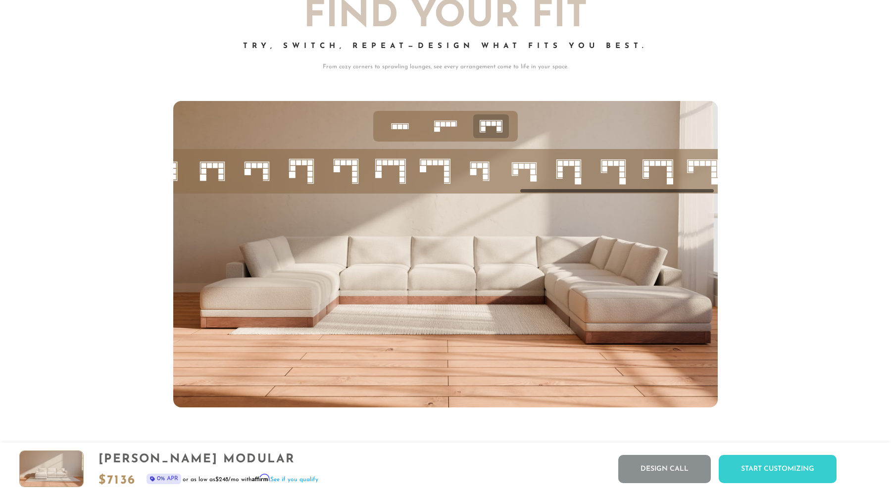
click at [646, 170] on rect at bounding box center [646, 168] width 5 height 5
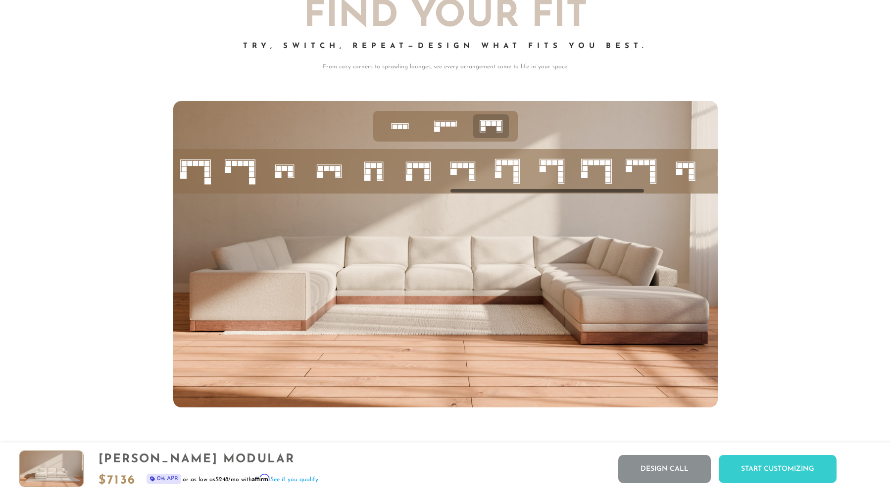
scroll to position [0, 752]
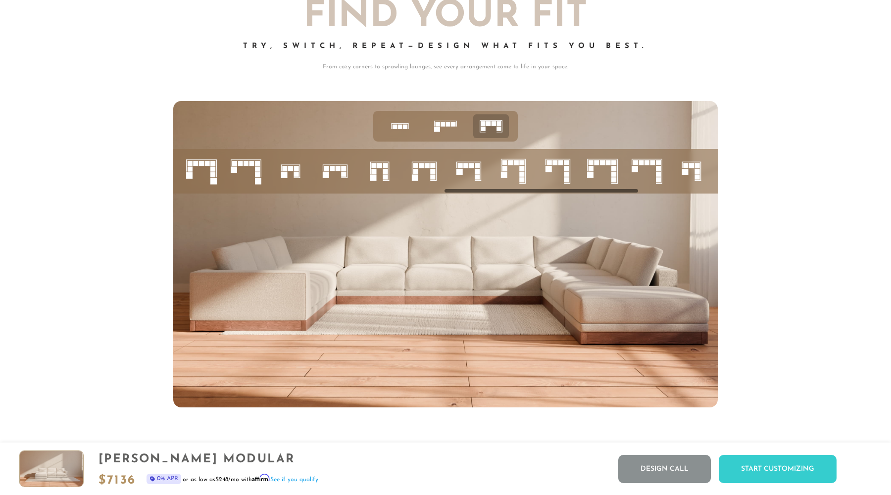
click at [431, 170] on rect at bounding box center [432, 171] width 5 height 5
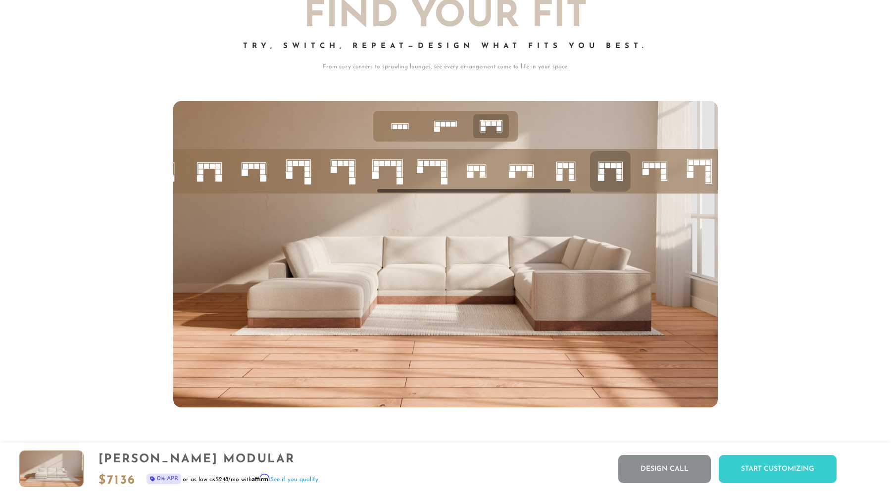
scroll to position [0, 565]
click at [299, 172] on icon at bounding box center [299, 171] width 34 height 34
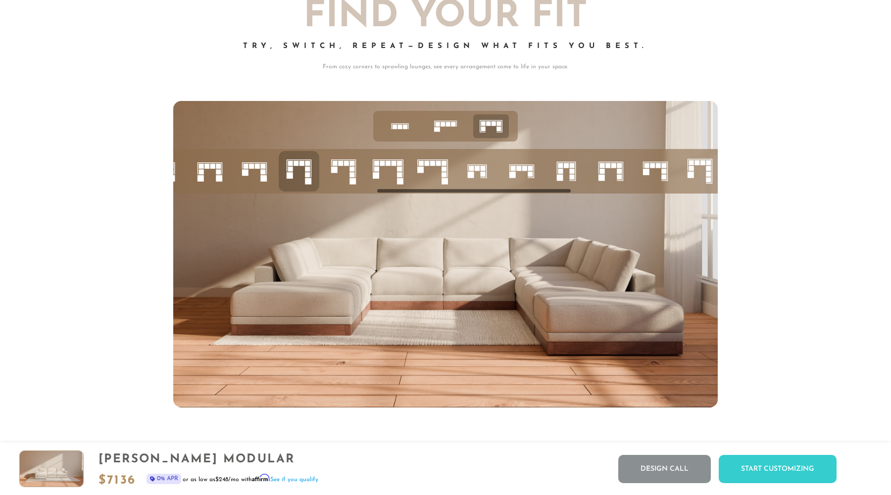
click at [249, 175] on icon at bounding box center [255, 171] width 34 height 34
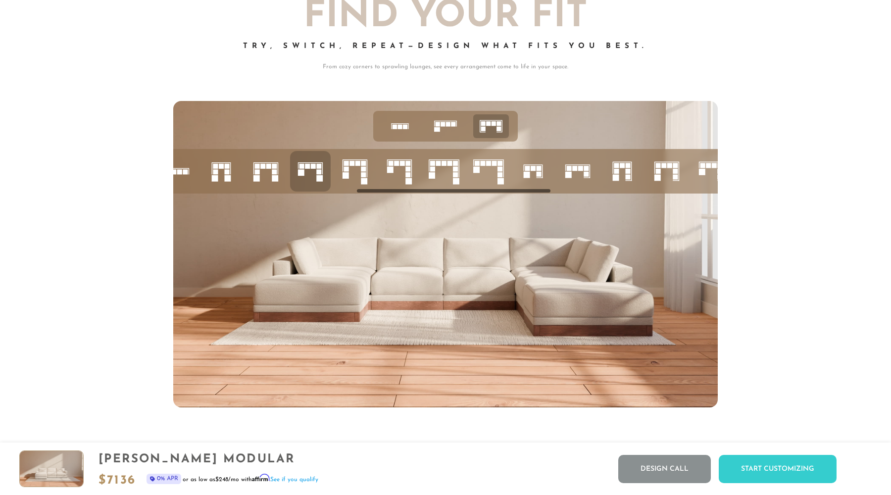
scroll to position [0, 508]
click at [269, 172] on icon at bounding box center [267, 171] width 34 height 34
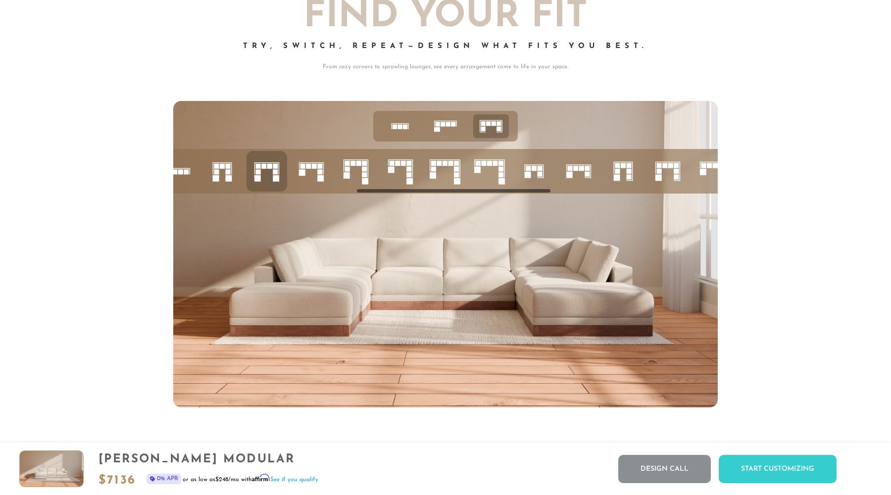
click at [321, 171] on rect at bounding box center [319, 171] width 5 height 5
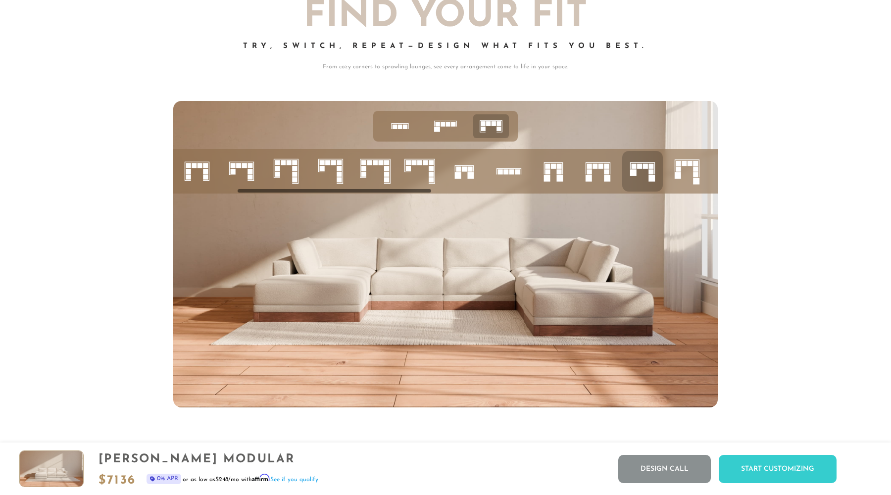
scroll to position [0, 177]
click at [468, 167] on rect at bounding box center [469, 168] width 5 height 5
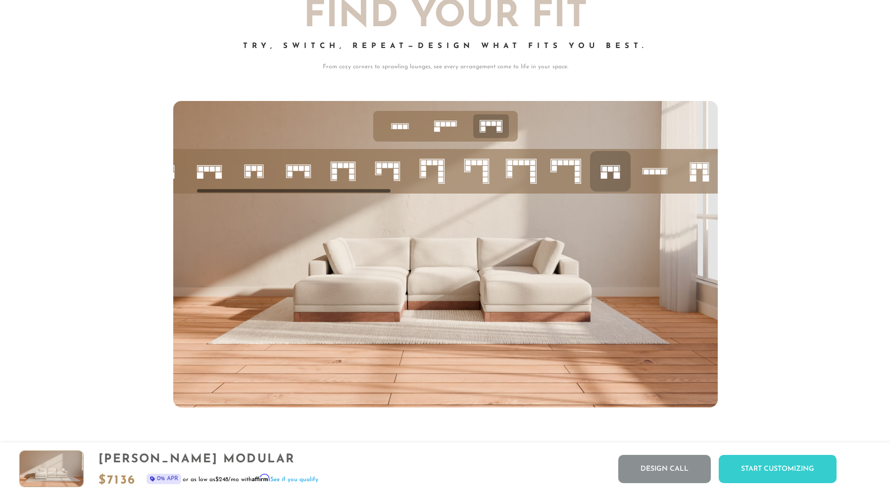
scroll to position [0, 0]
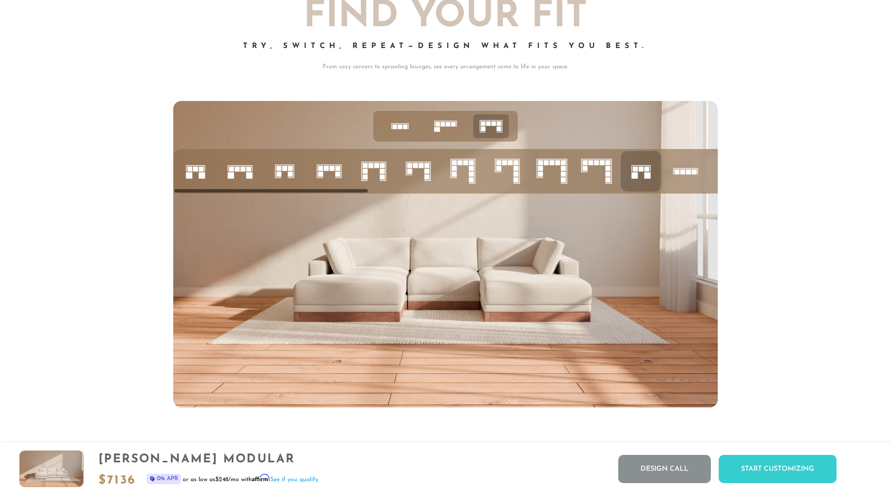
click at [242, 164] on icon at bounding box center [240, 171] width 34 height 34
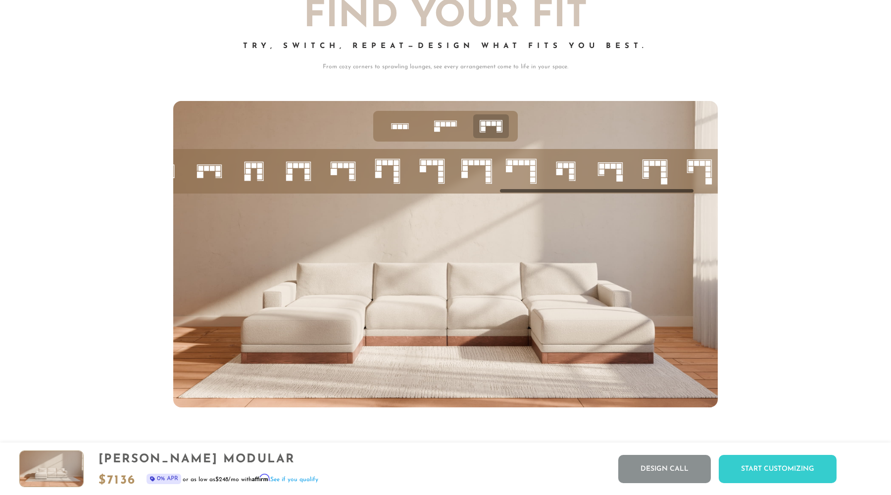
scroll to position [0, 971]
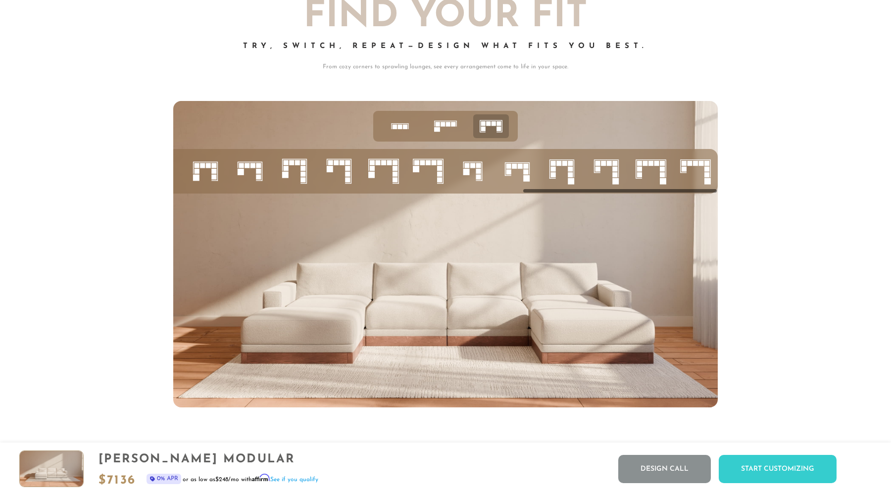
click at [520, 167] on rect at bounding box center [520, 165] width 5 height 5
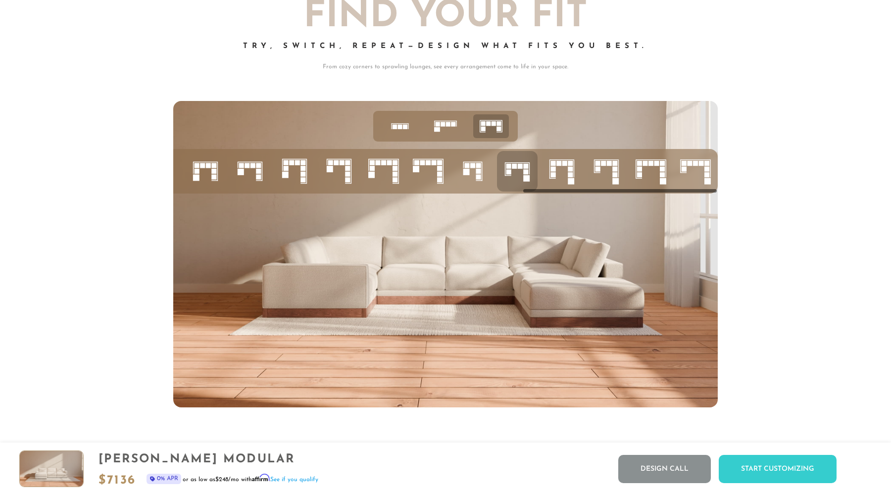
click at [562, 169] on icon at bounding box center [562, 171] width 34 height 34
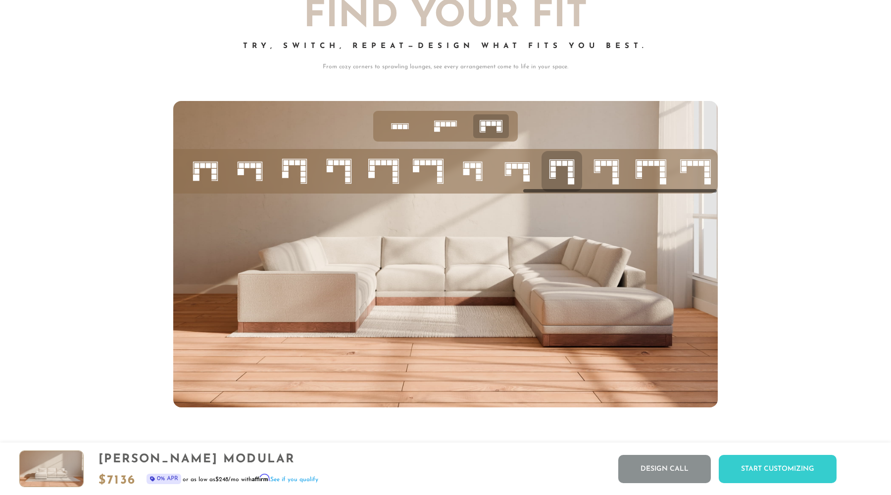
click at [603, 174] on icon at bounding box center [607, 171] width 34 height 34
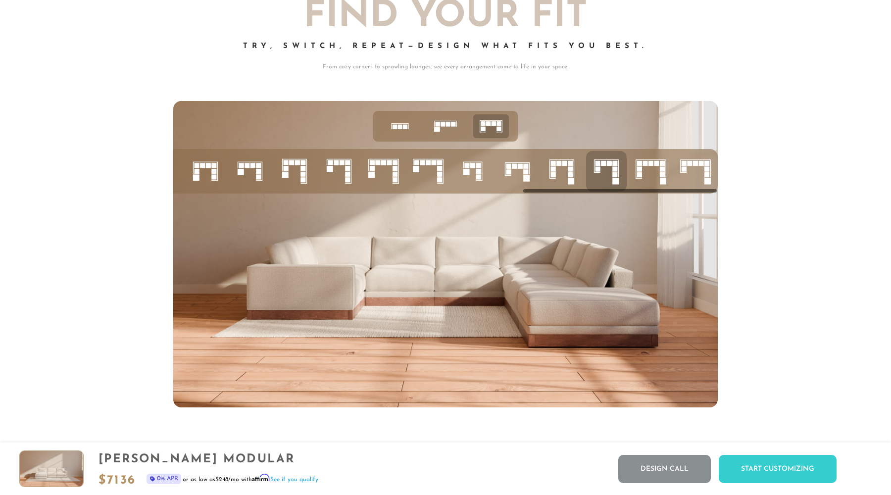
click at [656, 173] on icon at bounding box center [651, 171] width 34 height 34
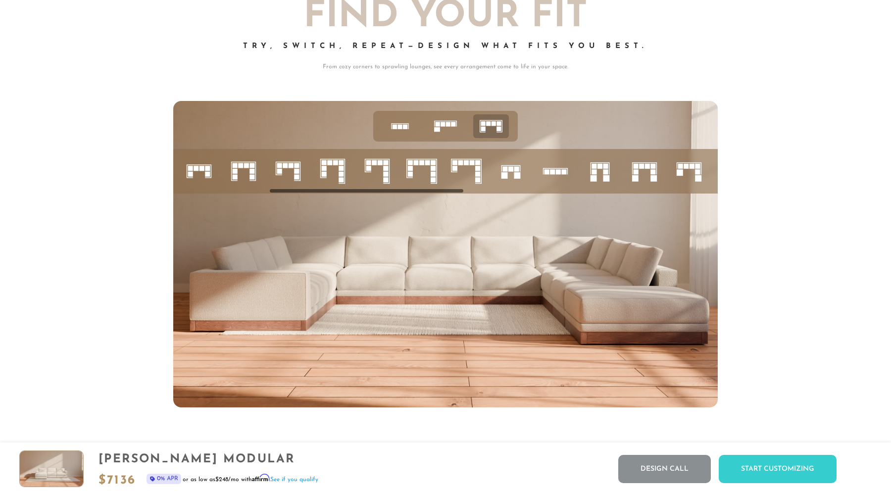
scroll to position [0, 0]
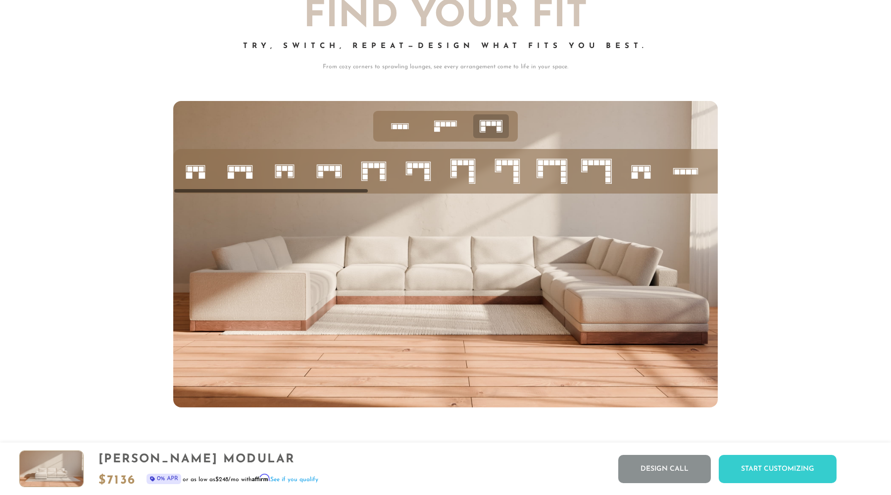
click at [244, 169] on rect at bounding box center [243, 168] width 5 height 5
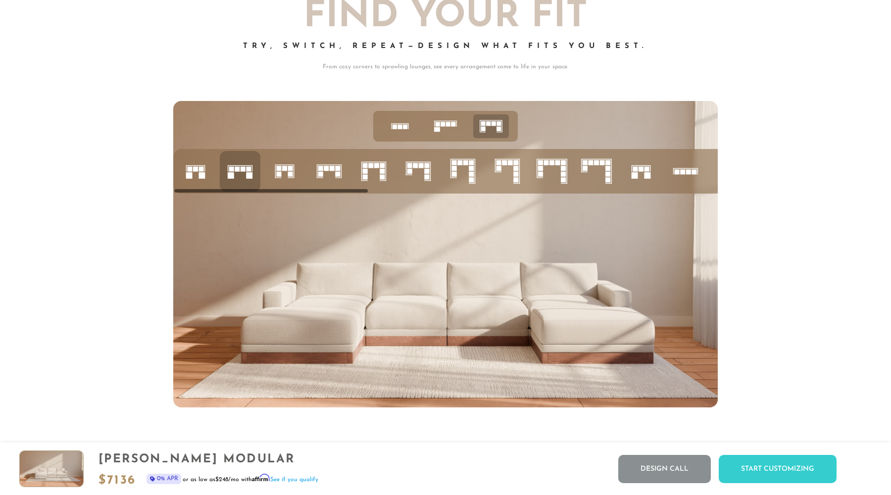
click at [421, 175] on icon at bounding box center [419, 171] width 34 height 34
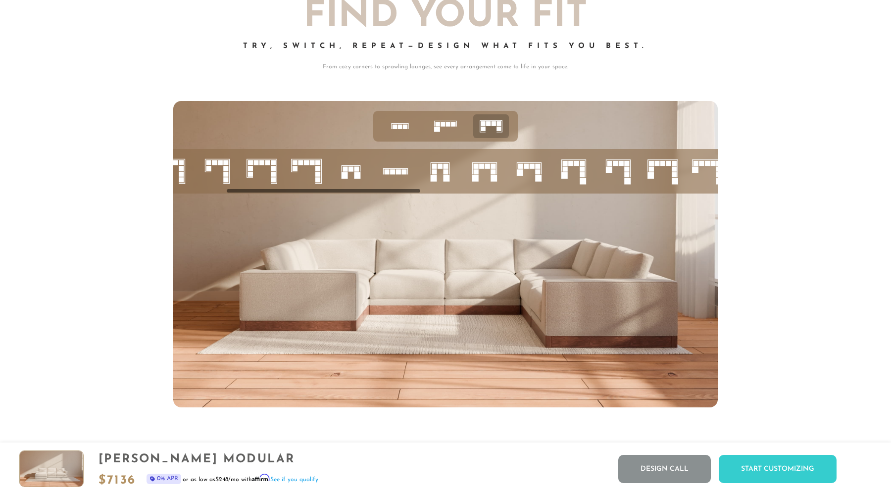
scroll to position [0, 309]
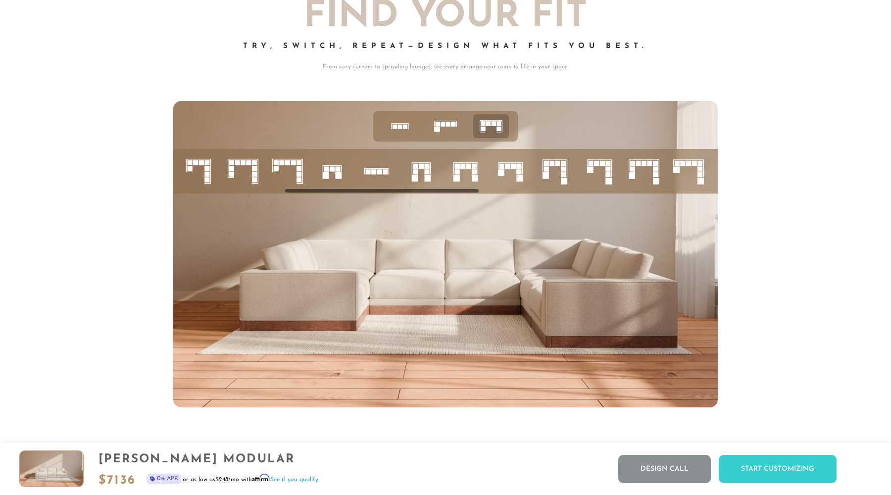
click at [510, 162] on icon at bounding box center [511, 171] width 34 height 34
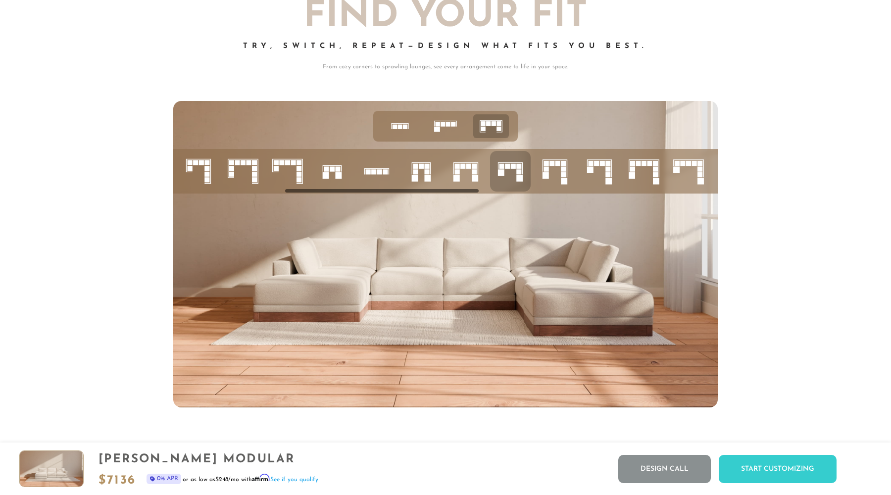
click at [69, 247] on div at bounding box center [445, 254] width 891 height 307
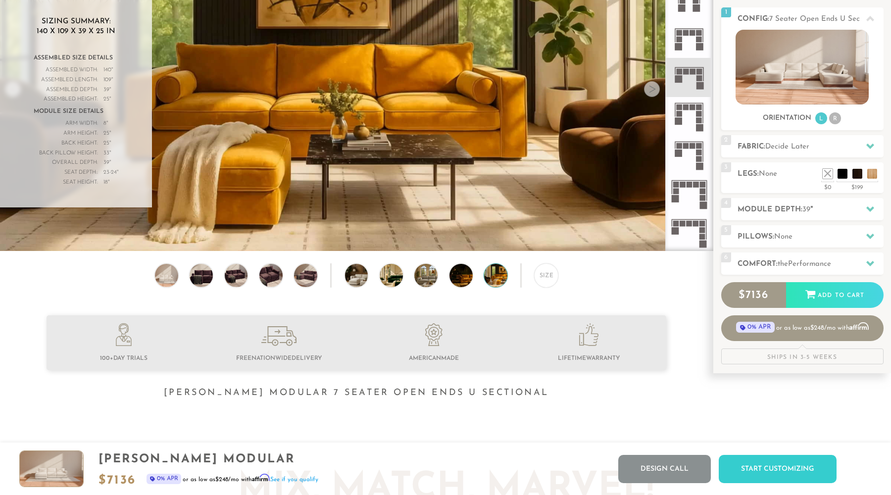
scroll to position [0, 0]
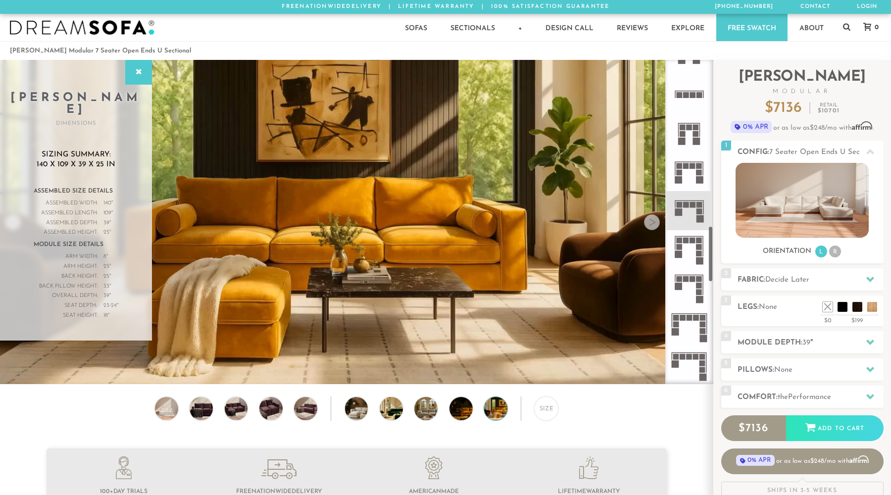
click at [686, 213] on icon at bounding box center [689, 210] width 39 height 39
click at [692, 195] on icon at bounding box center [689, 210] width 39 height 39
click at [166, 411] on img at bounding box center [167, 408] width 28 height 23
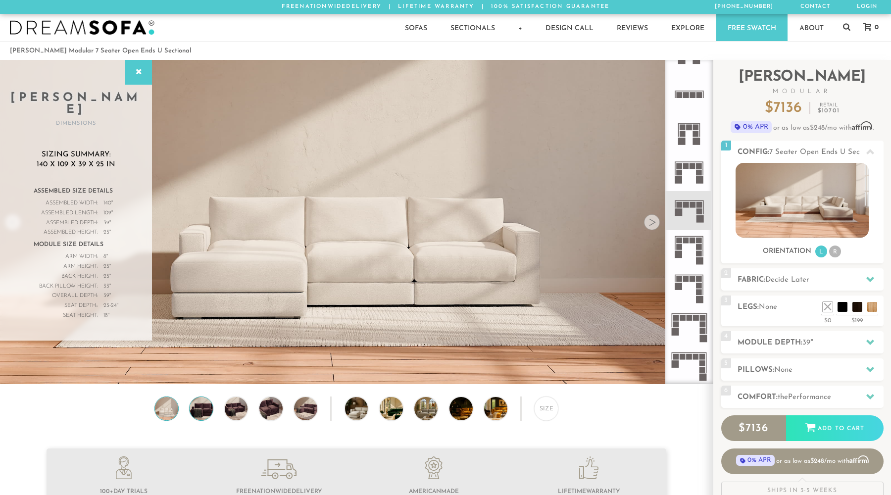
click at [195, 407] on img at bounding box center [202, 408] width 28 height 23
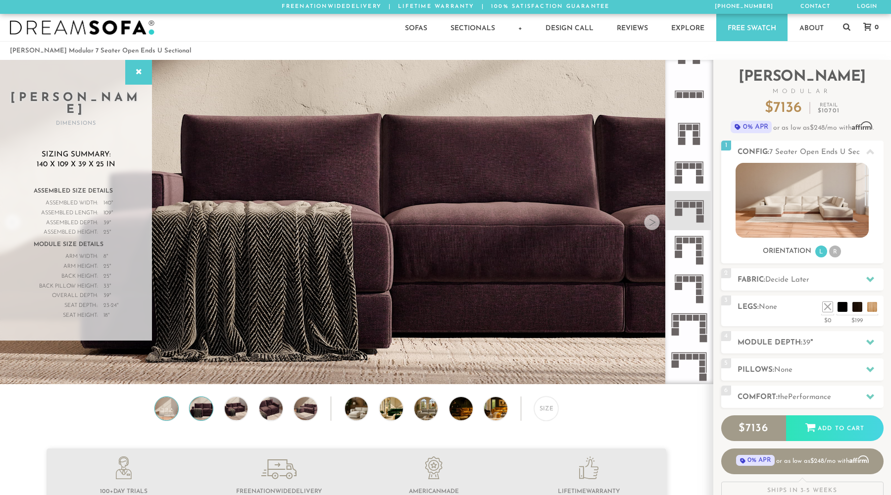
click at [168, 406] on img at bounding box center [167, 408] width 28 height 23
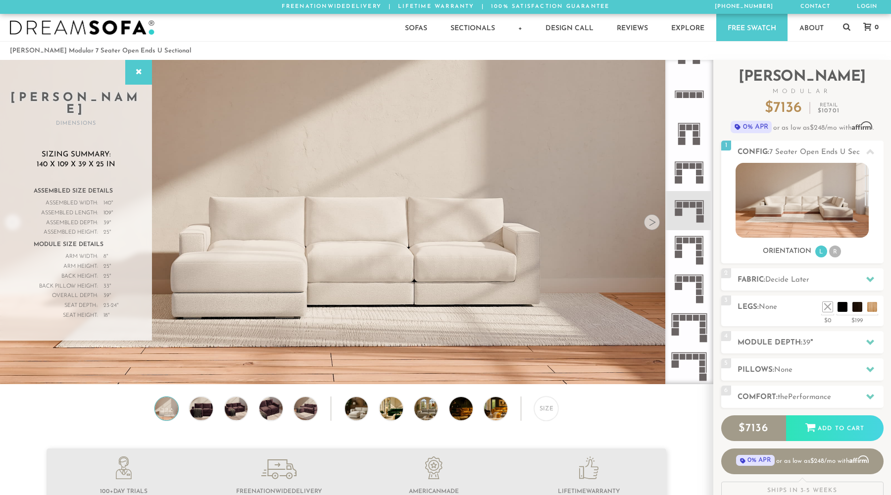
click at [705, 210] on icon at bounding box center [689, 210] width 39 height 39
click at [698, 179] on rect at bounding box center [700, 179] width 7 height 7
click at [697, 212] on rect at bounding box center [700, 211] width 6 height 6
click at [808, 179] on img at bounding box center [802, 200] width 133 height 75
click at [803, 276] on h2 "Fabric: Decide Later" at bounding box center [811, 279] width 146 height 11
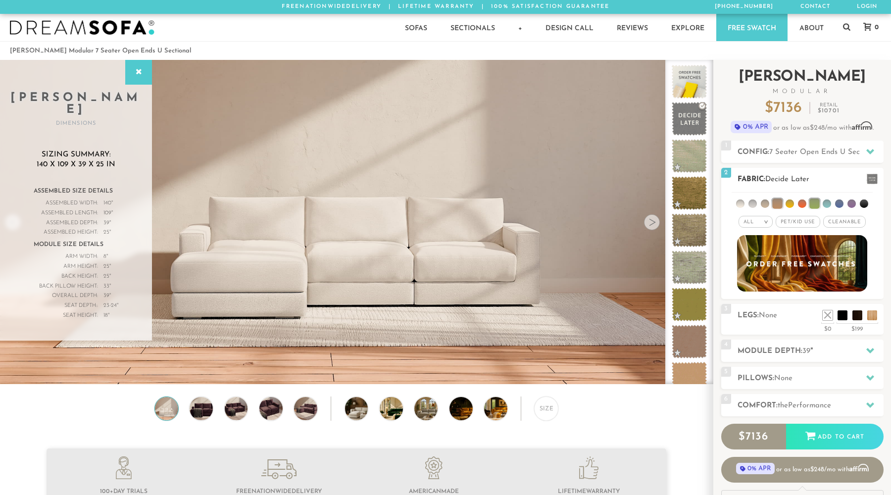
click at [782, 207] on li at bounding box center [777, 204] width 10 height 10
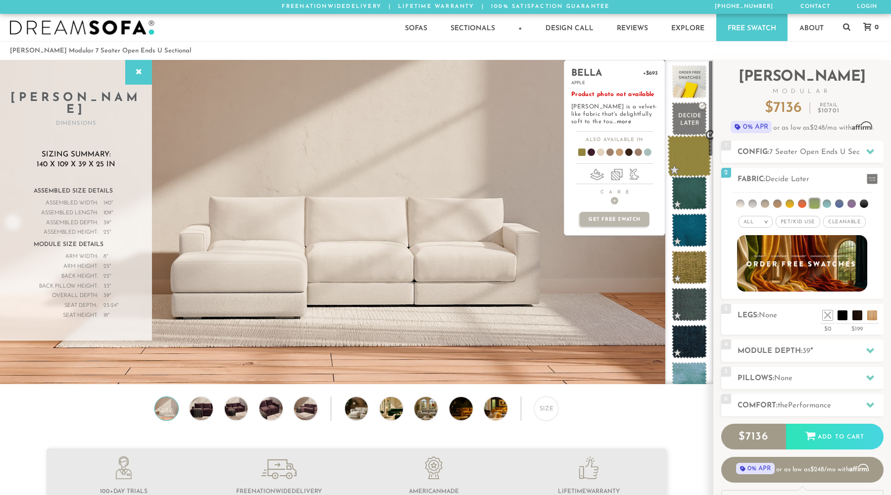
click at [696, 164] on span at bounding box center [690, 156] width 44 height 42
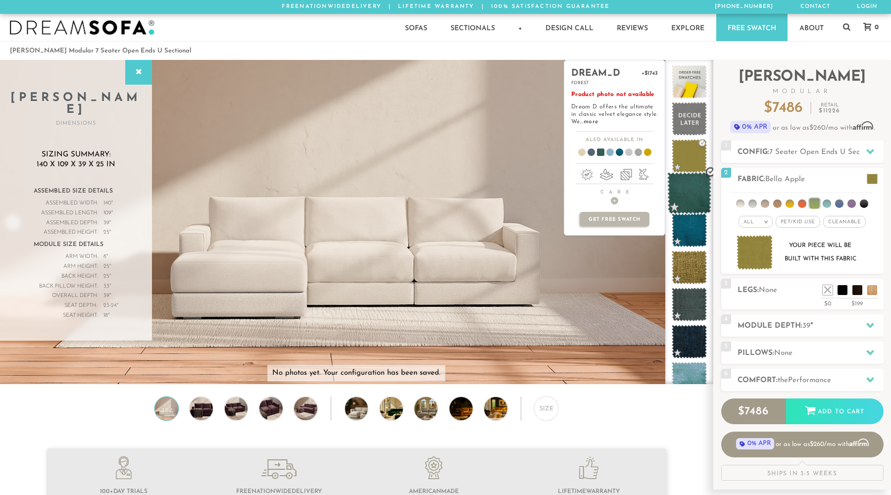
click at [696, 197] on span at bounding box center [690, 193] width 44 height 42
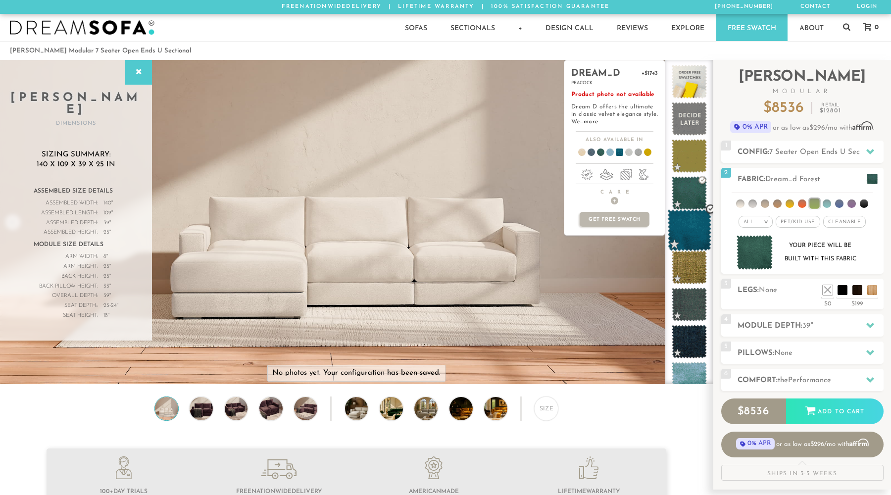
click at [694, 224] on span at bounding box center [690, 230] width 44 height 42
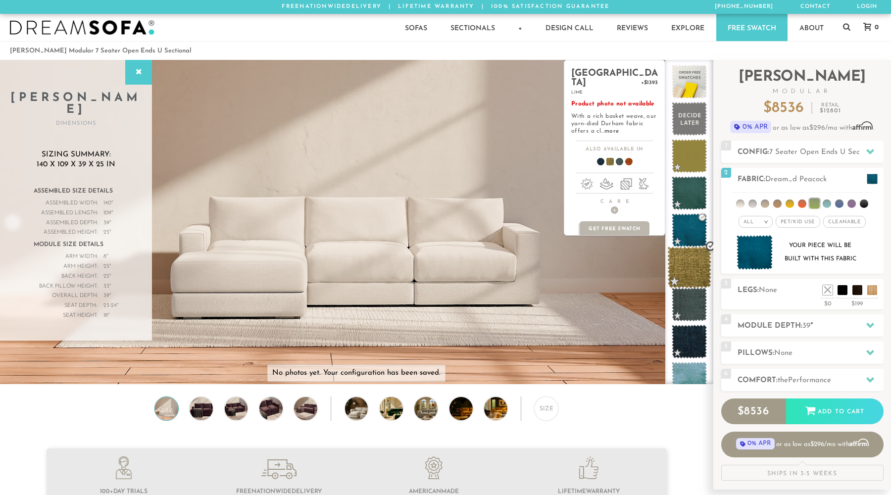
click at [690, 257] on span at bounding box center [690, 268] width 44 height 42
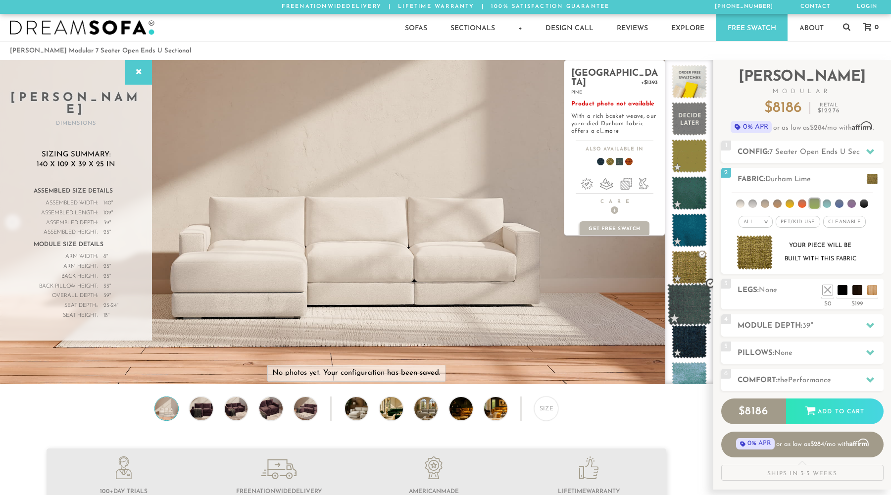
click at [690, 288] on span at bounding box center [690, 305] width 44 height 42
click at [690, 325] on span at bounding box center [690, 305] width 44 height 42
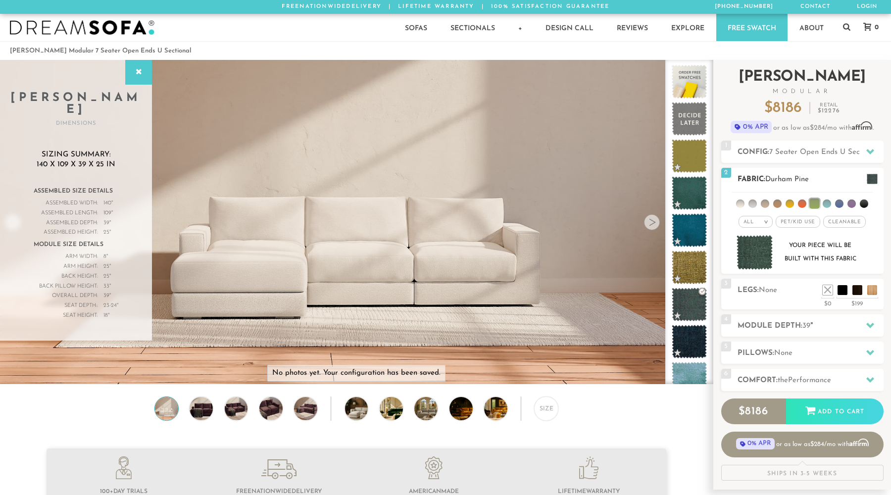
click at [743, 207] on li at bounding box center [740, 204] width 8 height 8
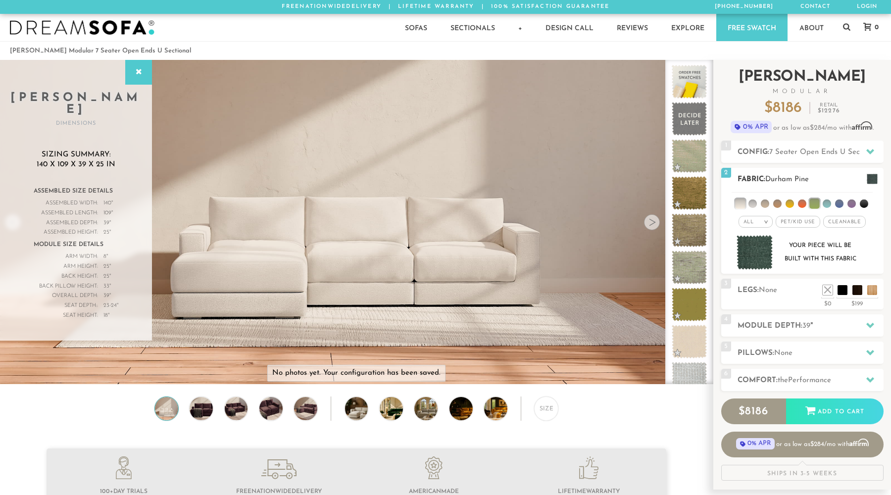
click at [748, 221] on em "All" at bounding box center [749, 221] width 10 height 5
click at [789, 226] on span "Pet/Kid Use x" at bounding box center [798, 222] width 45 height 12
click at [853, 223] on span "Cleanable x" at bounding box center [848, 222] width 43 height 12
click at [824, 179] on h2 "Fabric: Durham Pine" at bounding box center [811, 179] width 146 height 11
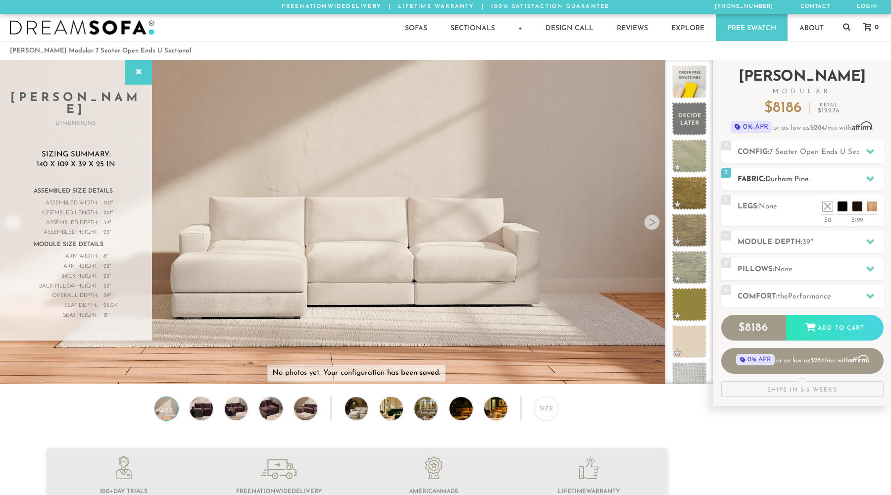
click at [822, 179] on h2 "Fabric: Durham Pine" at bounding box center [811, 179] width 146 height 11
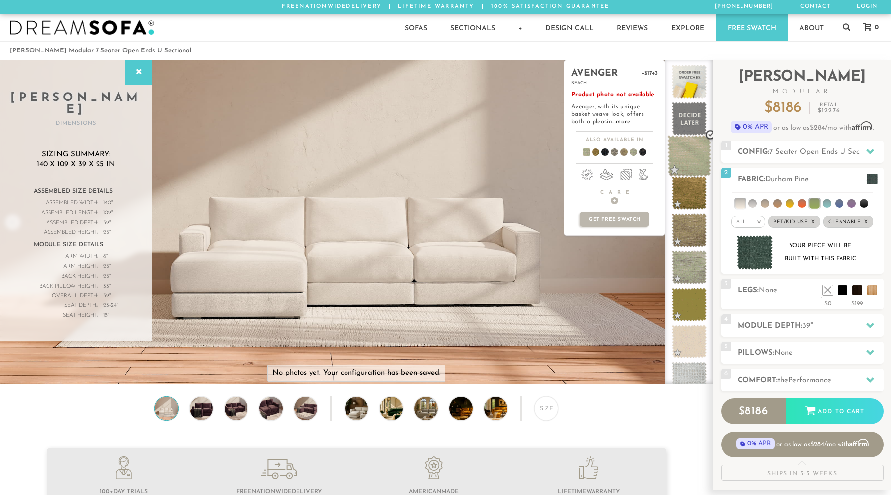
click at [696, 152] on span at bounding box center [690, 156] width 44 height 42
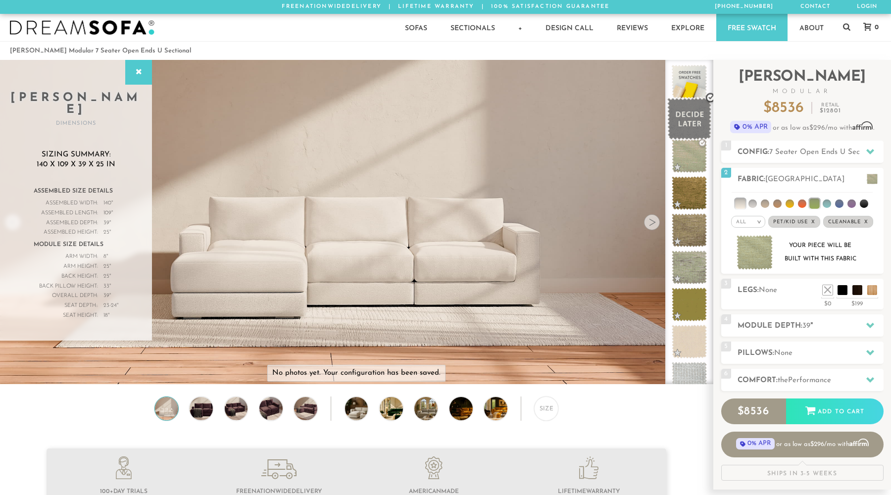
click at [688, 115] on span at bounding box center [690, 119] width 44 height 42
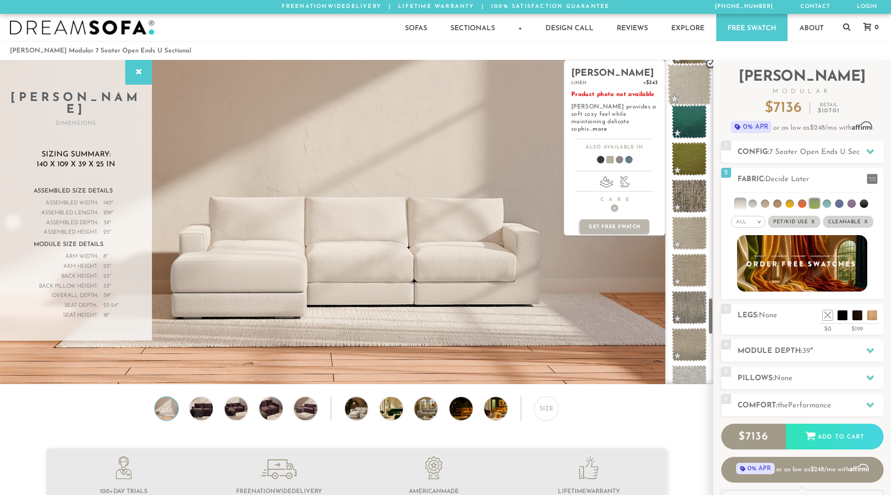
scroll to position [2076, 0]
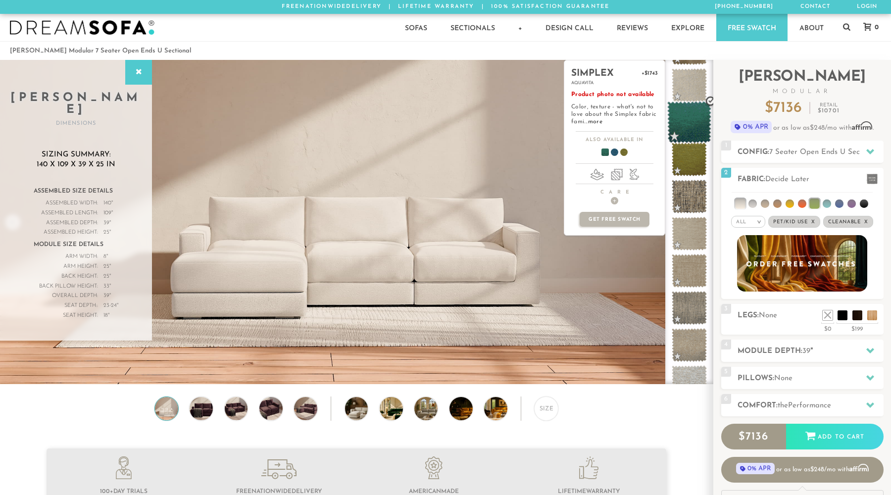
click at [686, 125] on span at bounding box center [690, 123] width 44 height 42
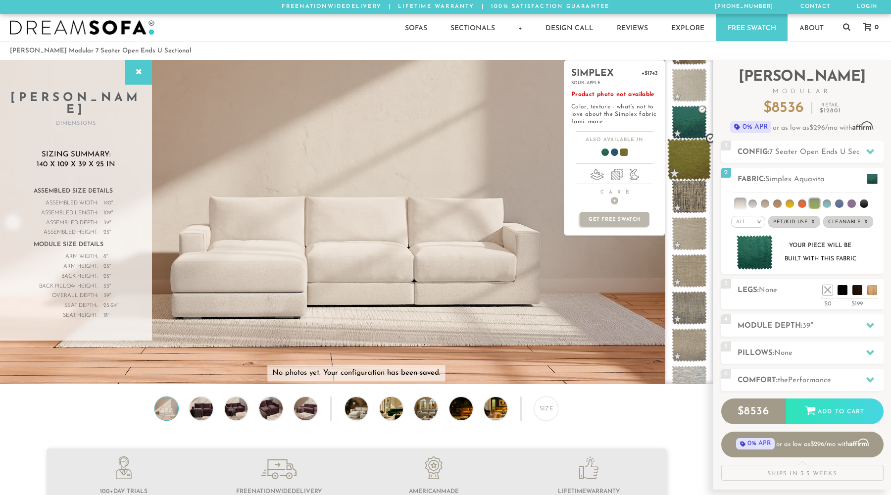
click at [691, 158] on span at bounding box center [690, 160] width 44 height 42
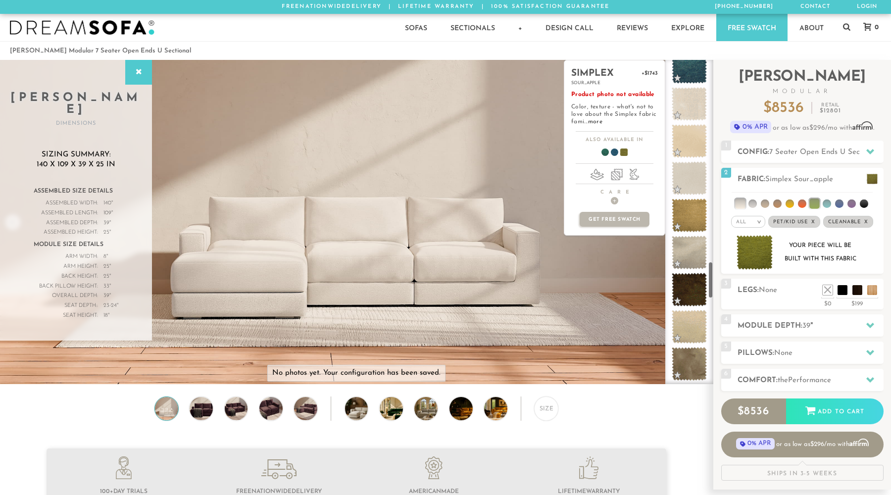
scroll to position [1715, 0]
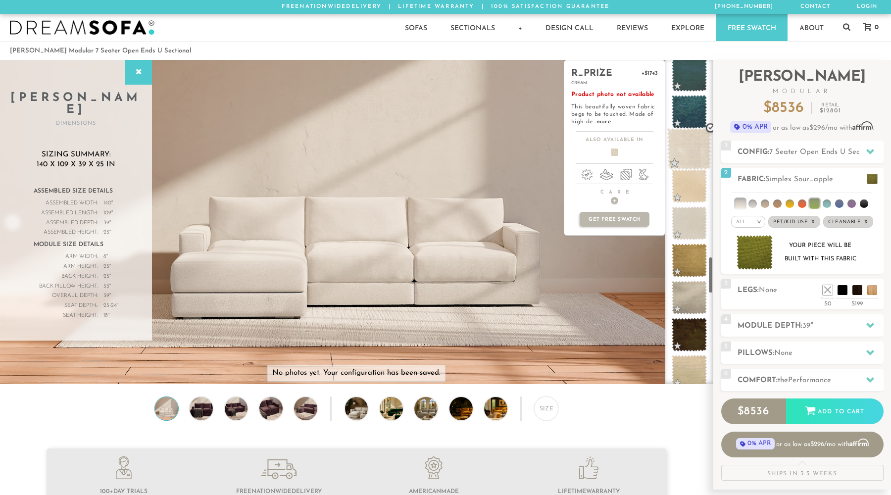
click at [692, 136] on span at bounding box center [690, 149] width 44 height 42
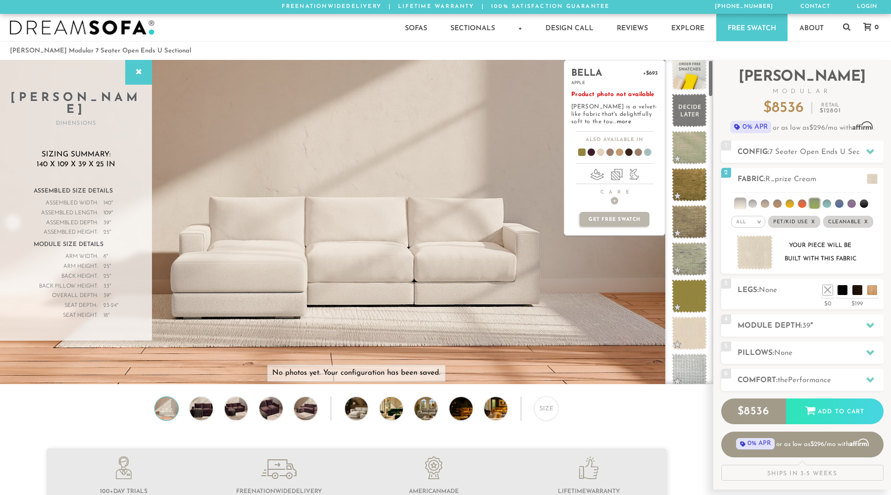
scroll to position [0, 0]
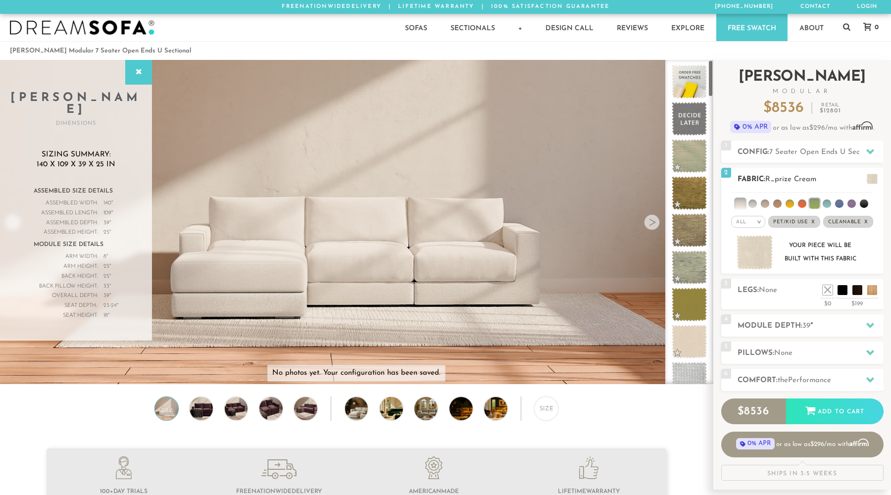
click at [754, 224] on div "All >" at bounding box center [748, 222] width 34 height 12
click at [758, 292] on li "Durable" at bounding box center [748, 292] width 34 height 14
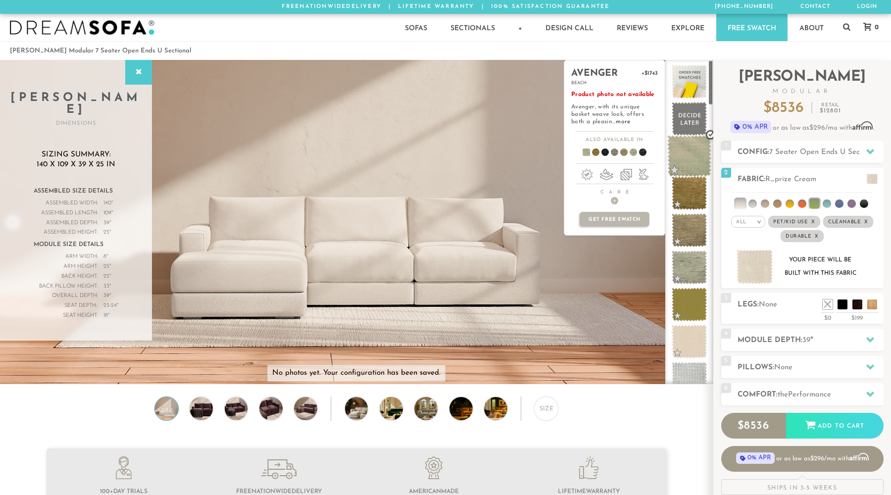
click at [688, 156] on span at bounding box center [690, 156] width 44 height 42
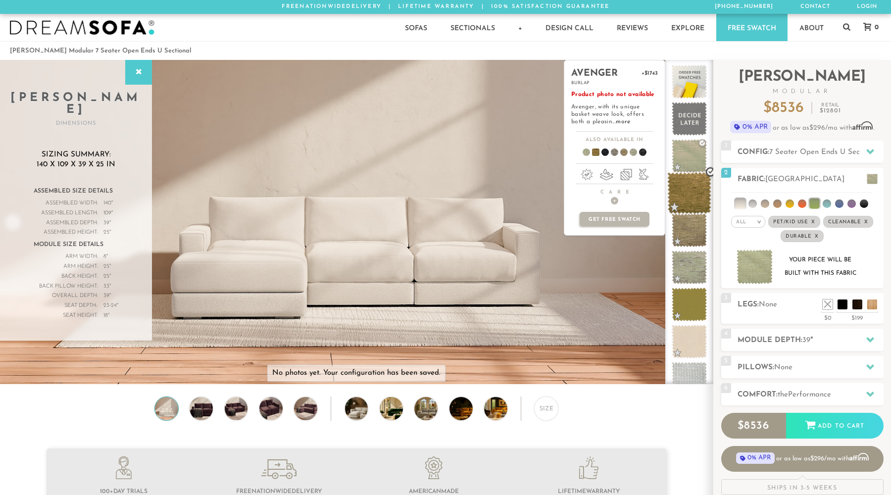
click at [688, 191] on span at bounding box center [690, 193] width 44 height 42
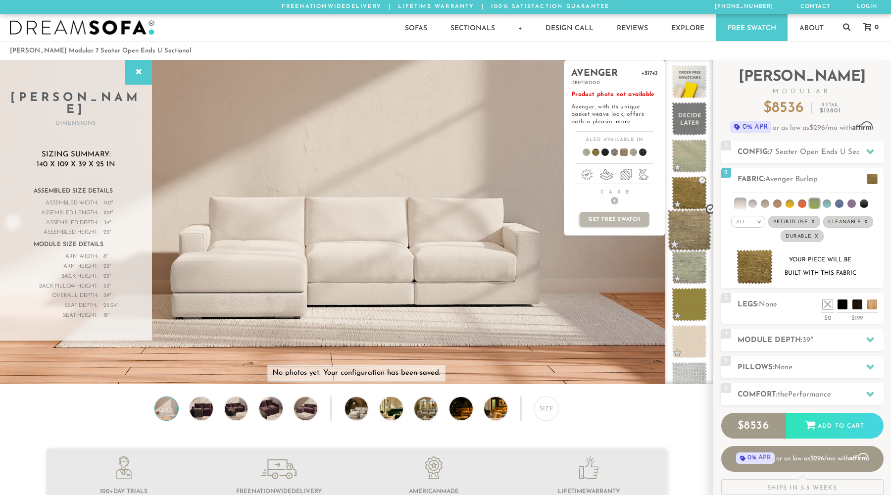
click at [688, 234] on span at bounding box center [690, 230] width 44 height 42
click at [689, 257] on span at bounding box center [690, 268] width 44 height 42
click at [688, 285] on span at bounding box center [690, 268] width 44 height 42
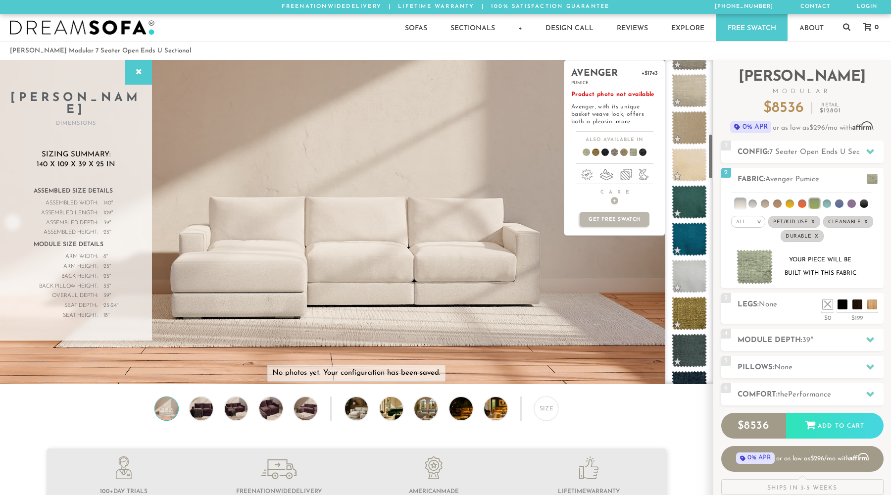
scroll to position [527, 0]
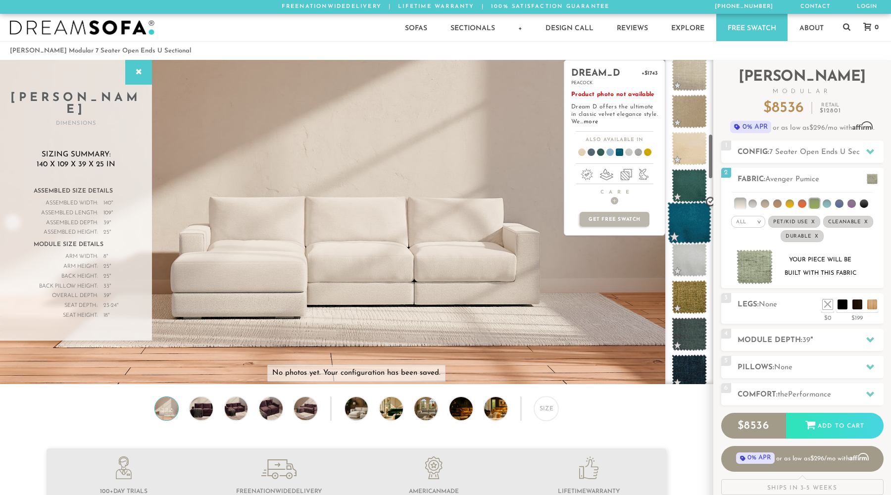
click at [686, 220] on span at bounding box center [690, 223] width 44 height 42
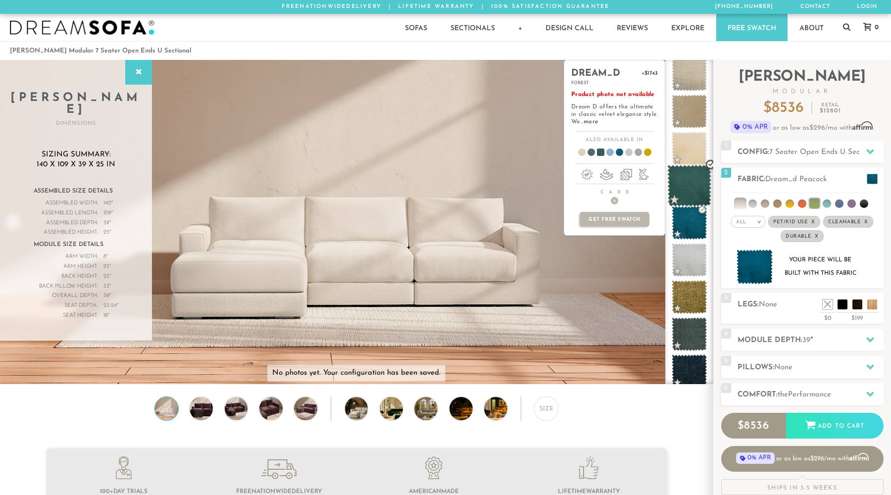
click at [689, 183] on span at bounding box center [690, 186] width 44 height 42
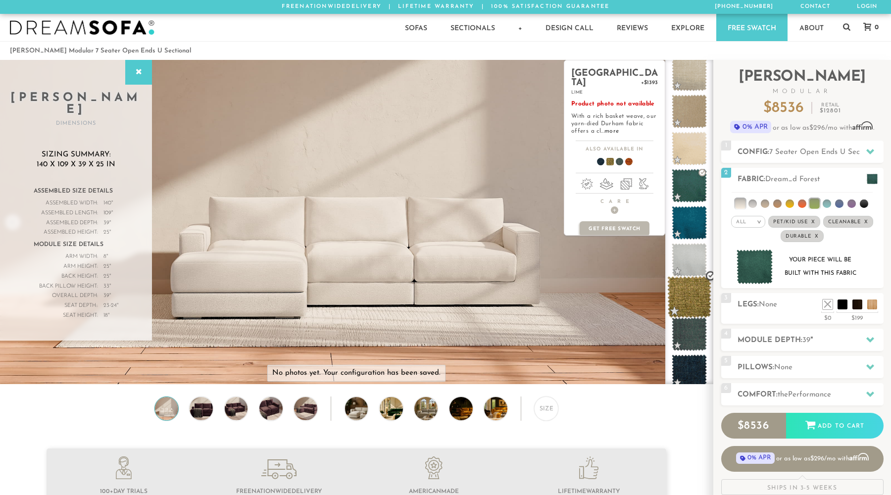
click at [694, 296] on span at bounding box center [690, 297] width 44 height 42
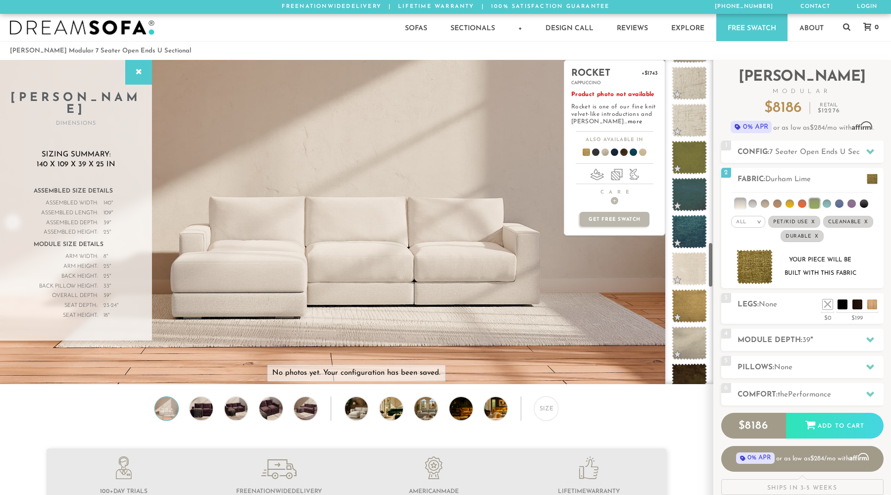
click at [694, 296] on span at bounding box center [689, 306] width 35 height 34
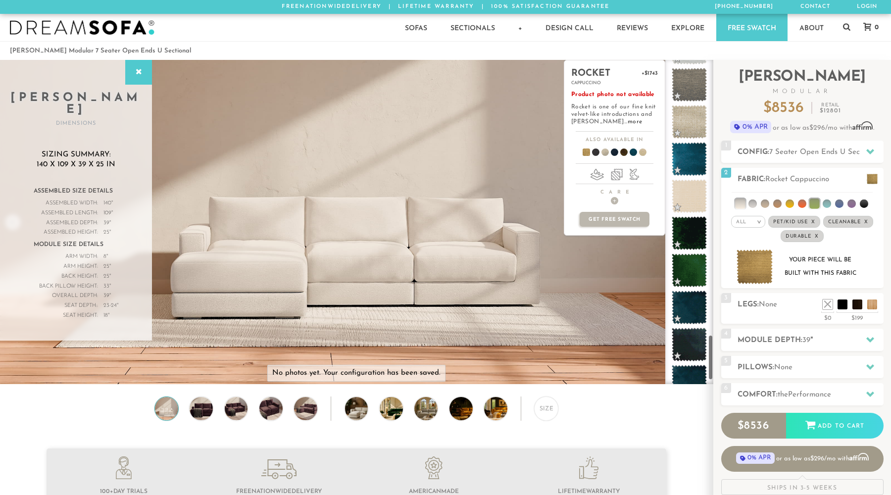
scroll to position [1958, 0]
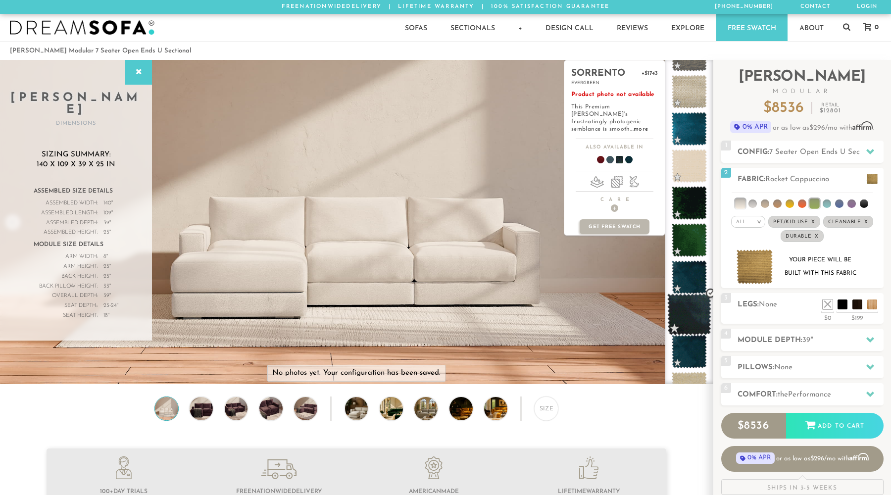
click at [694, 320] on span at bounding box center [690, 315] width 44 height 42
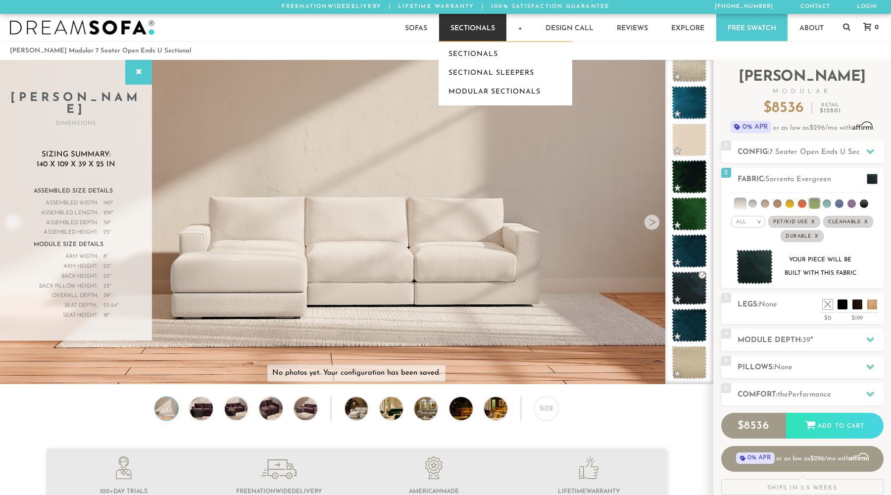
click at [486, 29] on link "Sectionals" at bounding box center [472, 27] width 67 height 27
